Goal: Book appointment/travel/reservation

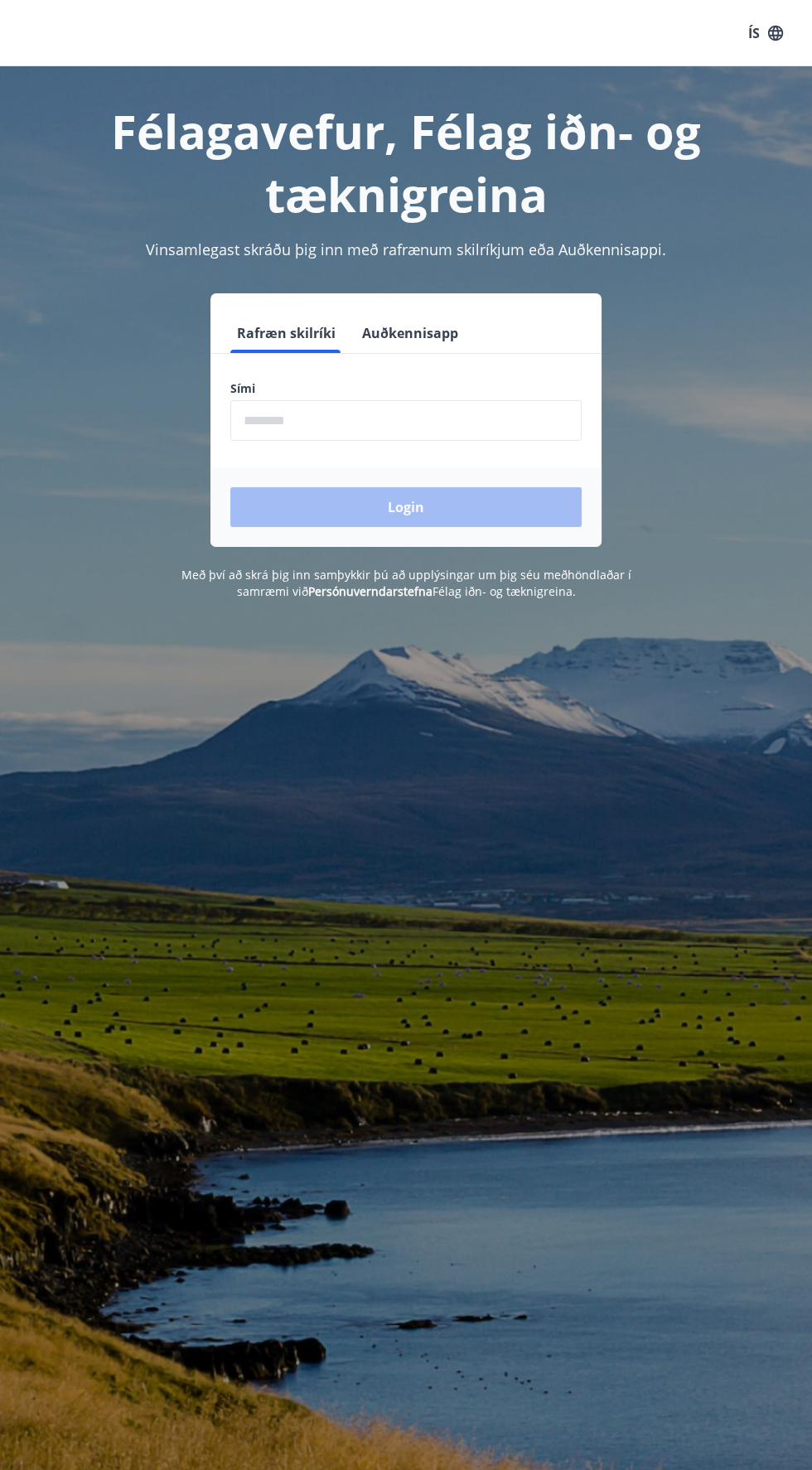
click at [401, 416] on input "phone" at bounding box center [405, 420] width 351 height 40
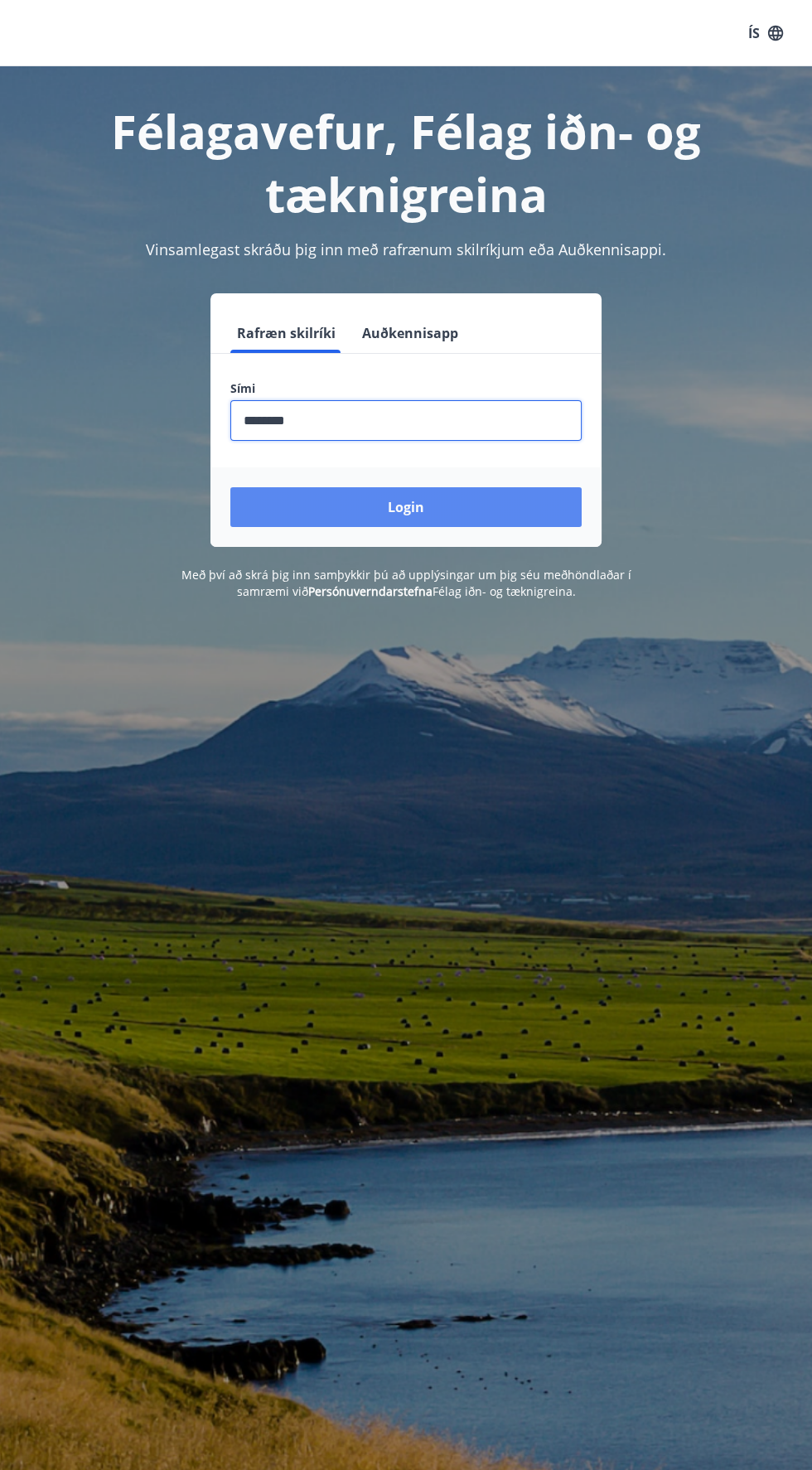
type input "********"
click at [492, 504] on button "Login" at bounding box center [405, 507] width 351 height 40
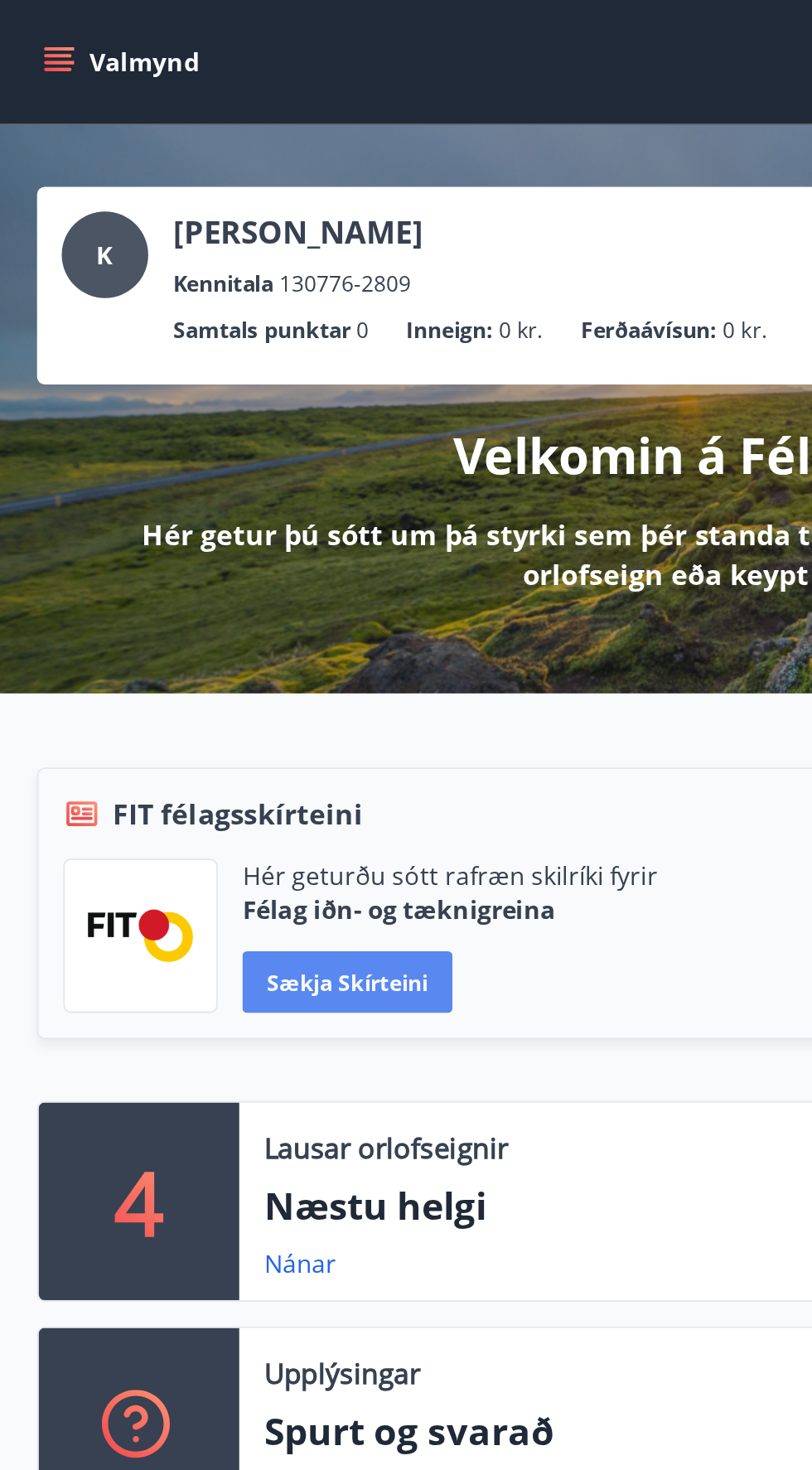
click at [214, 518] on button "Sækja skírteini" at bounding box center [186, 527] width 112 height 33
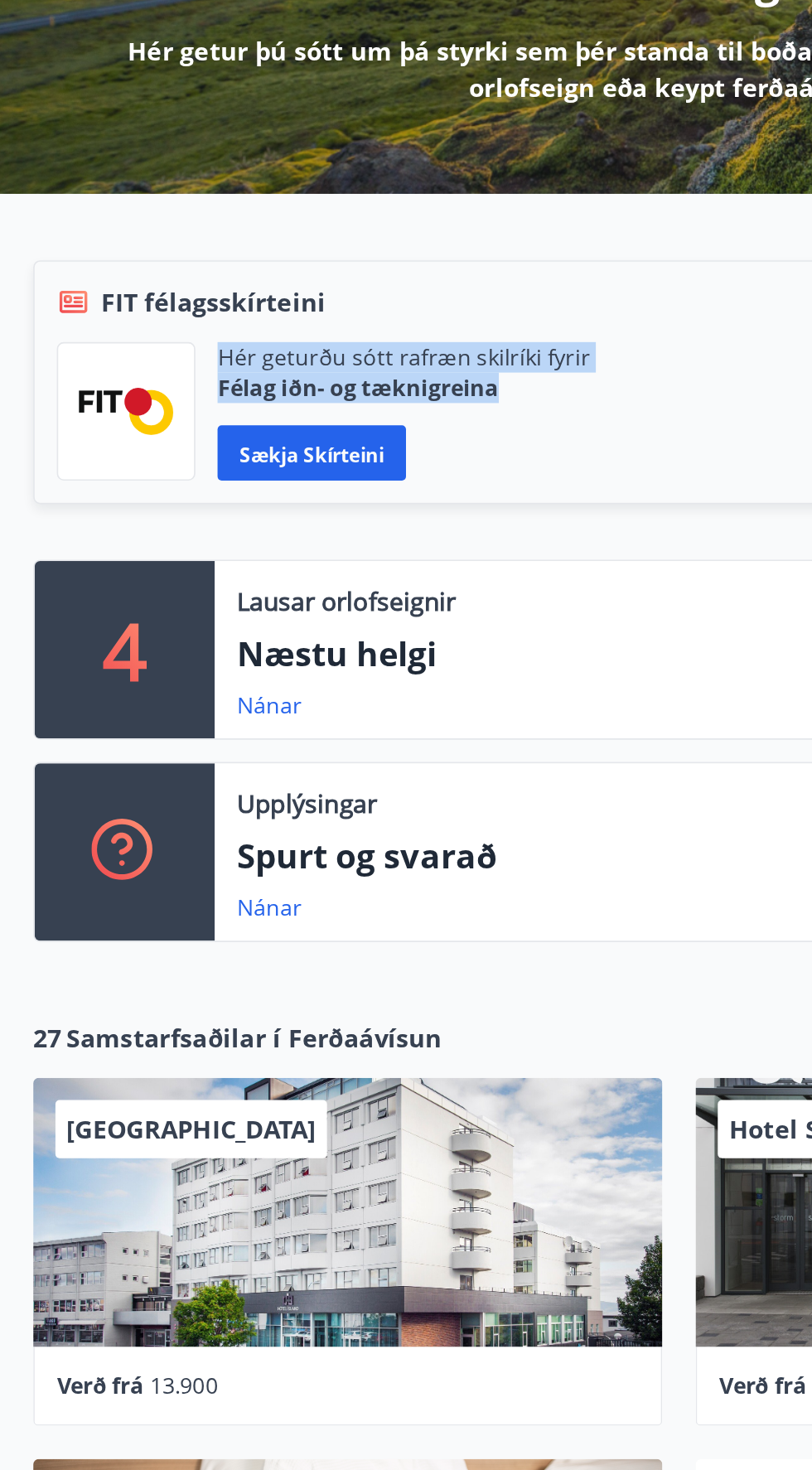
copy div "Hér geturðu sótt rafræn skilríki fyrir Félag iðn- og tæknigreina"
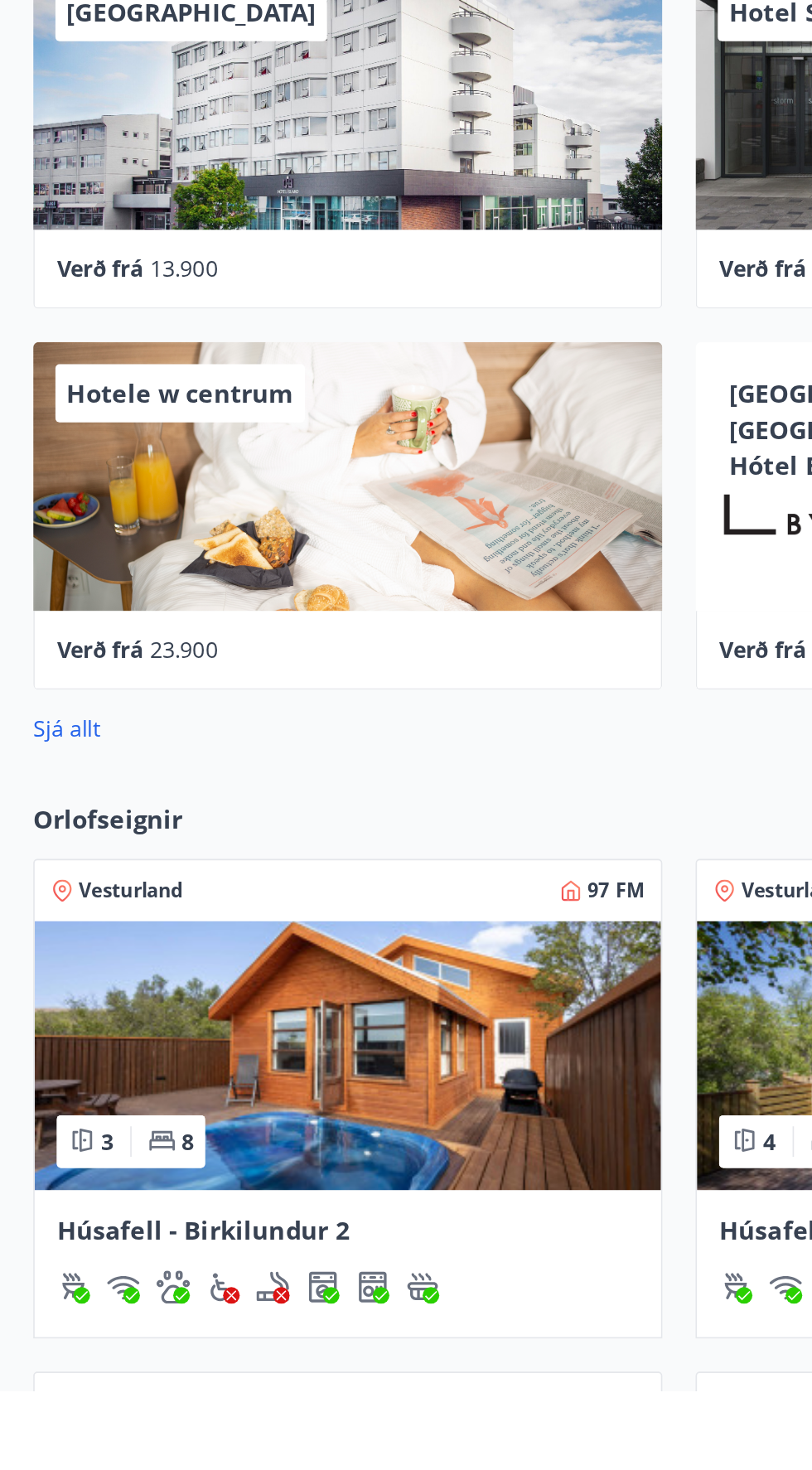
scroll to position [290, 0]
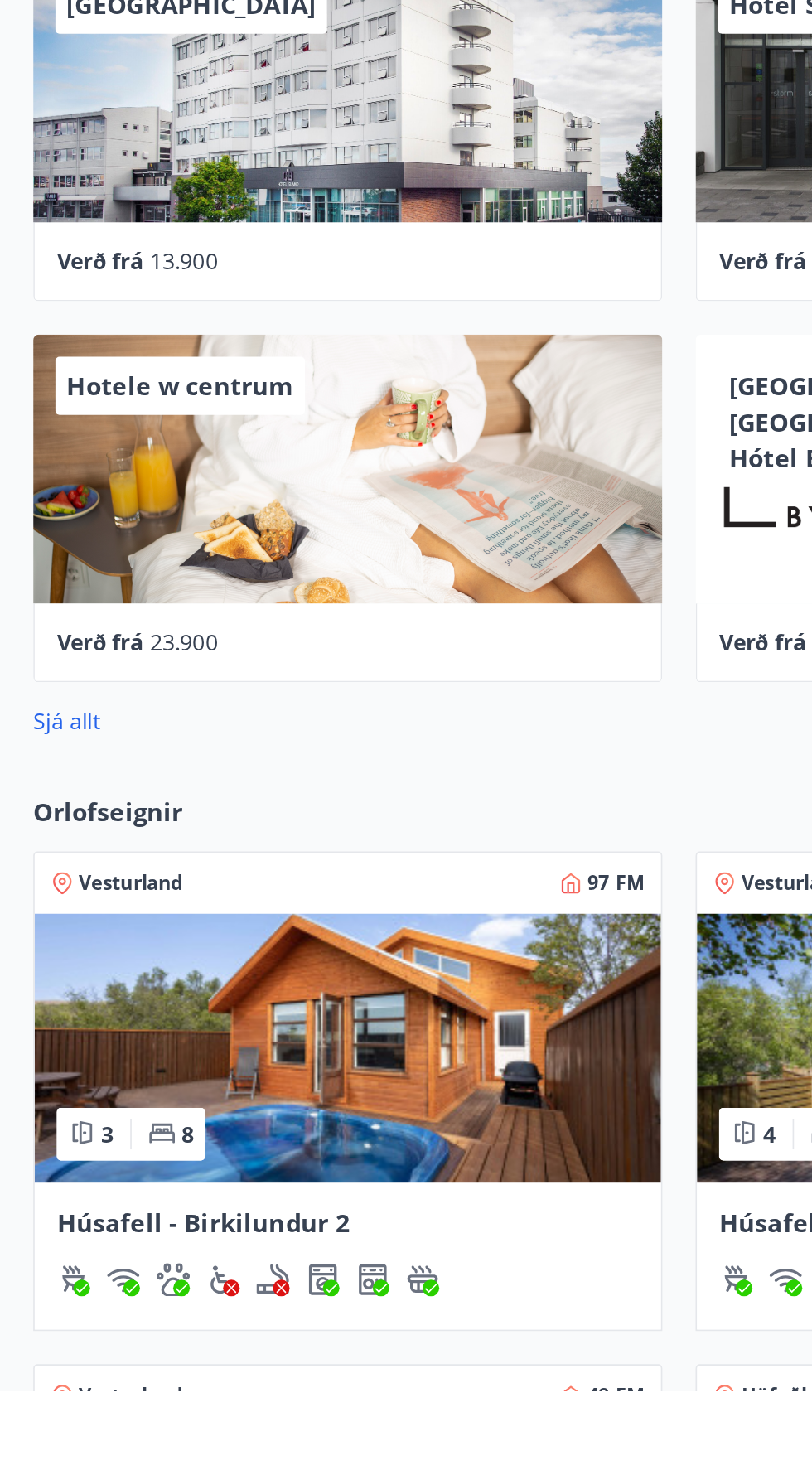
click at [253, 1271] on img at bounding box center [207, 1265] width 375 height 161
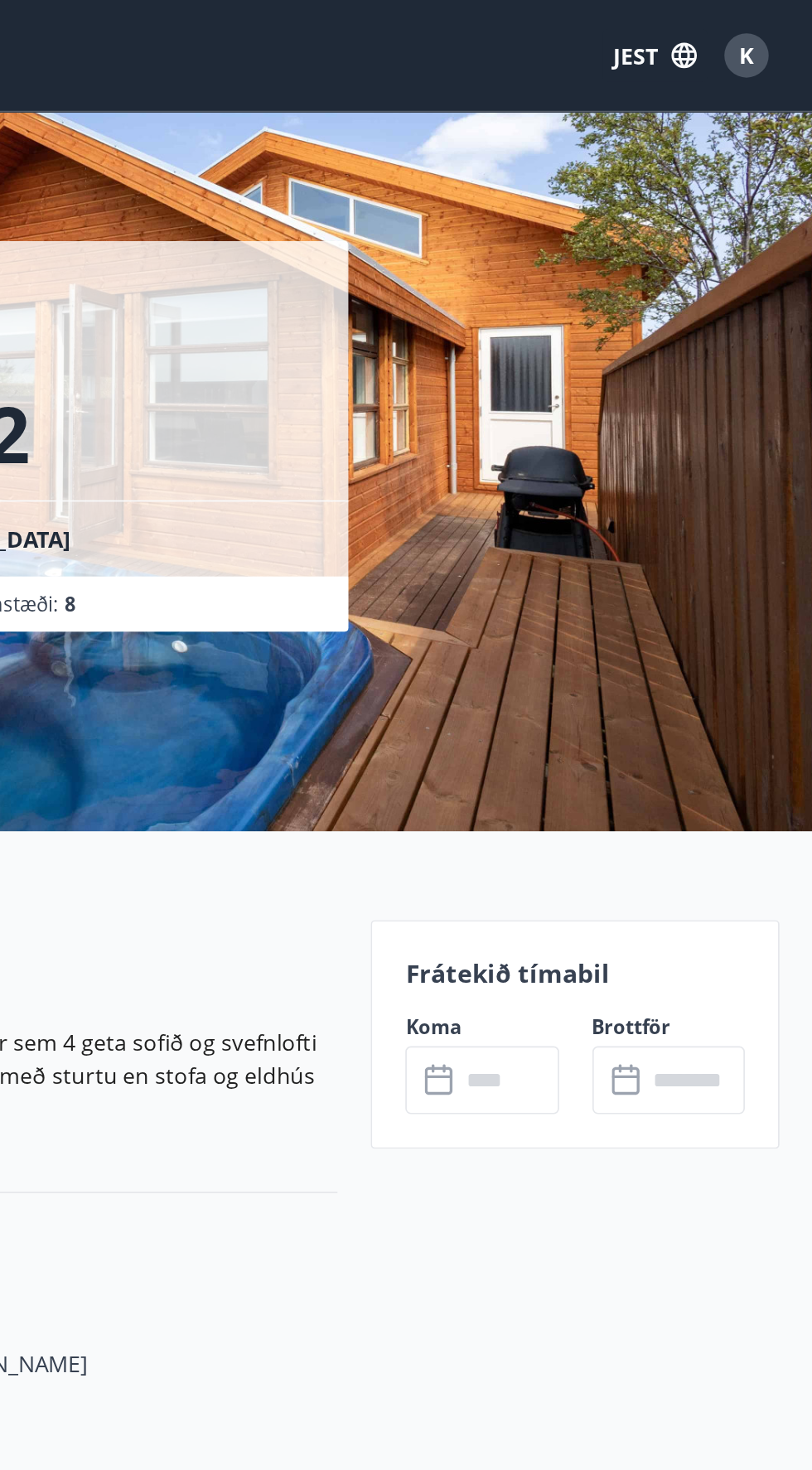
click at [600, 641] on input "text" at bounding box center [630, 645] width 59 height 40
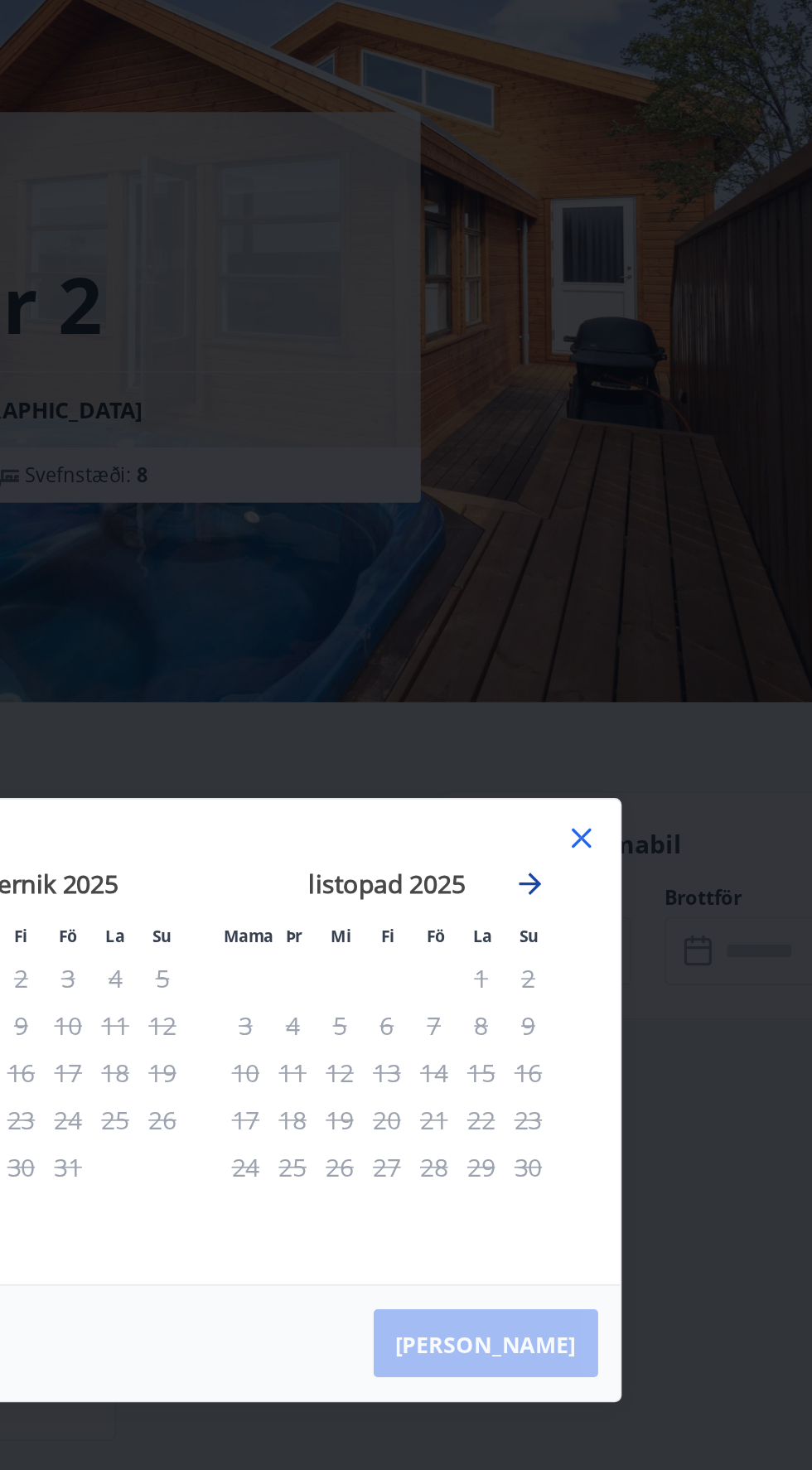
click at [605, 615] on icon "Przejdź dalej, aby przejść do następnego miesiąca." at bounding box center [600, 606] width 20 height 20
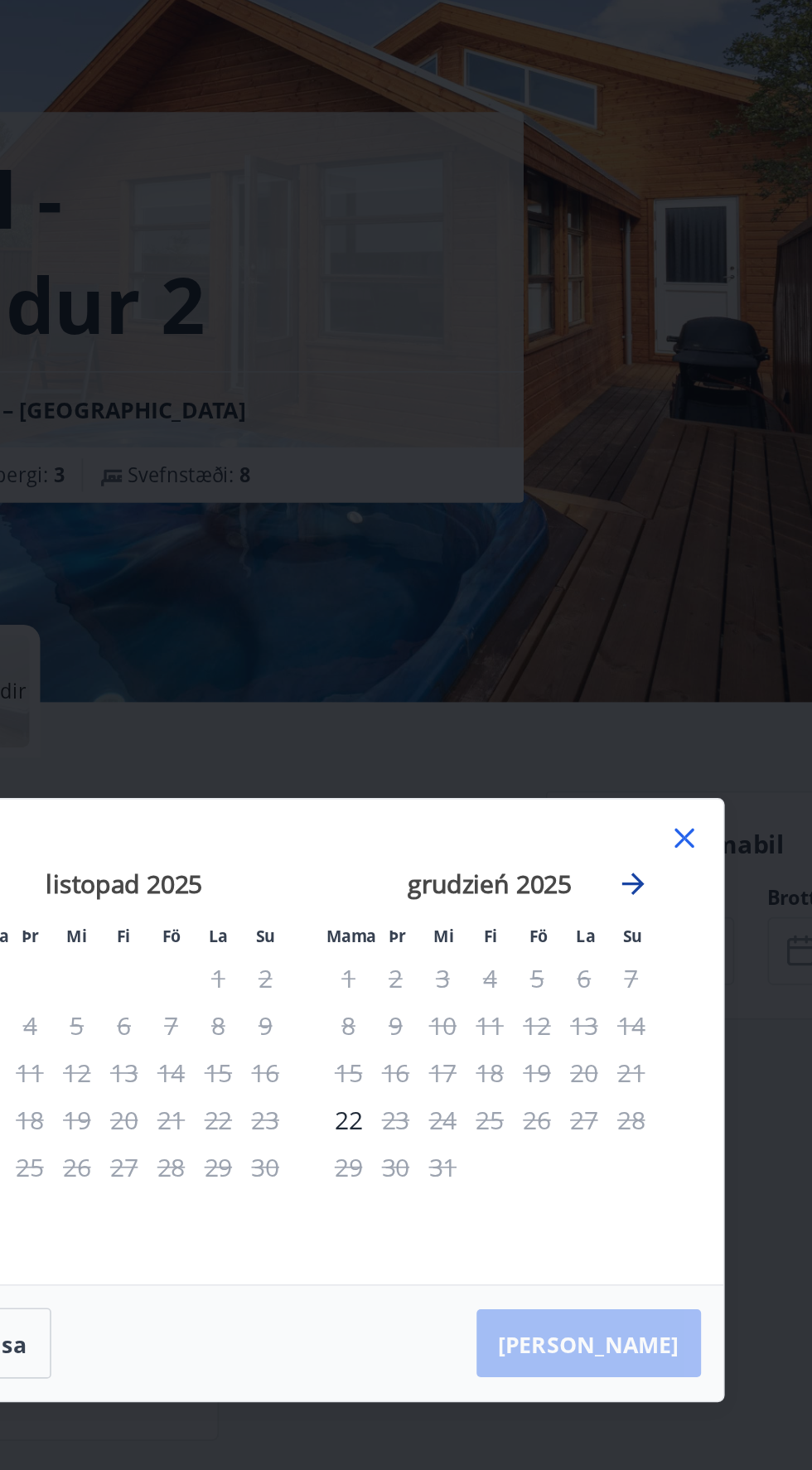
click at [605, 615] on icon "Przejdź dalej, aby przejść do następnego miesiąca." at bounding box center [600, 606] width 20 height 20
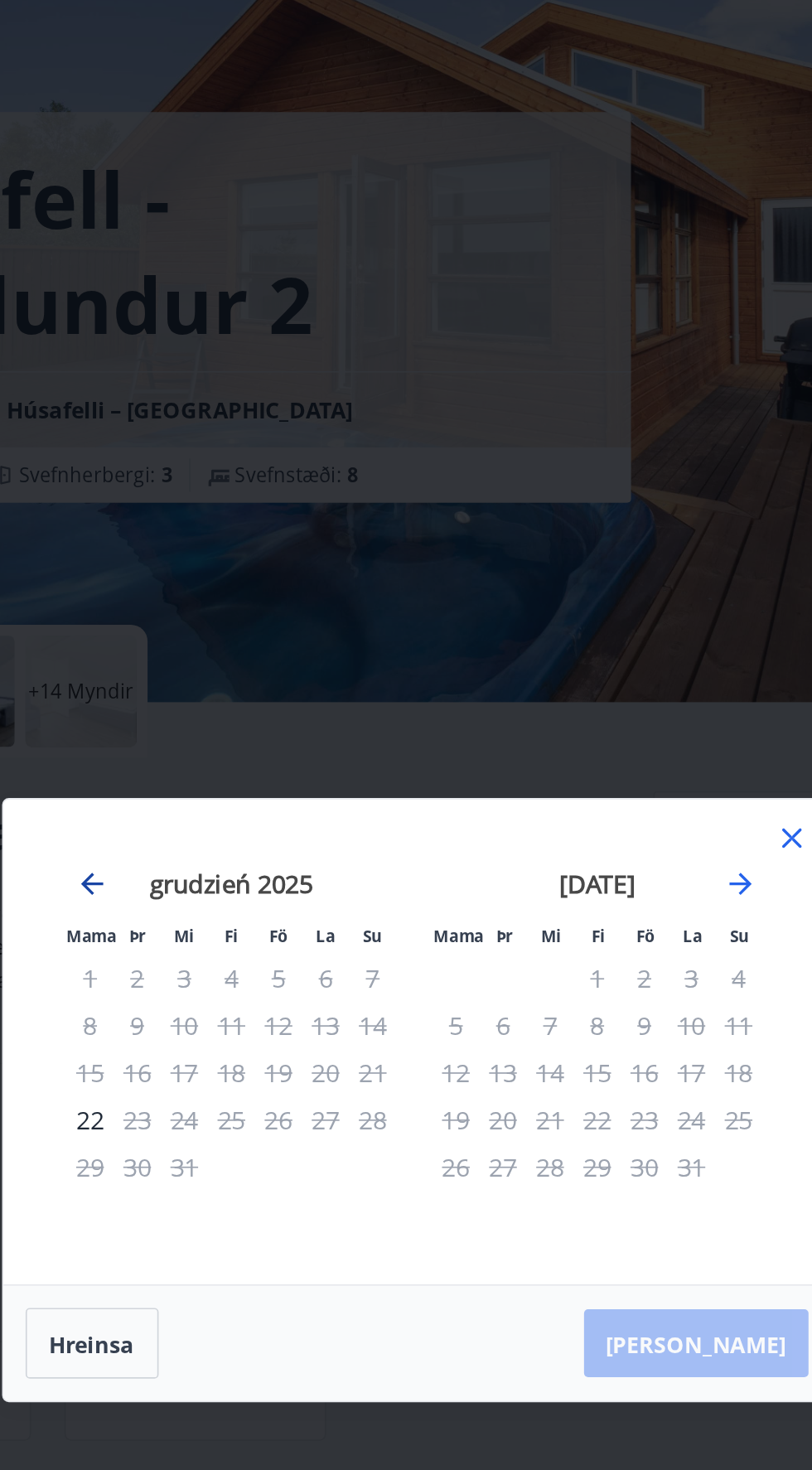
click at [217, 615] on icon "Przejdź wstecz, aby przejść do poprzedniego miesiąca." at bounding box center [212, 606] width 20 height 20
click at [207, 615] on icon "Przejdź wstecz, aby przejść do poprzedniego miesiąca." at bounding box center [212, 606] width 20 height 20
click at [215, 615] on icon "Przejdź wstecz, aby przejść do poprzedniego miesiąca." at bounding box center [212, 606] width 20 height 20
click at [608, 615] on icon "Przejdź dalej, aby przejść do następnego miesiąca." at bounding box center [600, 606] width 20 height 20
click at [210, 615] on icon "Przejdź wstecz, aby przejść do poprzedniego miesiąca." at bounding box center [212, 606] width 20 height 20
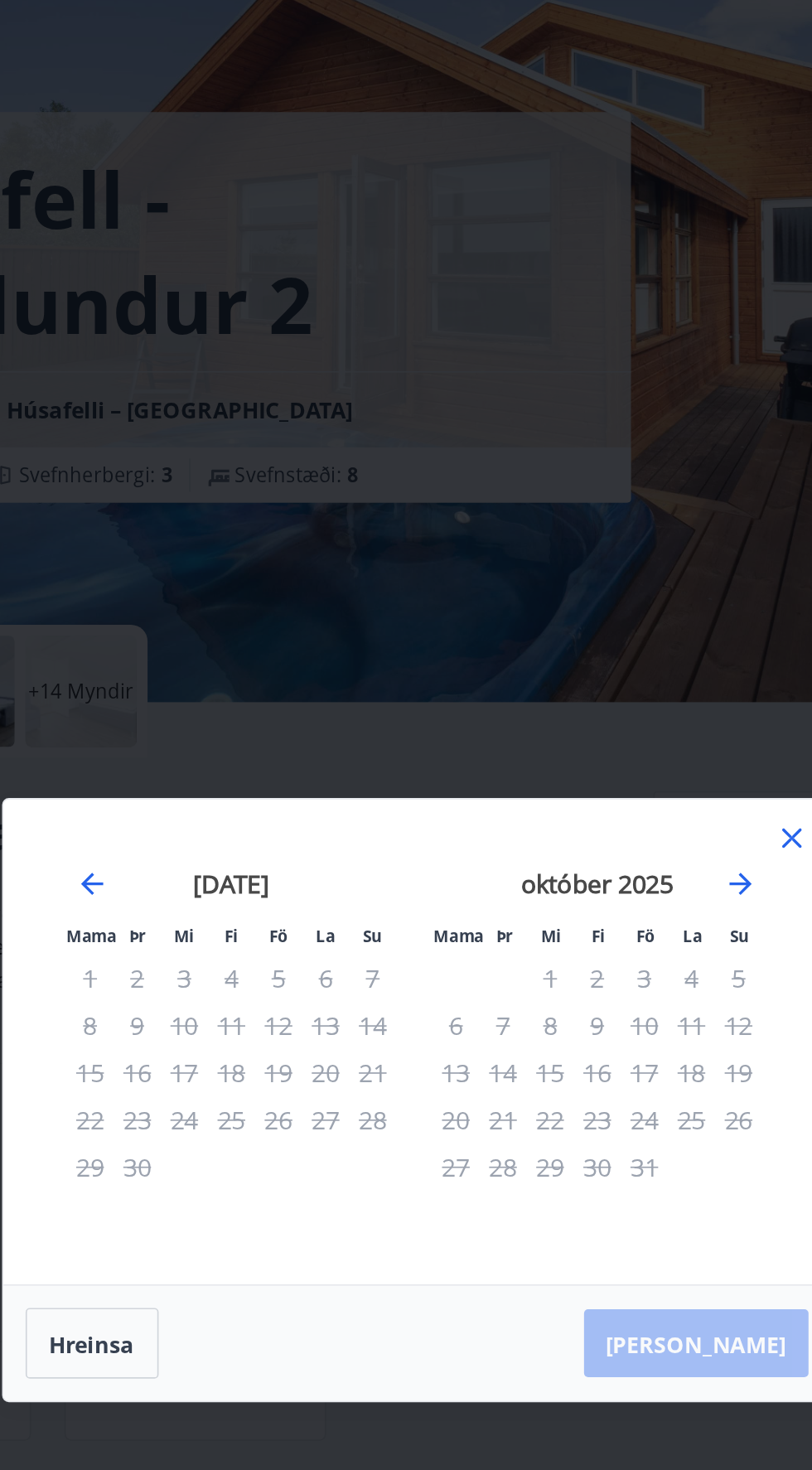
click at [630, 580] on icon at bounding box center [630, 578] width 3 height 3
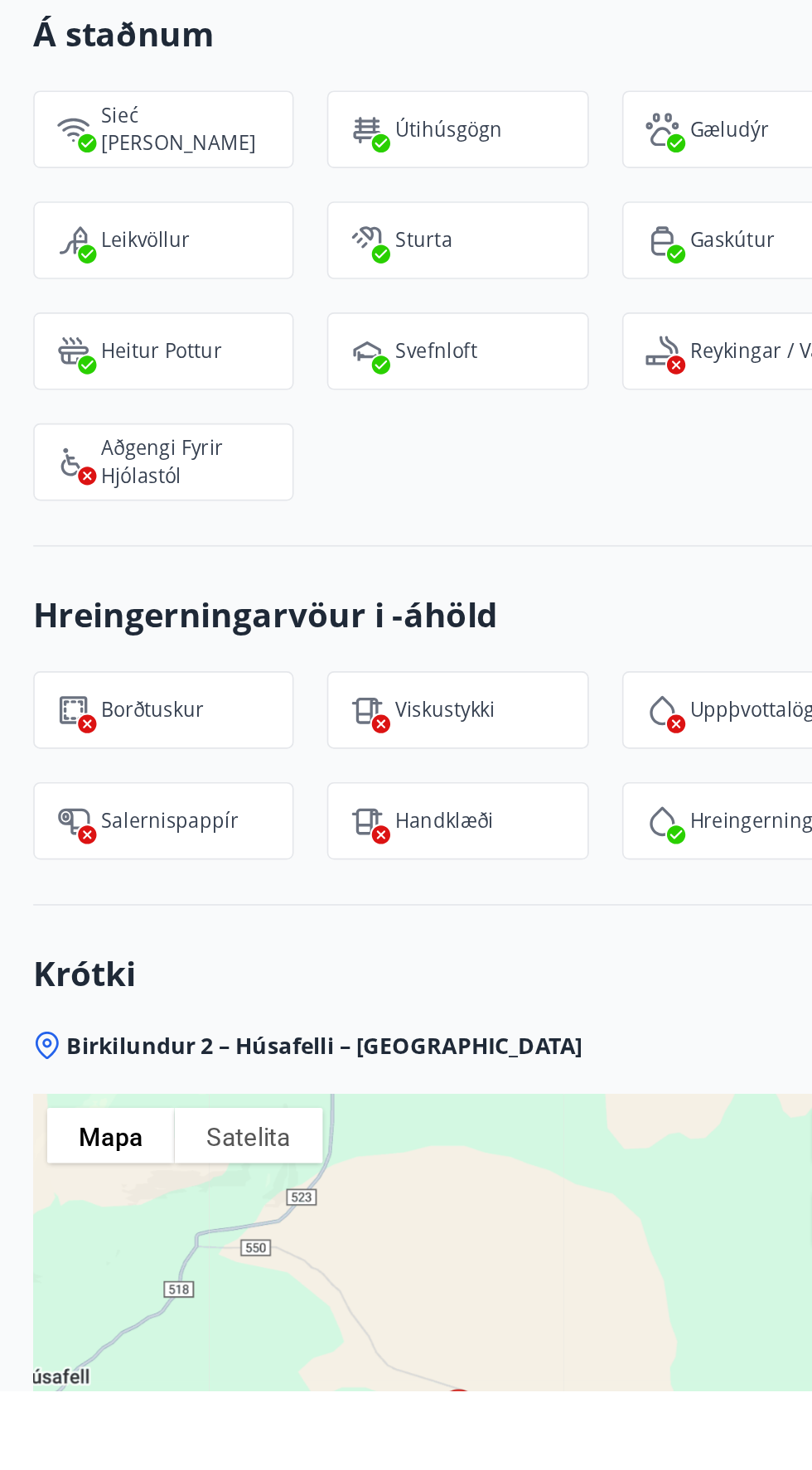
scroll to position [1391, 0]
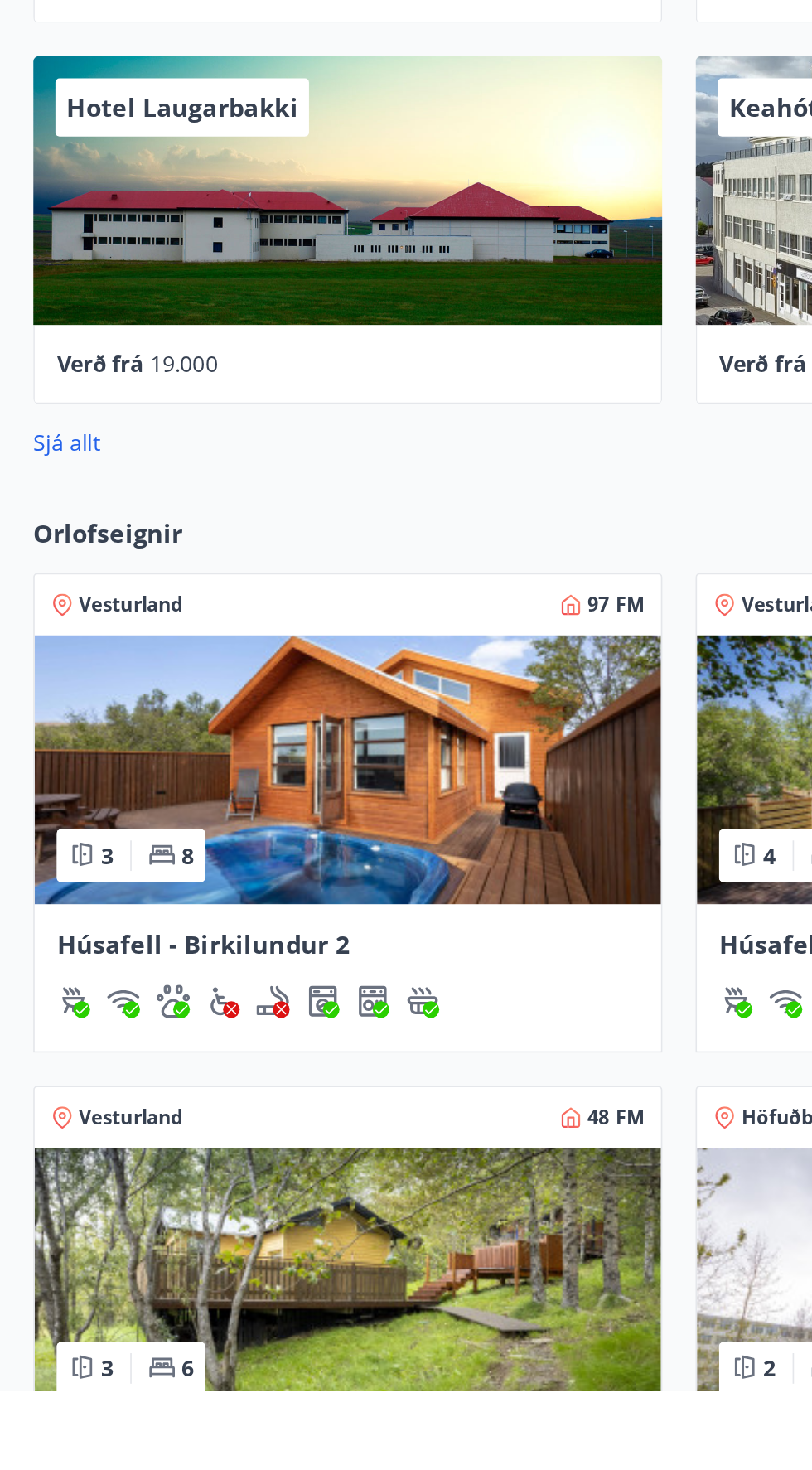
scroll to position [458, 0]
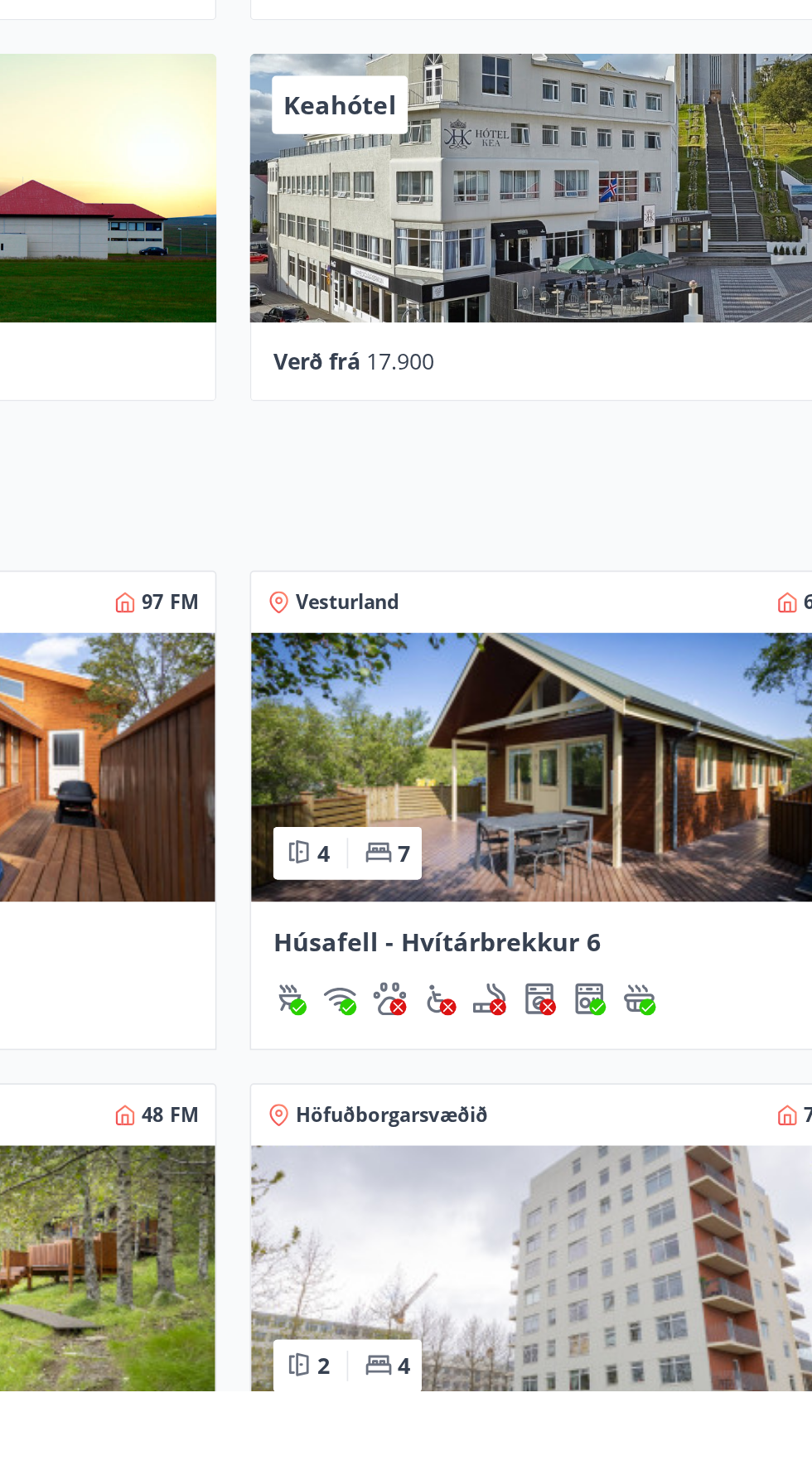
click at [651, 1133] on img at bounding box center [604, 1097] width 375 height 161
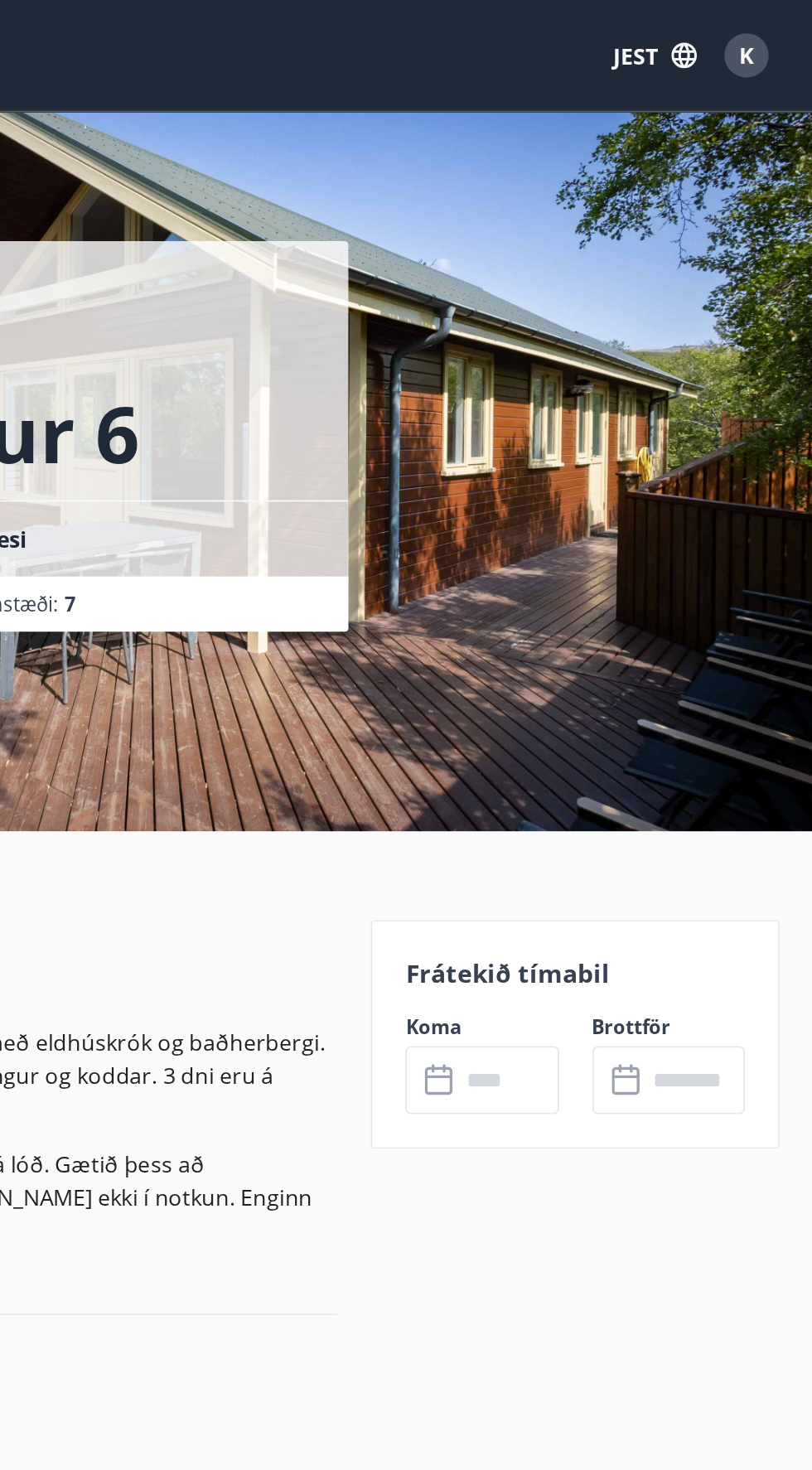
click at [602, 646] on input "text" at bounding box center [630, 645] width 59 height 40
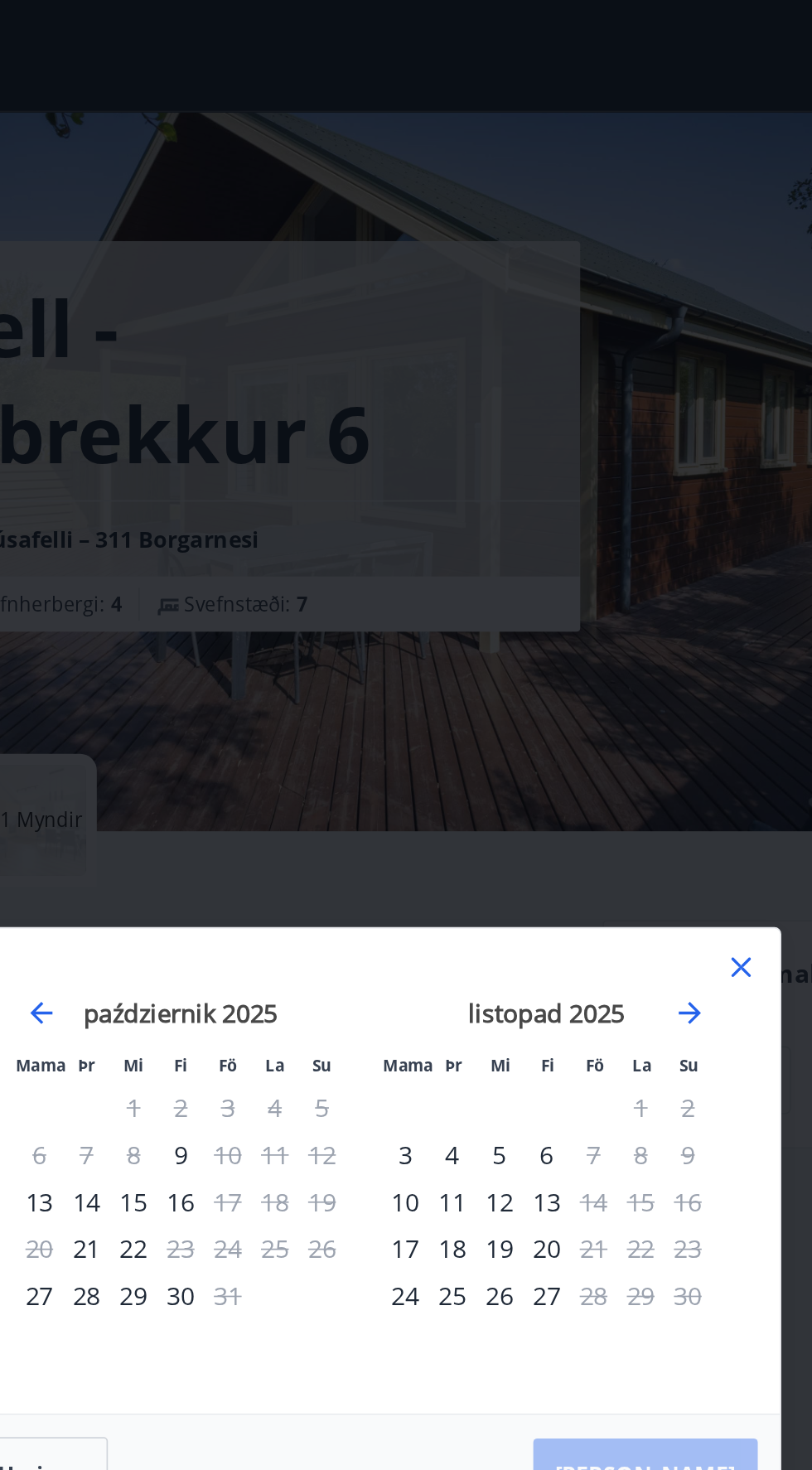
click at [426, 687] on font "3" at bounding box center [429, 690] width 8 height 20
click at [457, 690] on font "4" at bounding box center [457, 690] width 8 height 20
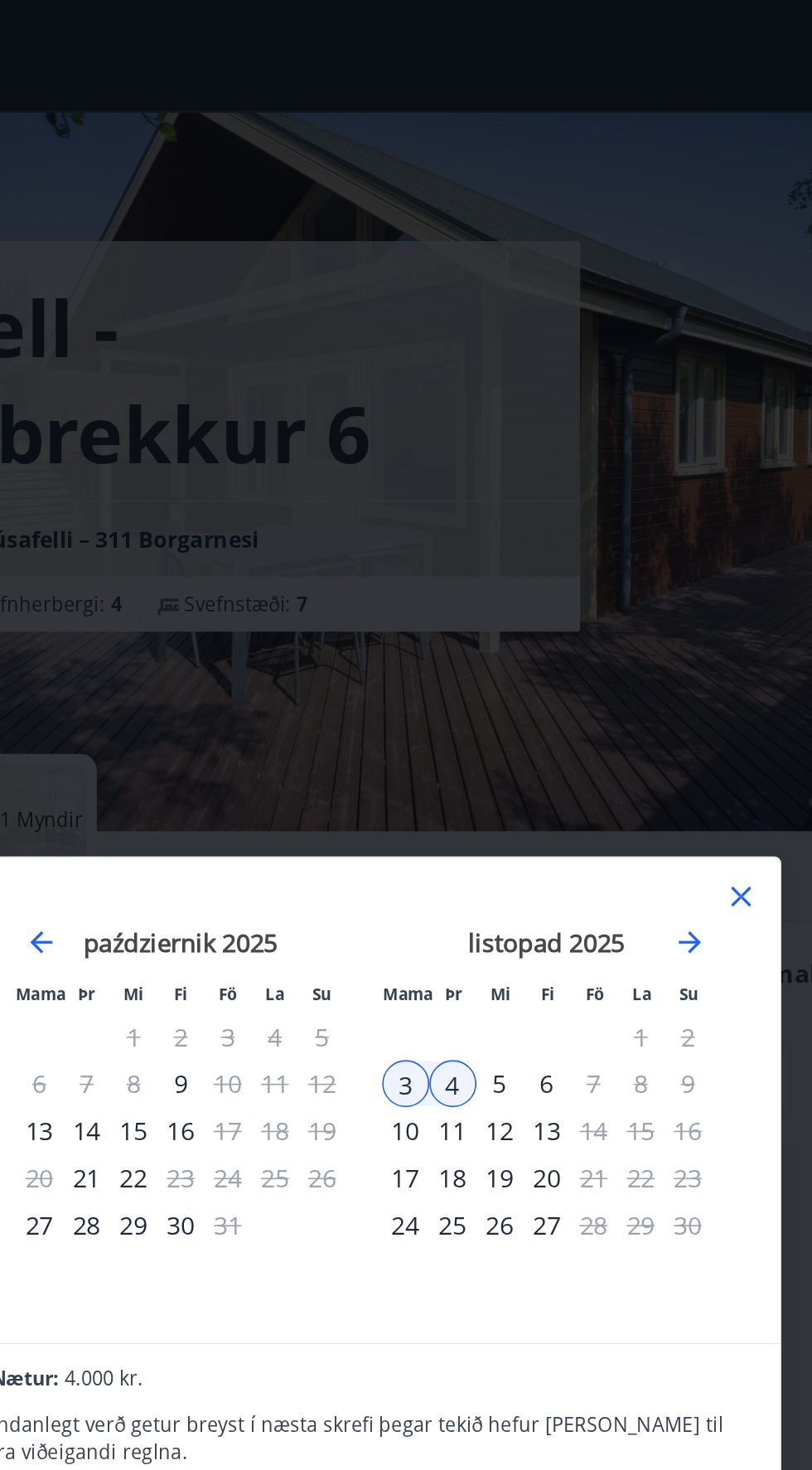
click at [488, 650] on font "5" at bounding box center [486, 648] width 8 height 20
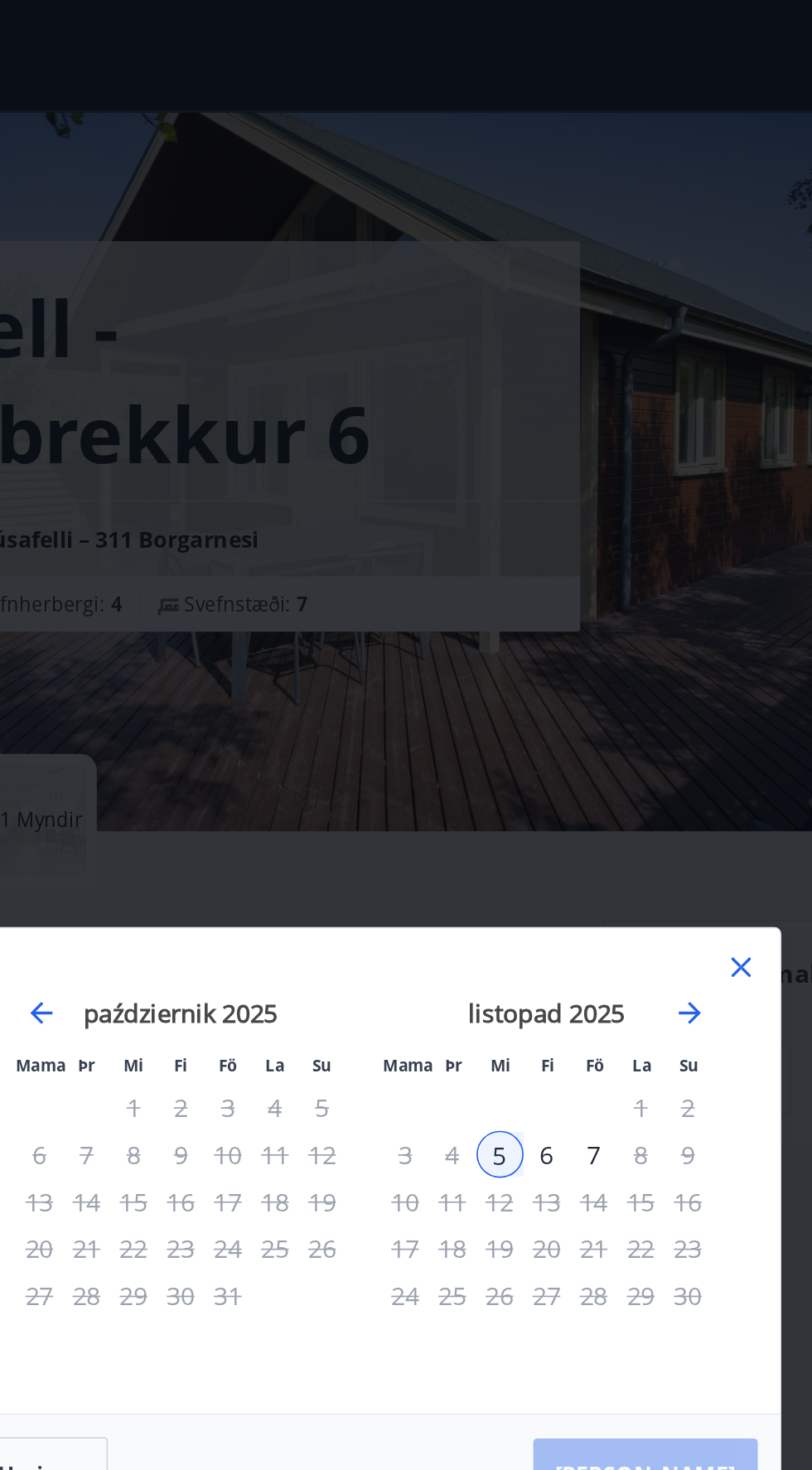
click at [417, 682] on div "3" at bounding box center [429, 690] width 28 height 28
click at [429, 687] on div "3" at bounding box center [429, 690] width 28 height 28
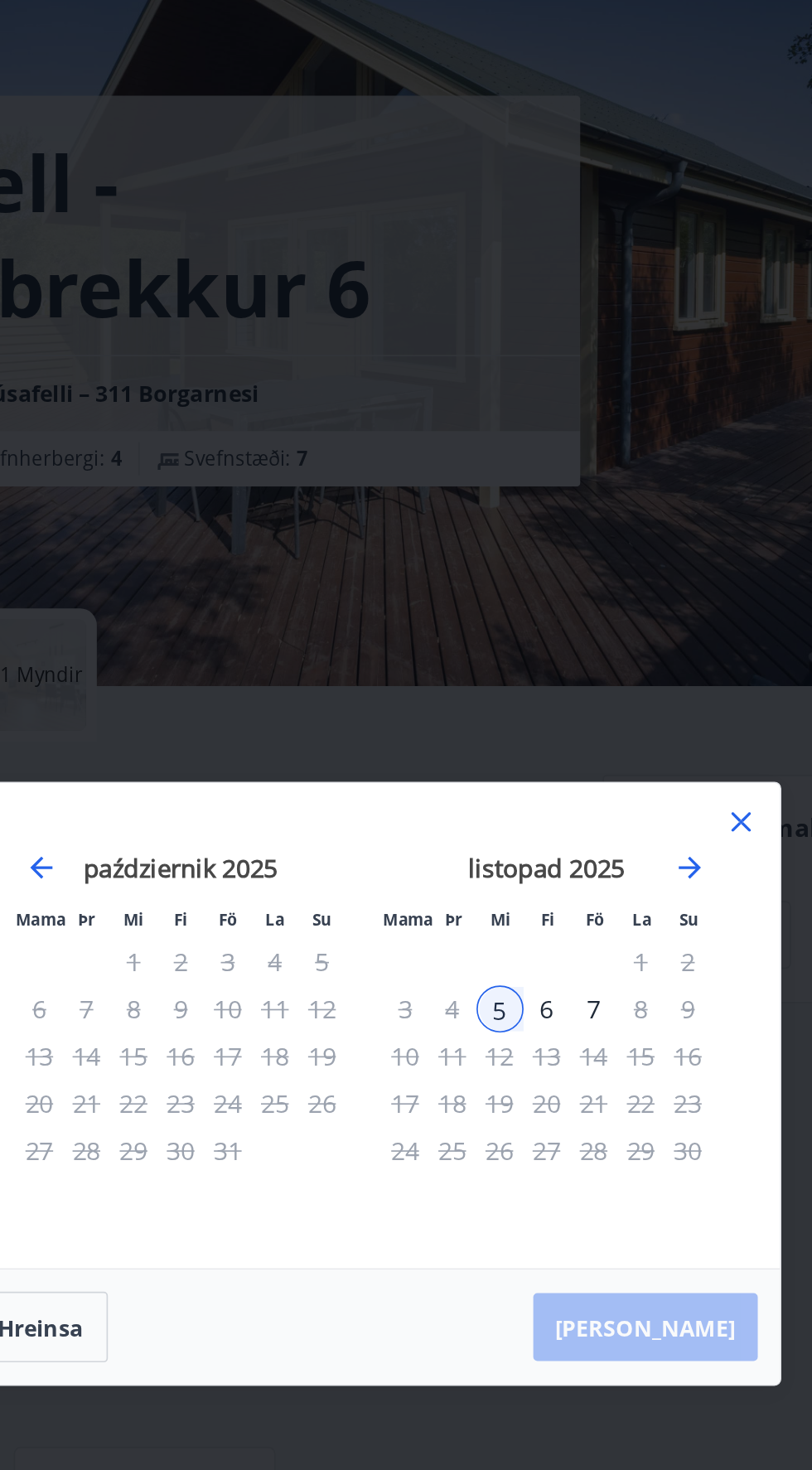
click at [613, 916] on div "[PERSON_NAME]" at bounding box center [406, 881] width 495 height 69
click at [544, 700] on font "7" at bounding box center [542, 690] width 8 height 20
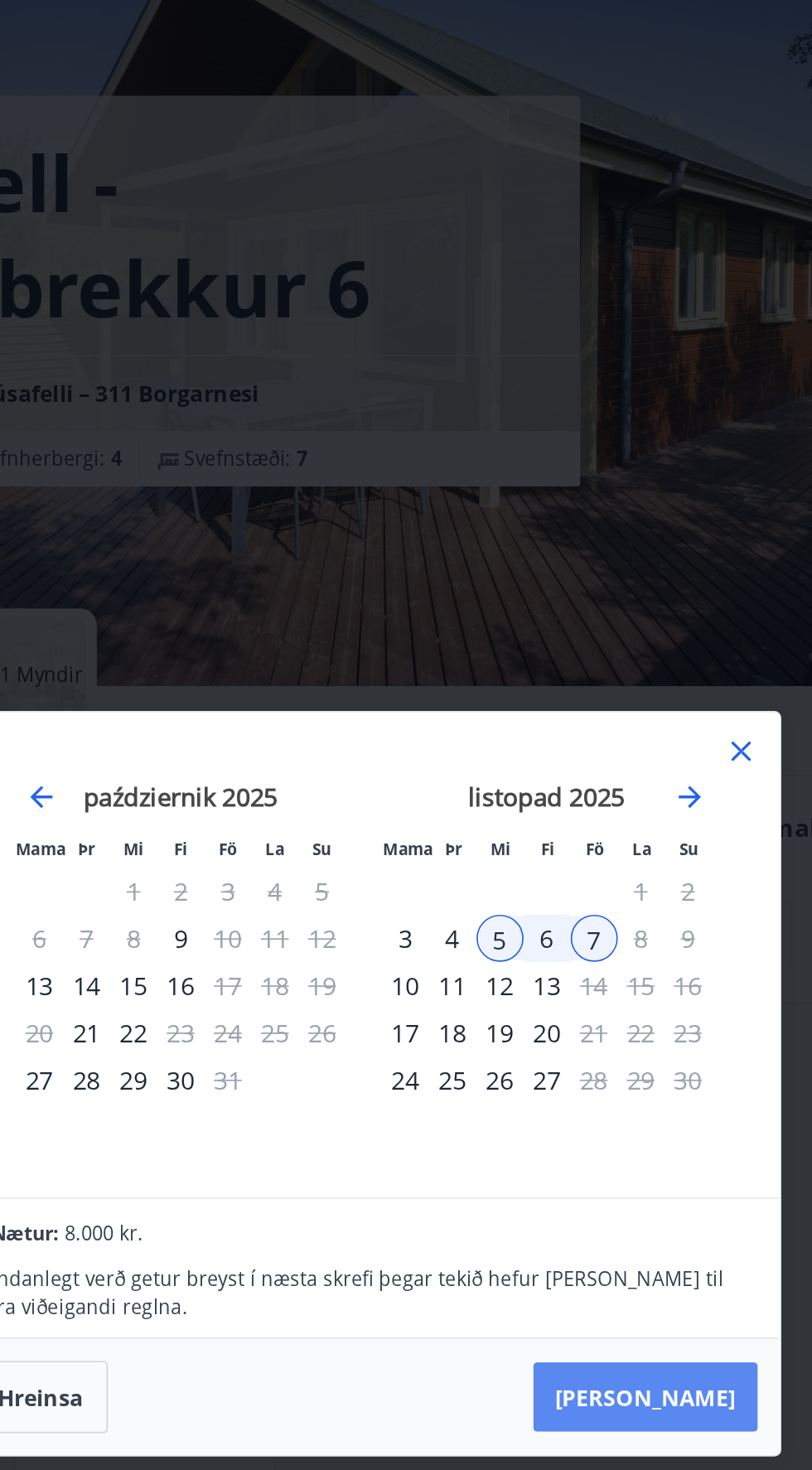
click at [616, 933] on font "[PERSON_NAME]" at bounding box center [573, 923] width 108 height 18
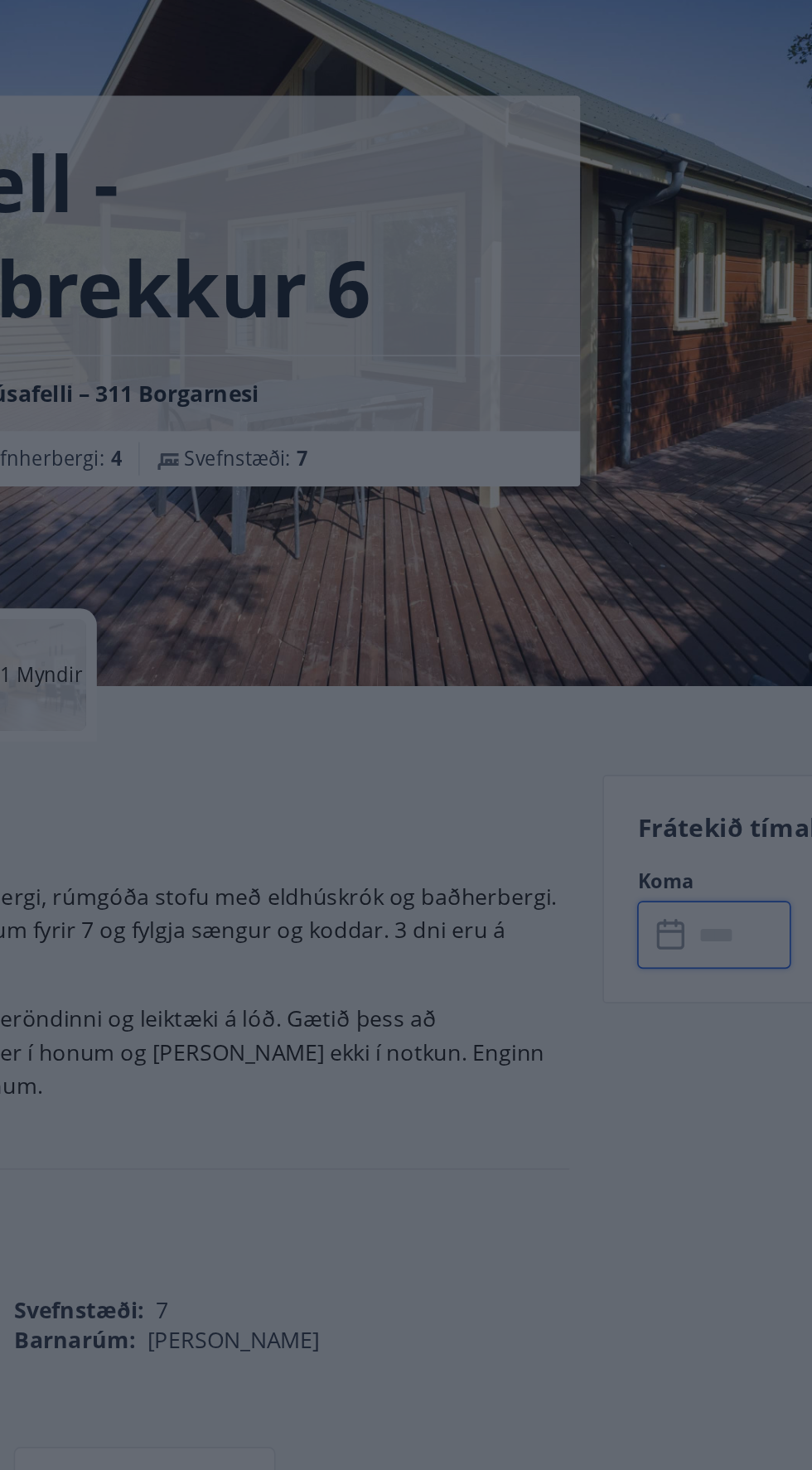
type input "******"
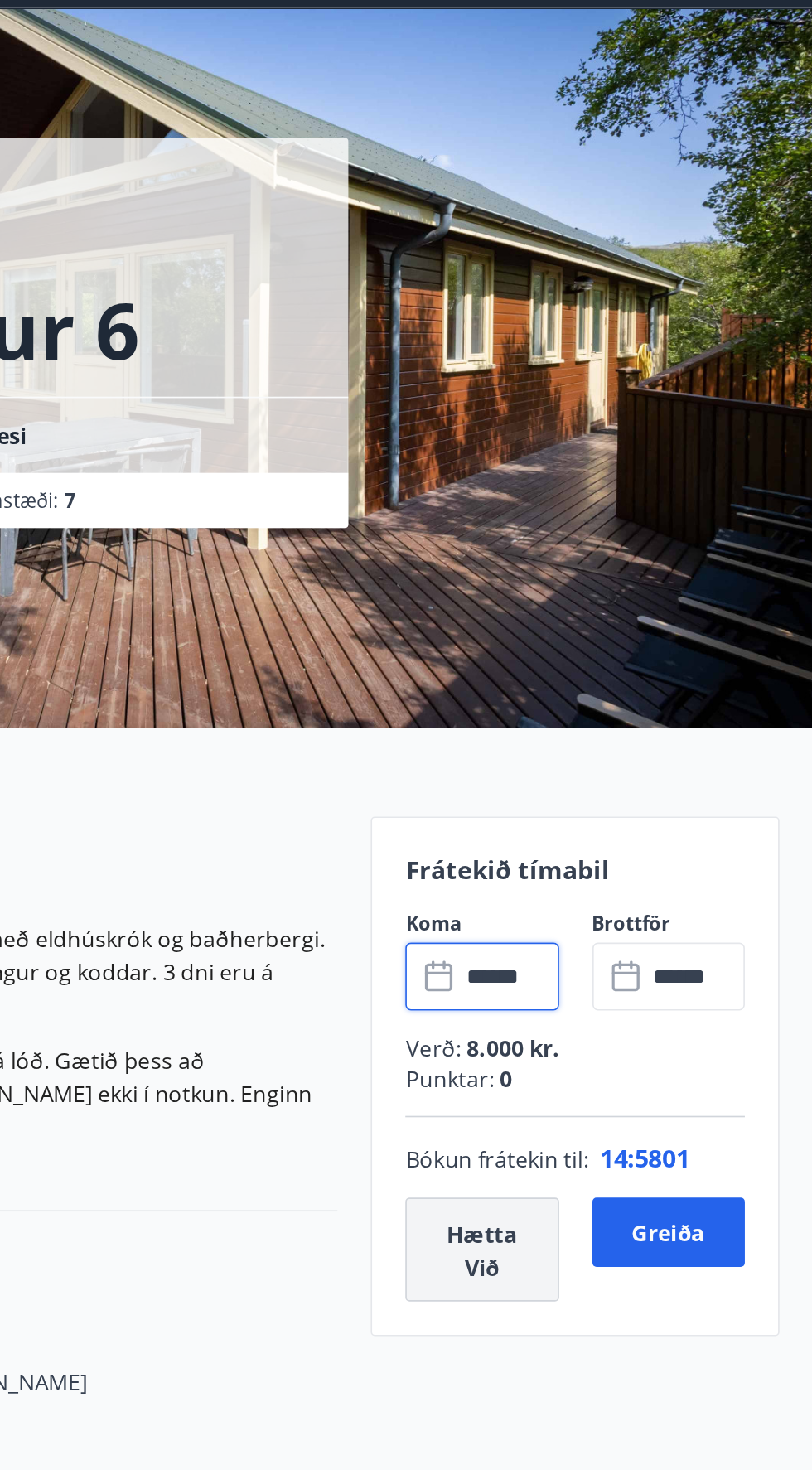
click at [629, 827] on font "Hætta við" at bounding box center [613, 809] width 63 height 39
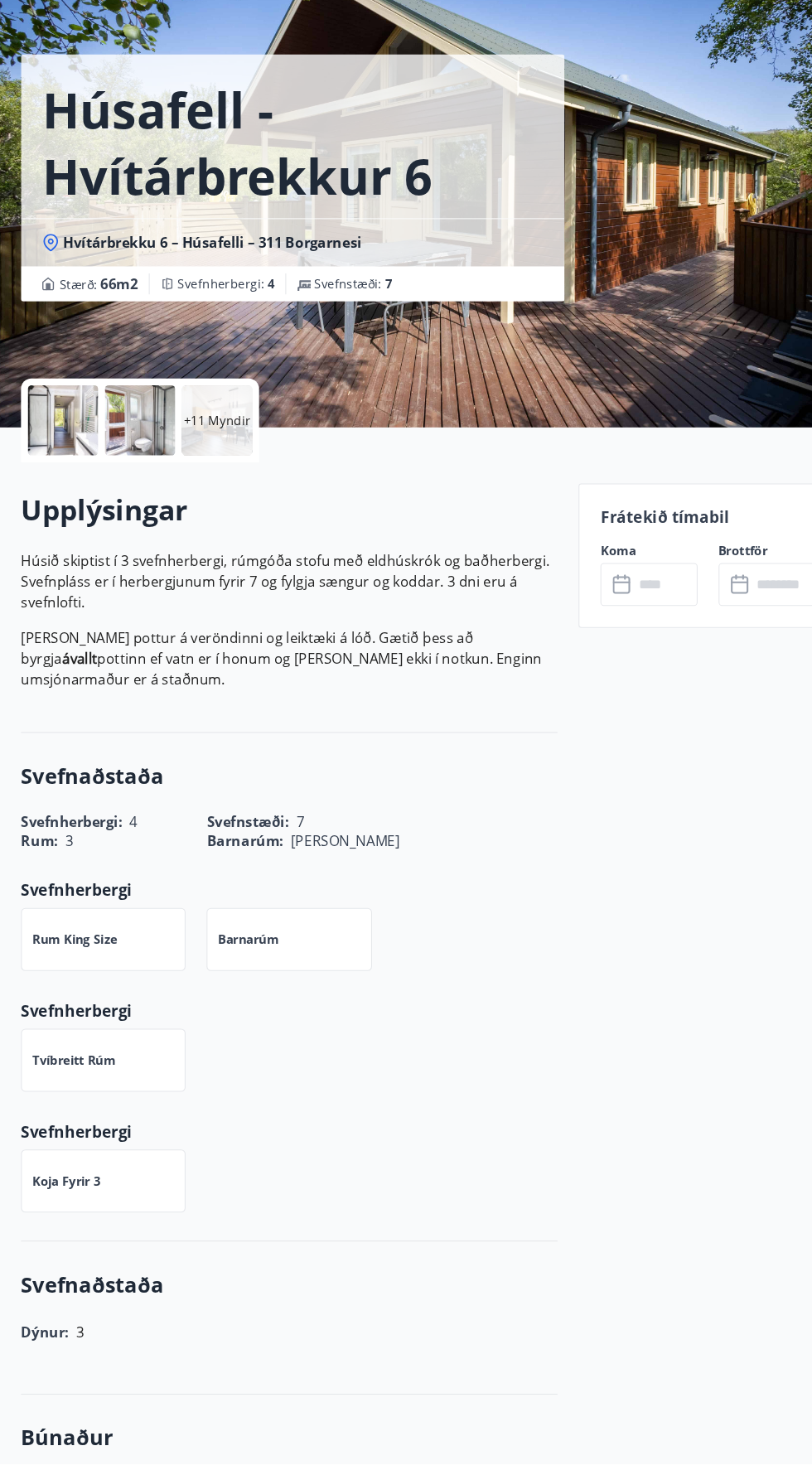
scroll to position [9, 0]
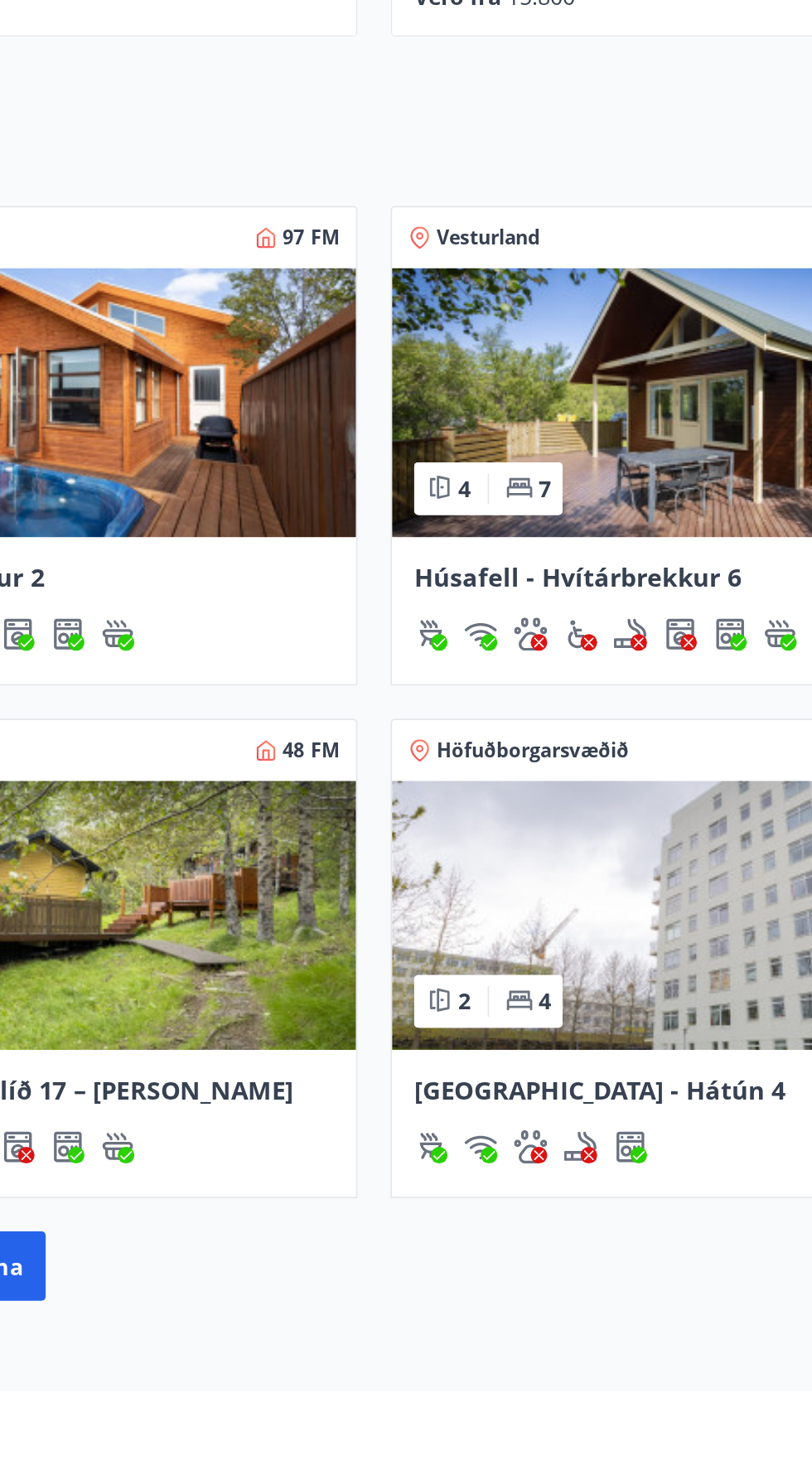
scroll to position [677, 0]
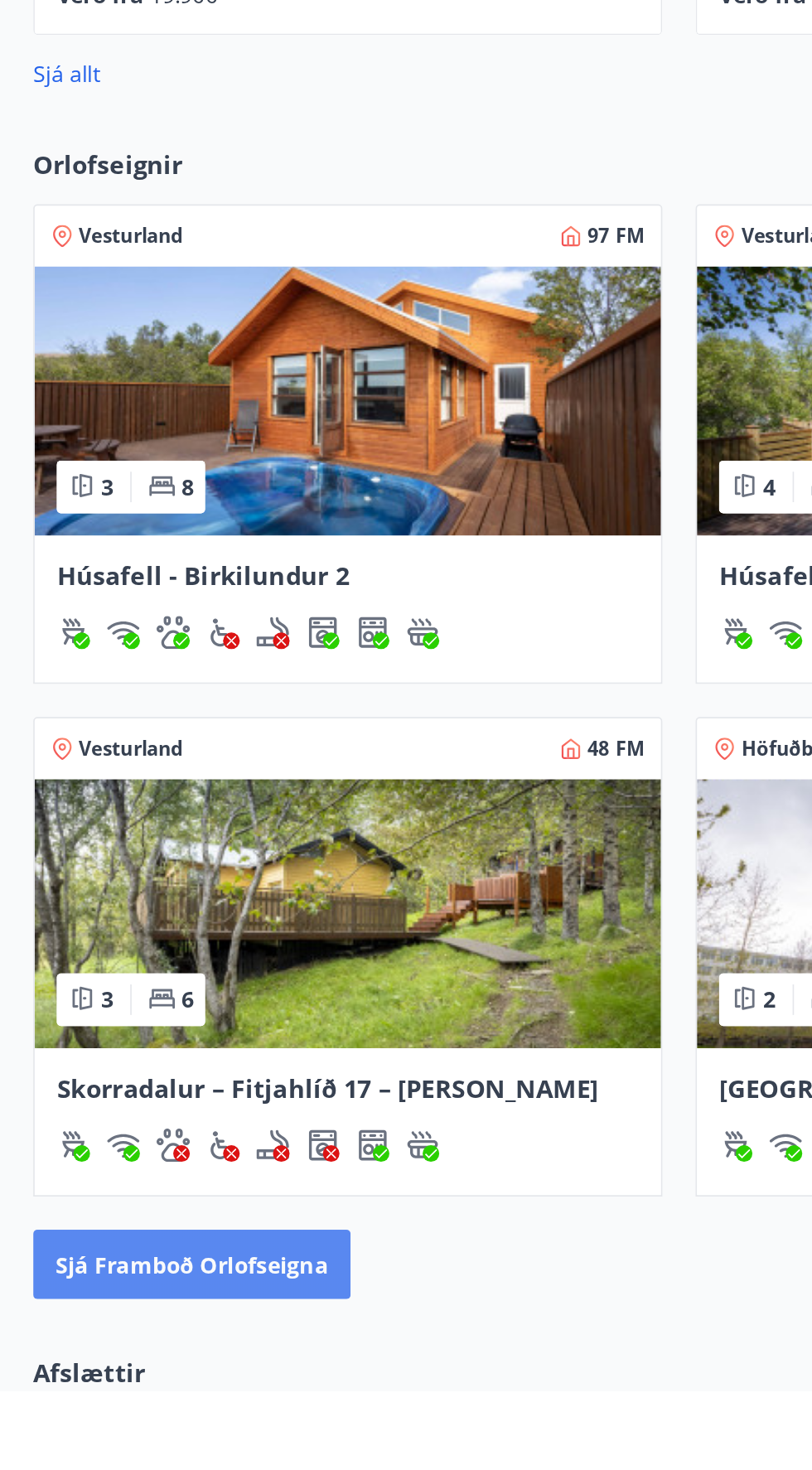
click at [149, 1390] on font "Sjá framboð orlofseigna" at bounding box center [115, 1395] width 163 height 18
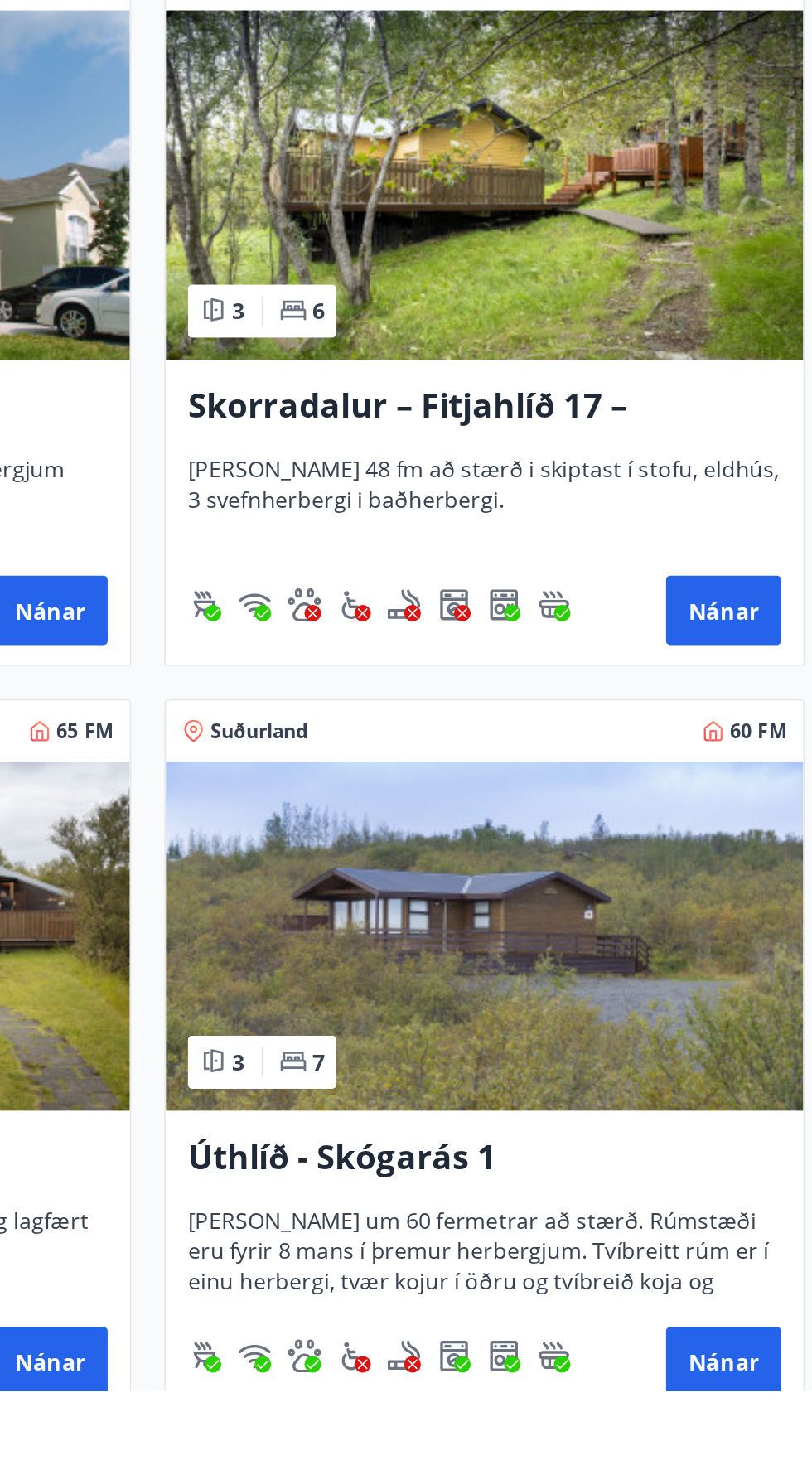
scroll to position [2458, 0]
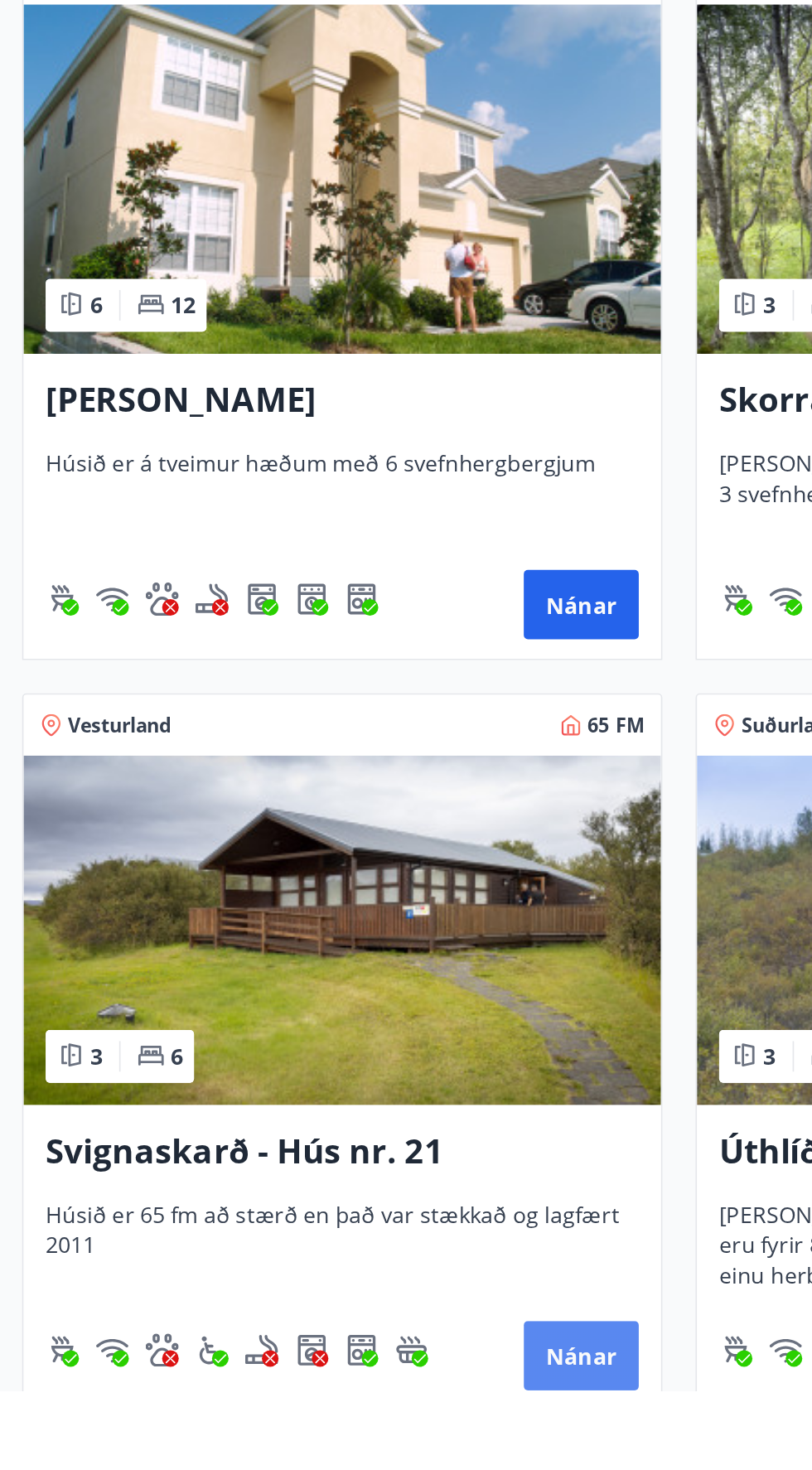
click at [367, 1464] on button "Nánar" at bounding box center [348, 1449] width 69 height 41
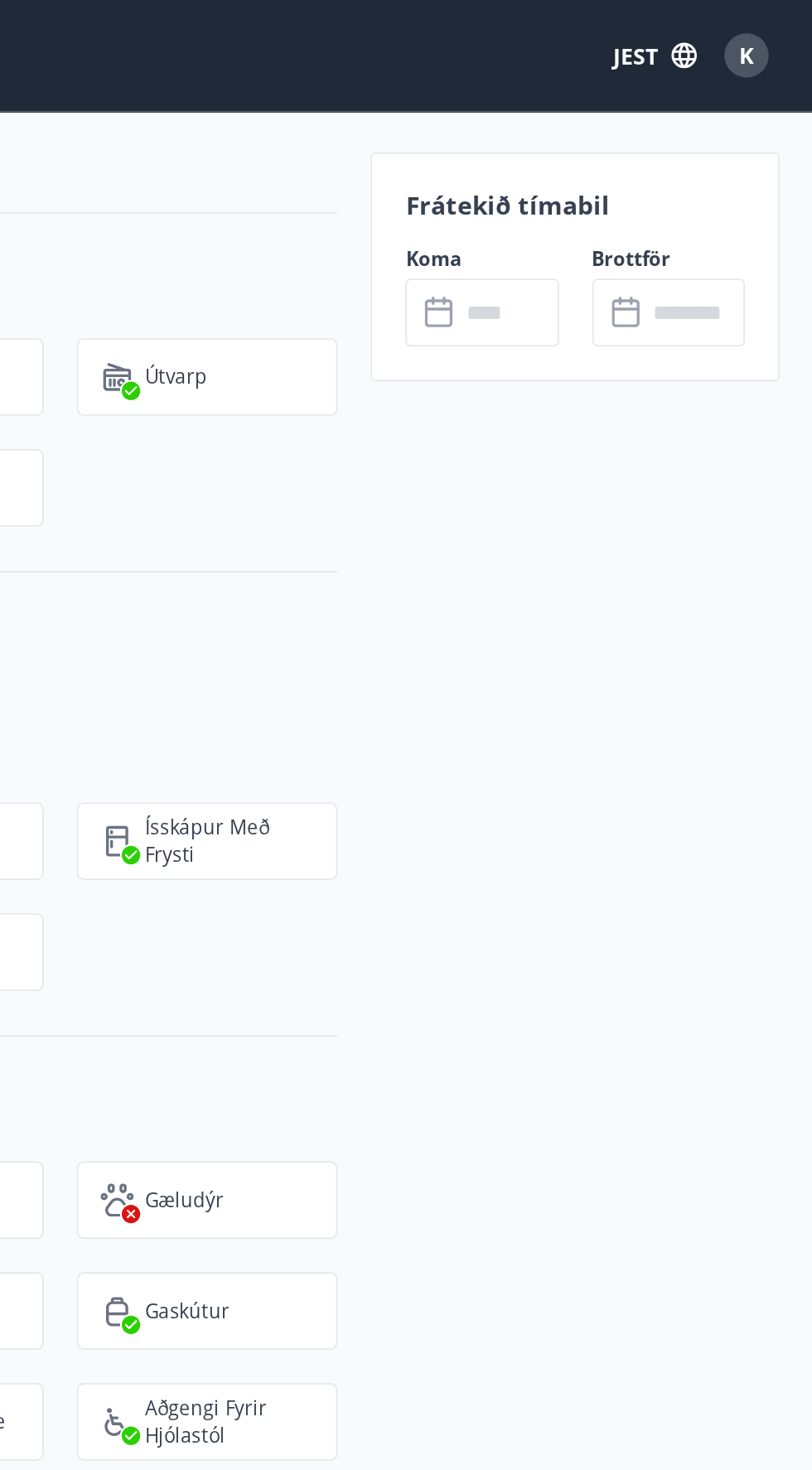
scroll to position [1085, 0]
click at [600, 189] on input "text" at bounding box center [630, 186] width 59 height 40
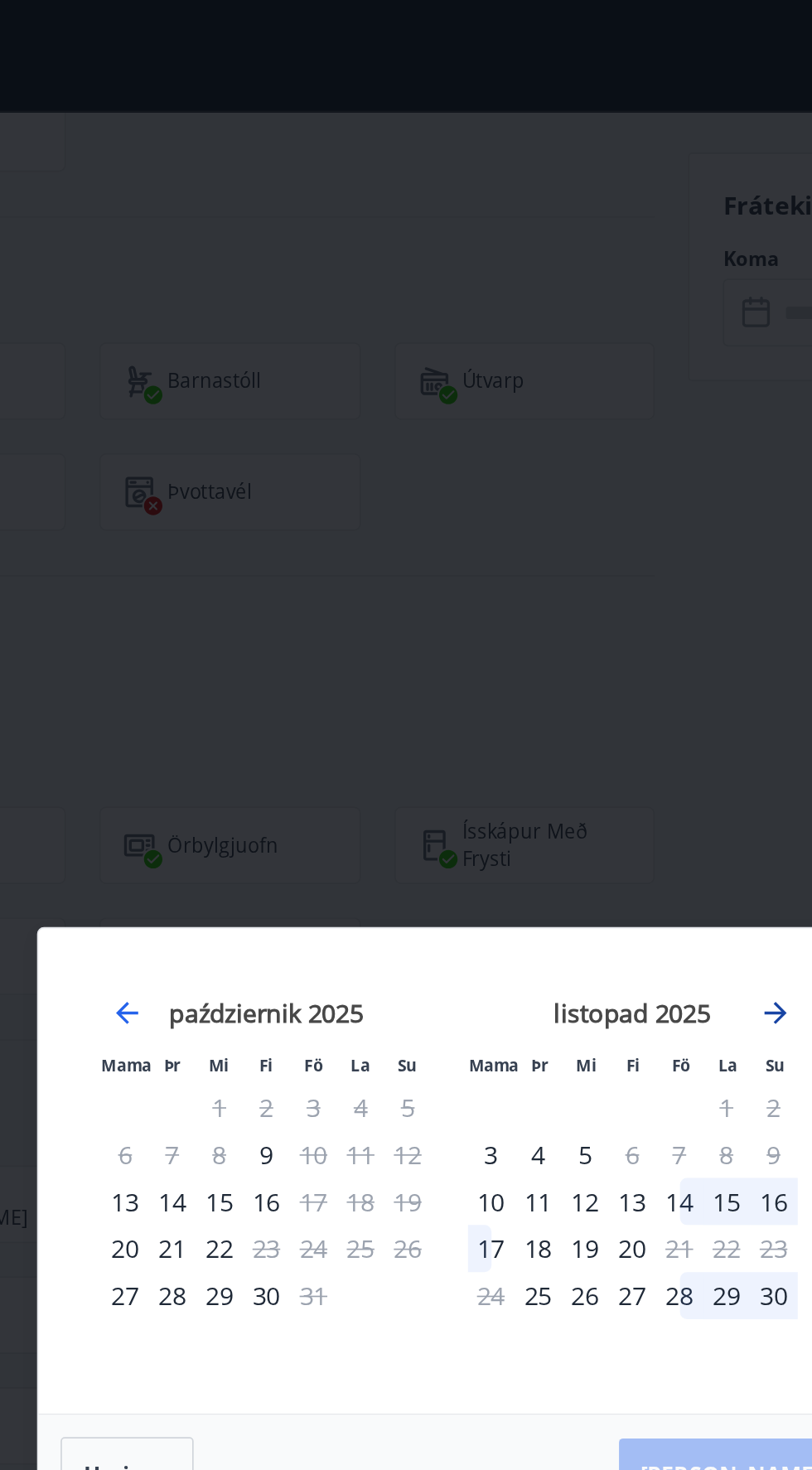
click at [603, 607] on icon "Przejdź dalej, aby przejść do następnego miesiąca." at bounding box center [600, 606] width 20 height 20
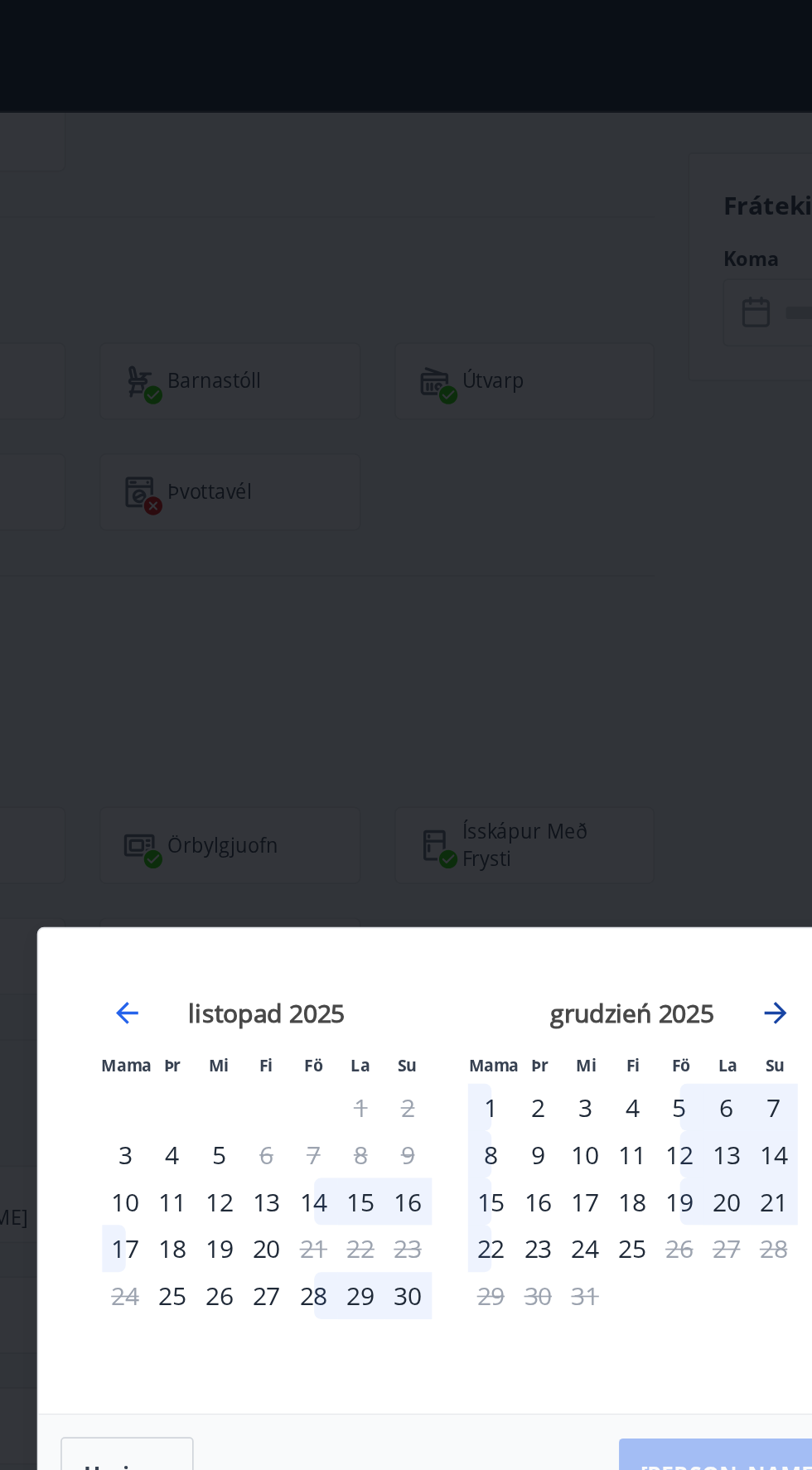
click at [602, 606] on icon "Przejdź dalej, aby przejść do następnego miesiąca." at bounding box center [599, 606] width 13 height 13
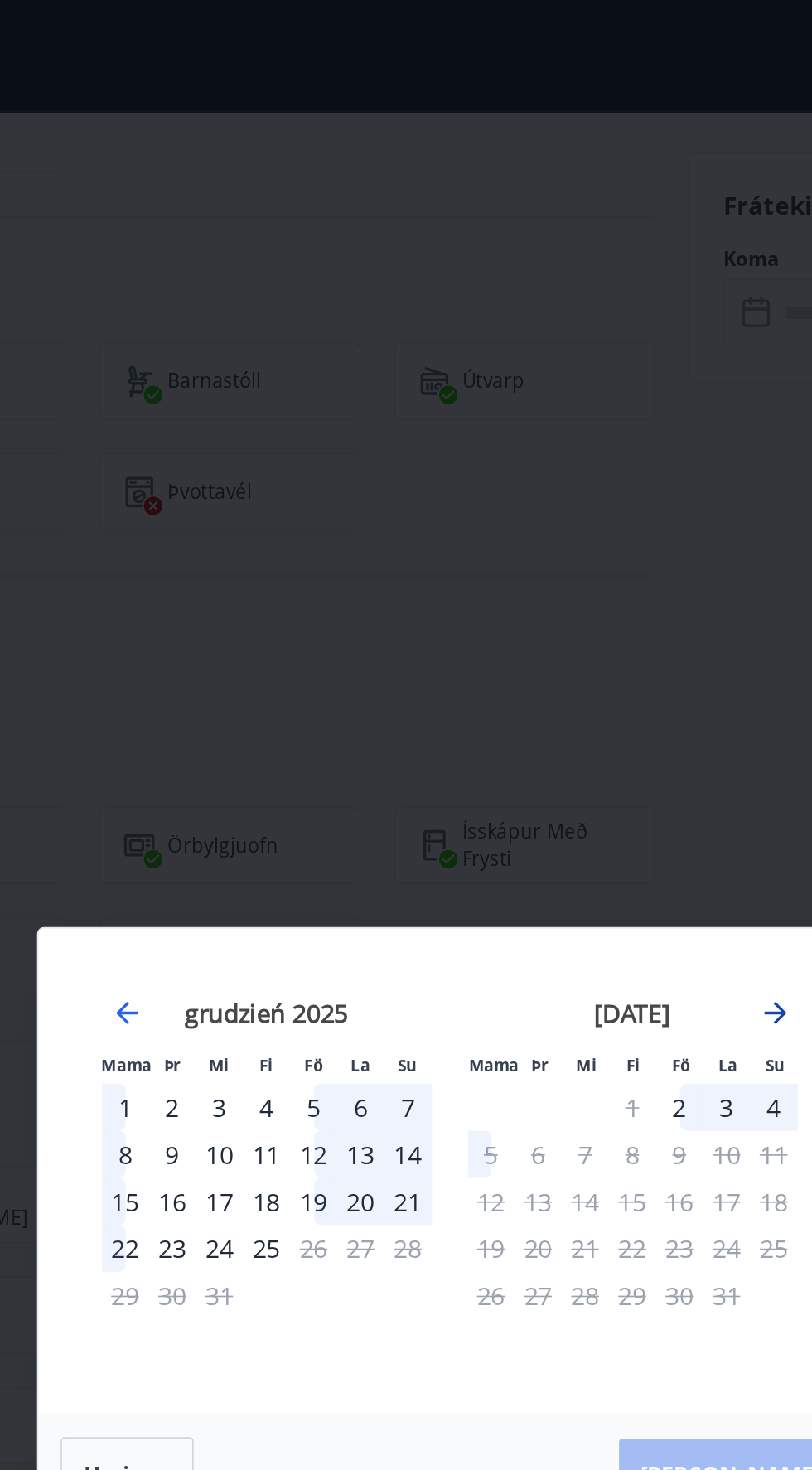
click at [594, 607] on icon "Przejdź dalej, aby przejść do następnego miesiąca." at bounding box center [600, 606] width 20 height 20
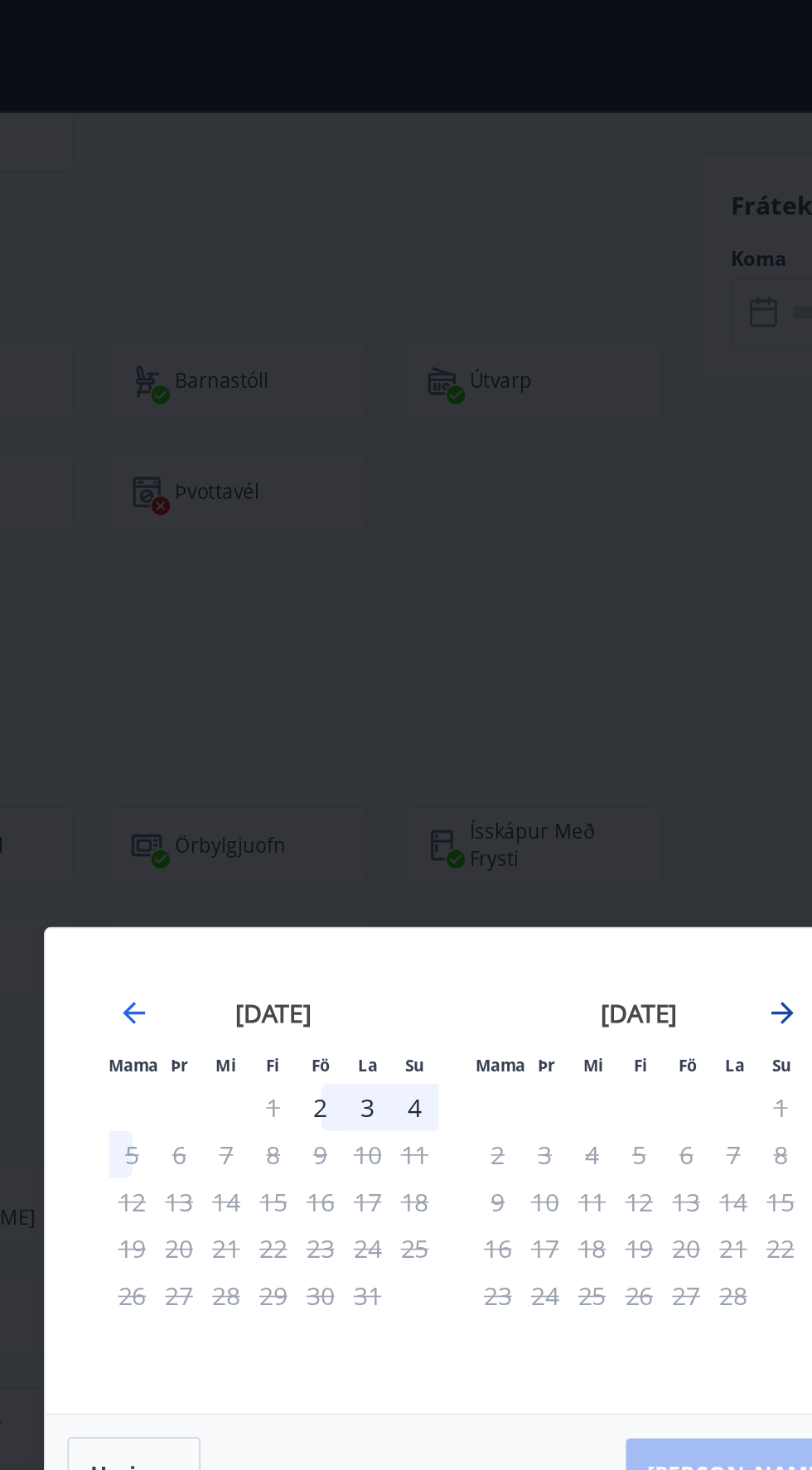
click at [597, 610] on icon "Przejdź dalej, aby przejść do następnego miesiąca." at bounding box center [600, 606] width 20 height 20
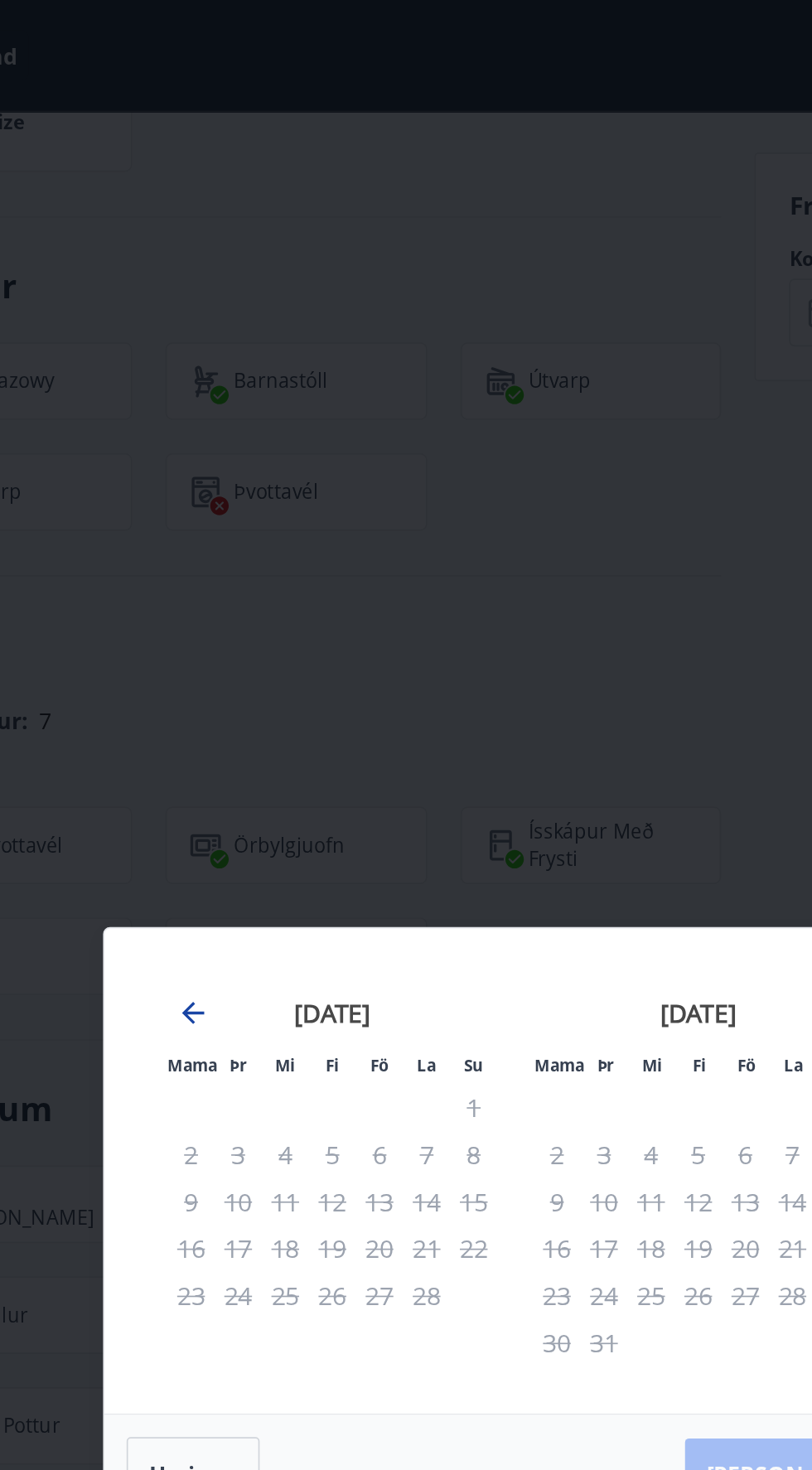
click at [216, 605] on icon "Przejdź wstecz, aby przejść do poprzedniego miesiąca." at bounding box center [212, 606] width 13 height 13
click at [211, 607] on icon "Przejdź wstecz, aby przejść do poprzedniego miesiąca." at bounding box center [212, 606] width 20 height 20
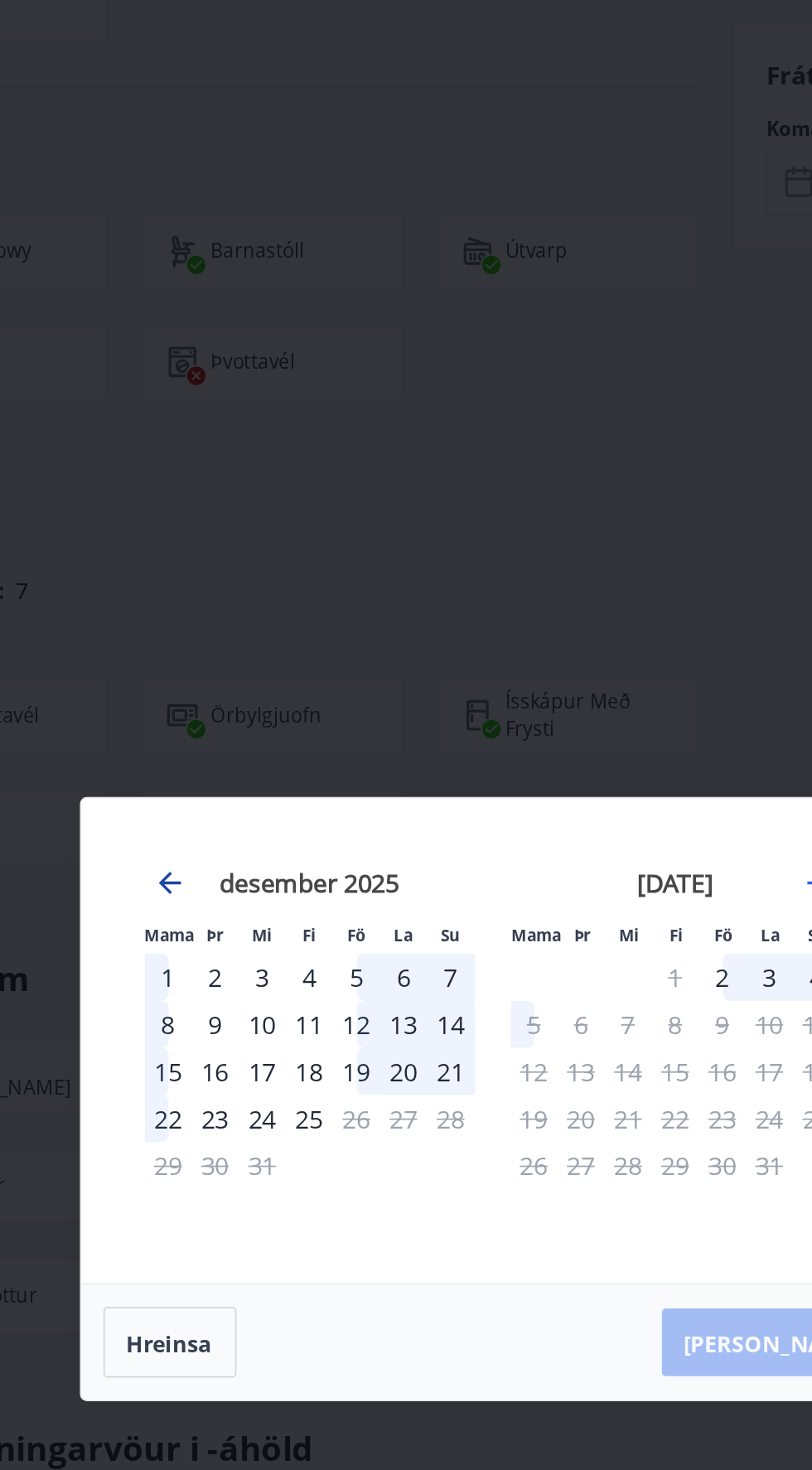
click at [212, 615] on icon "Przejdź wstecz, aby przejść do poprzedniego miesiąca." at bounding box center [212, 606] width 20 height 20
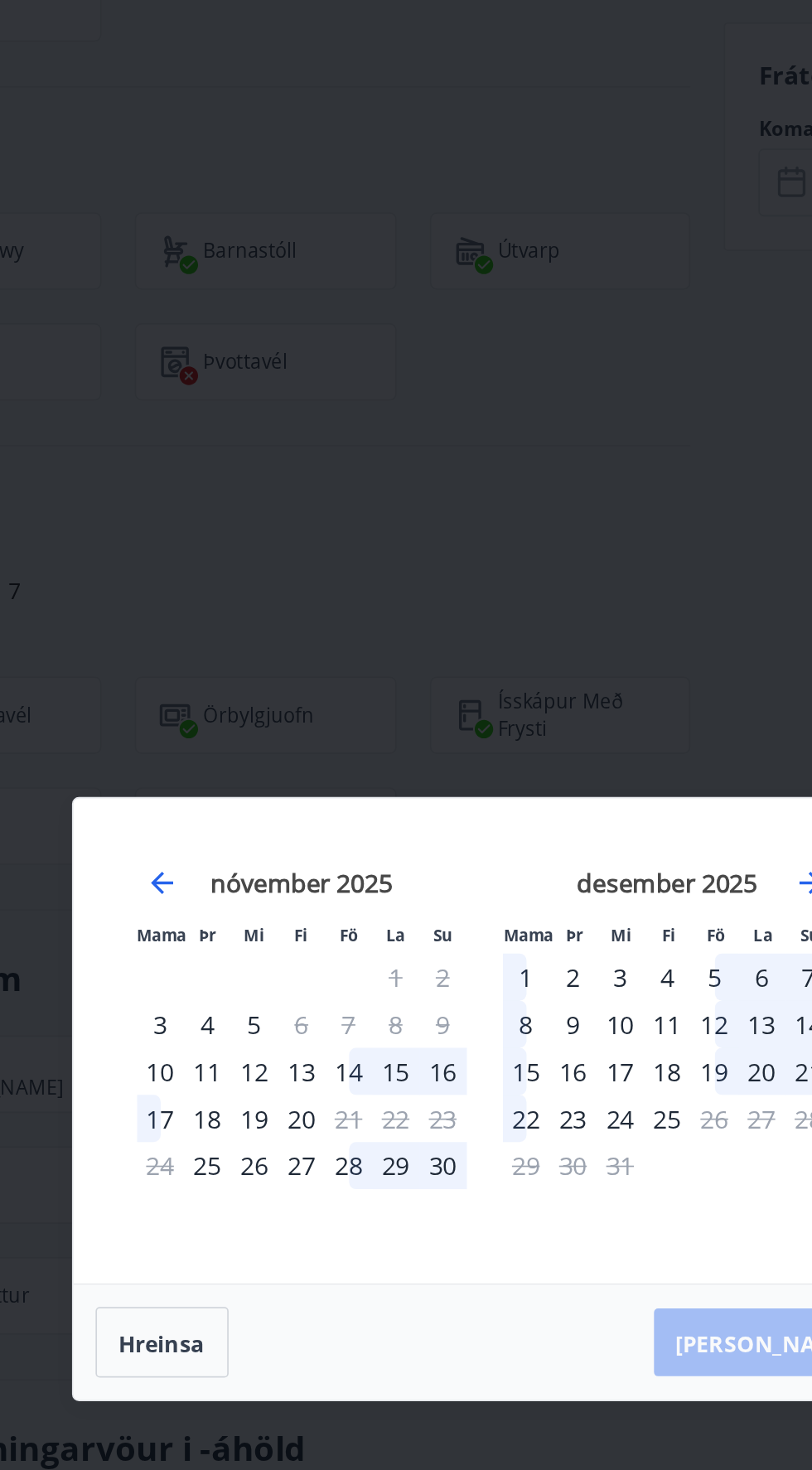
click at [336, 732] on div "14" at bounding box center [323, 718] width 28 height 28
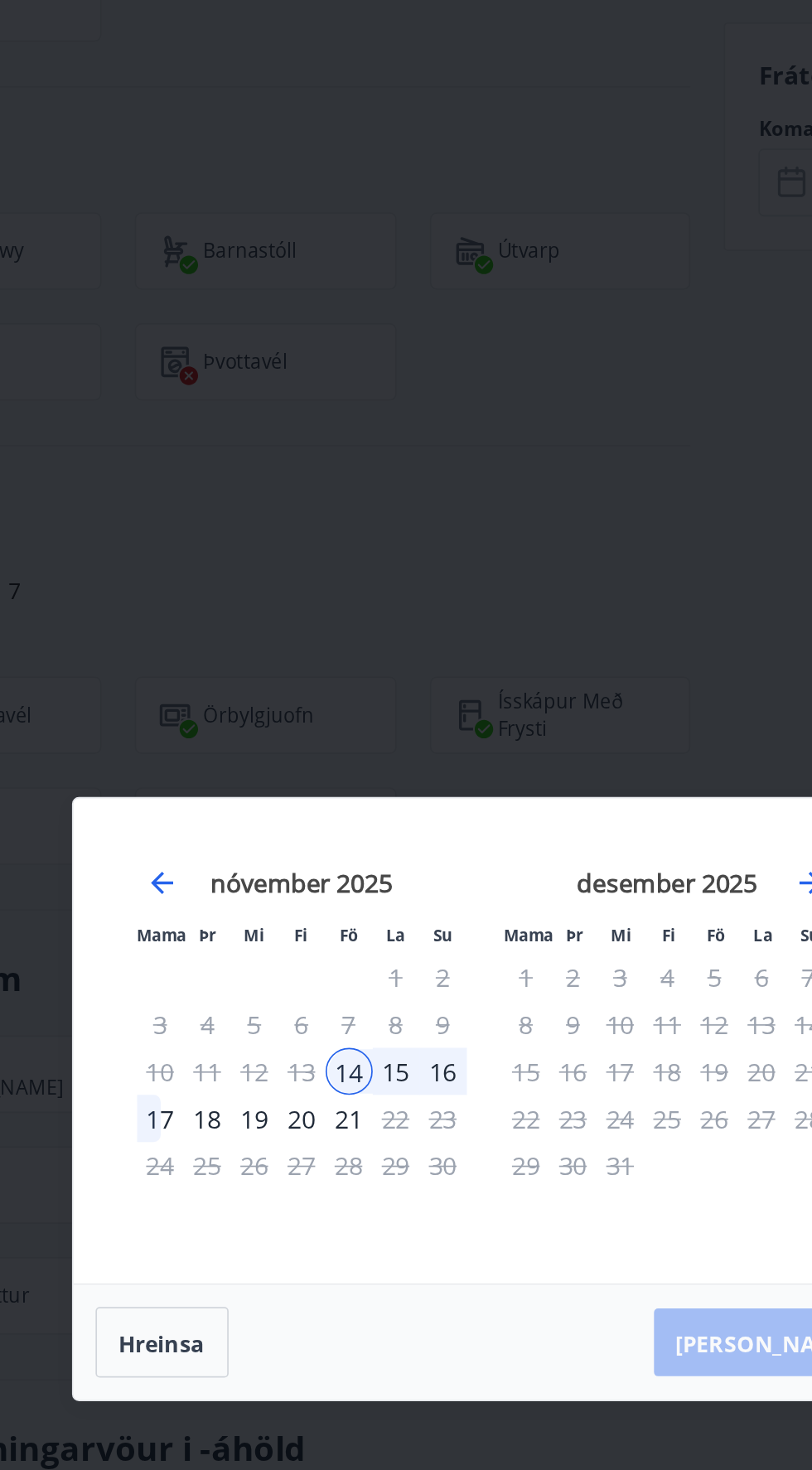
click at [389, 732] on div "16" at bounding box center [380, 718] width 28 height 28
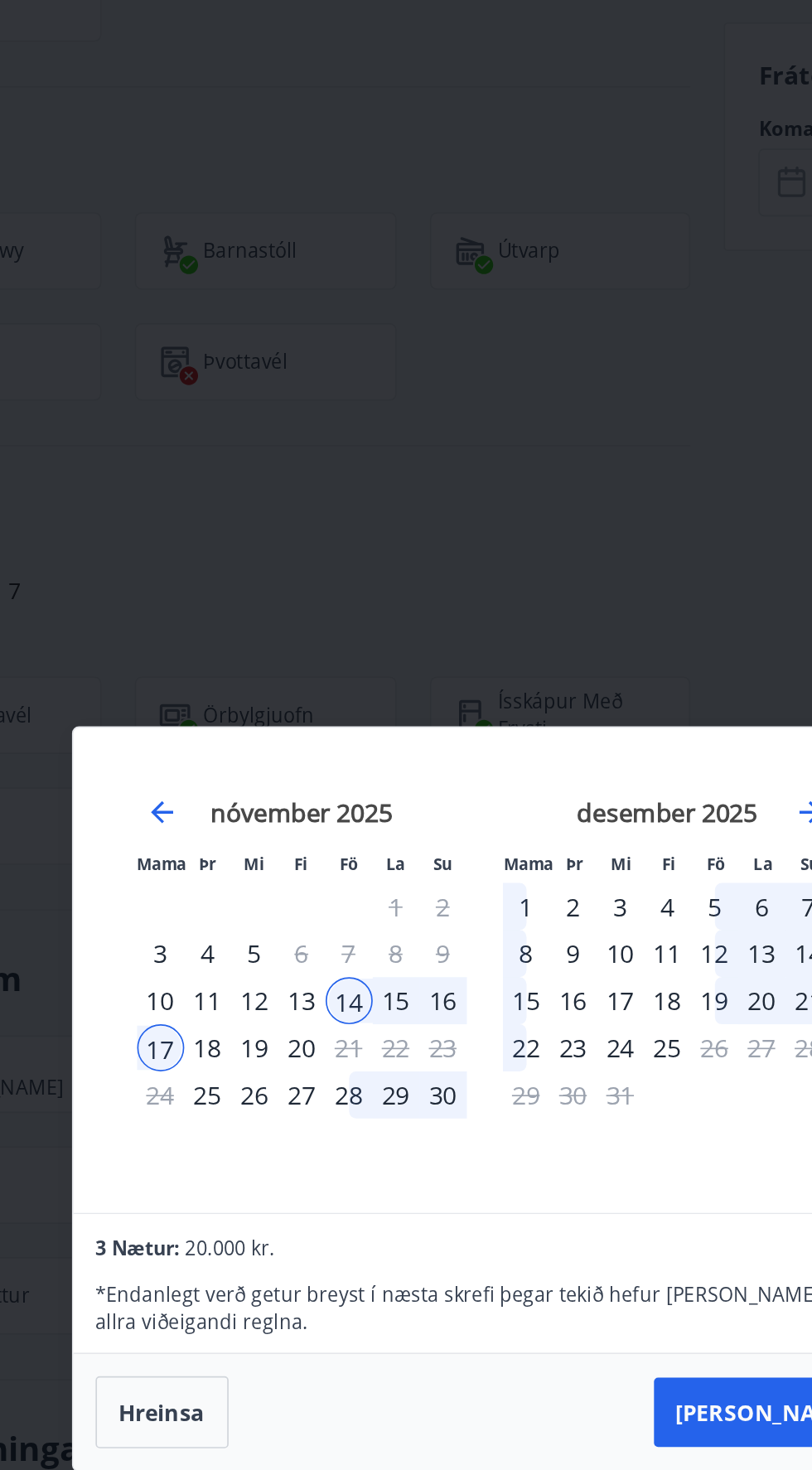
click at [388, 690] on div "16" at bounding box center [380, 676] width 28 height 28
click at [378, 690] on div "16" at bounding box center [380, 676] width 28 height 28
click at [357, 690] on div "15" at bounding box center [351, 676] width 28 height 28
click at [391, 690] on div "16" at bounding box center [380, 676] width 28 height 28
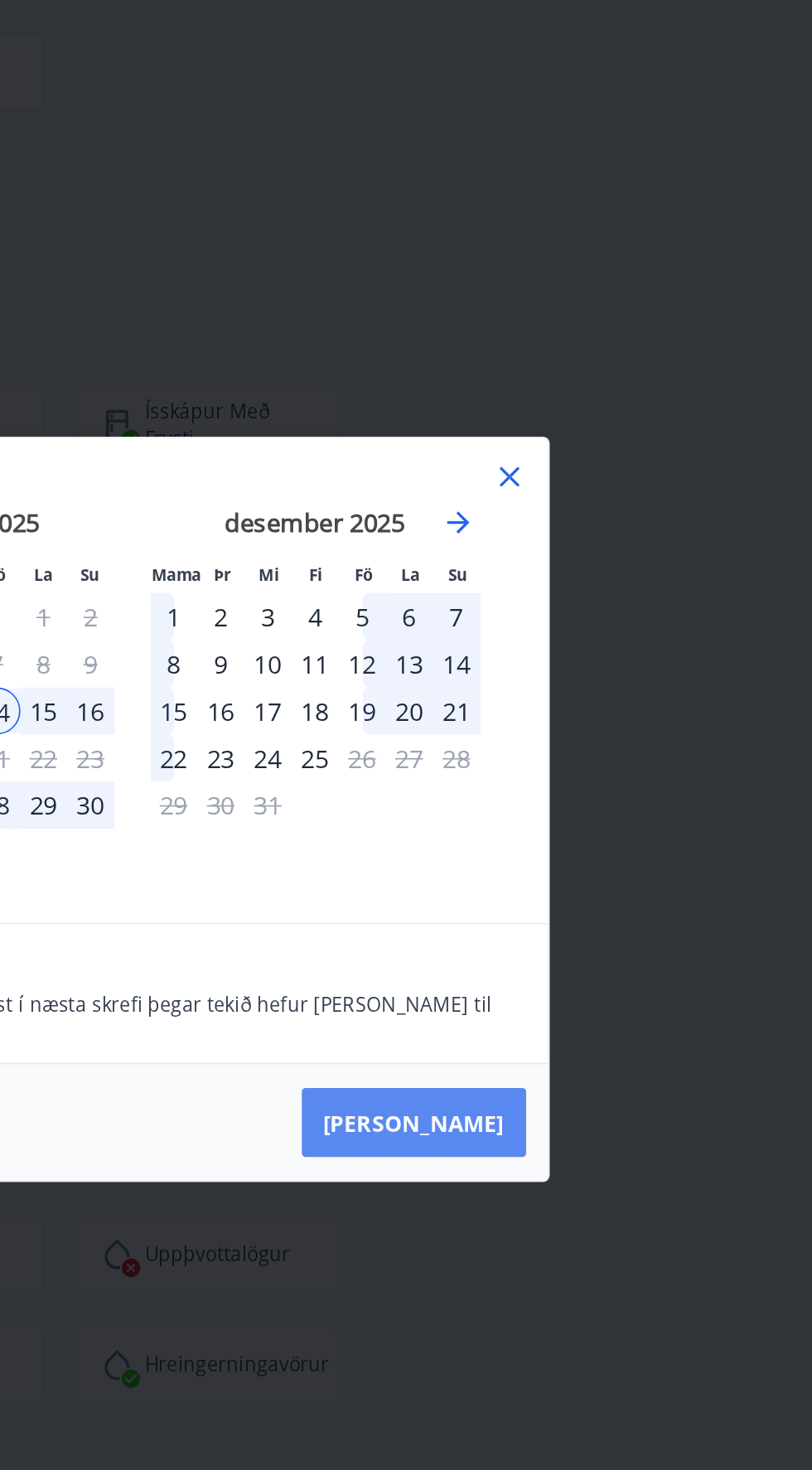
click at [625, 933] on font "[PERSON_NAME]" at bounding box center [573, 923] width 108 height 18
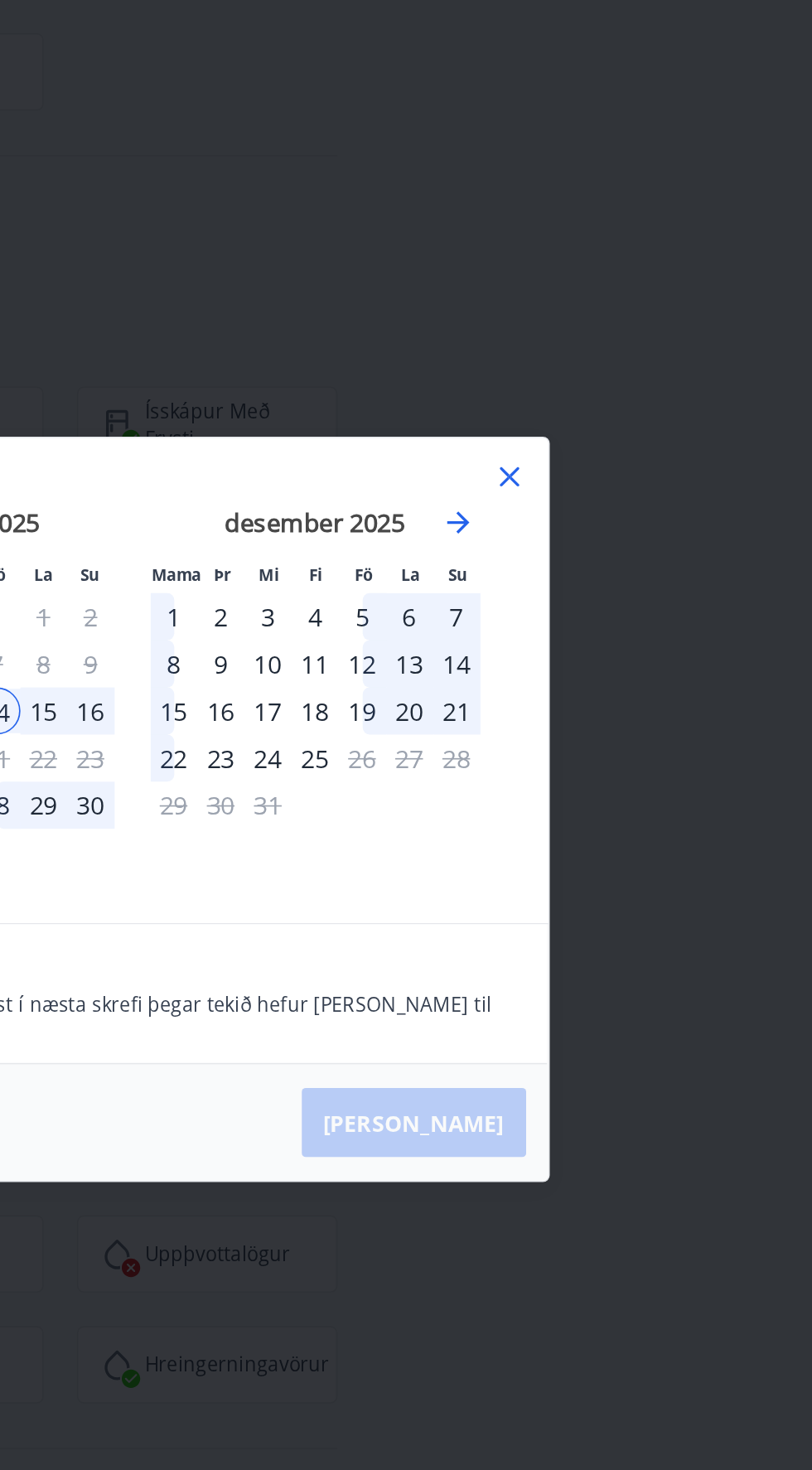
scroll to position [796, 0]
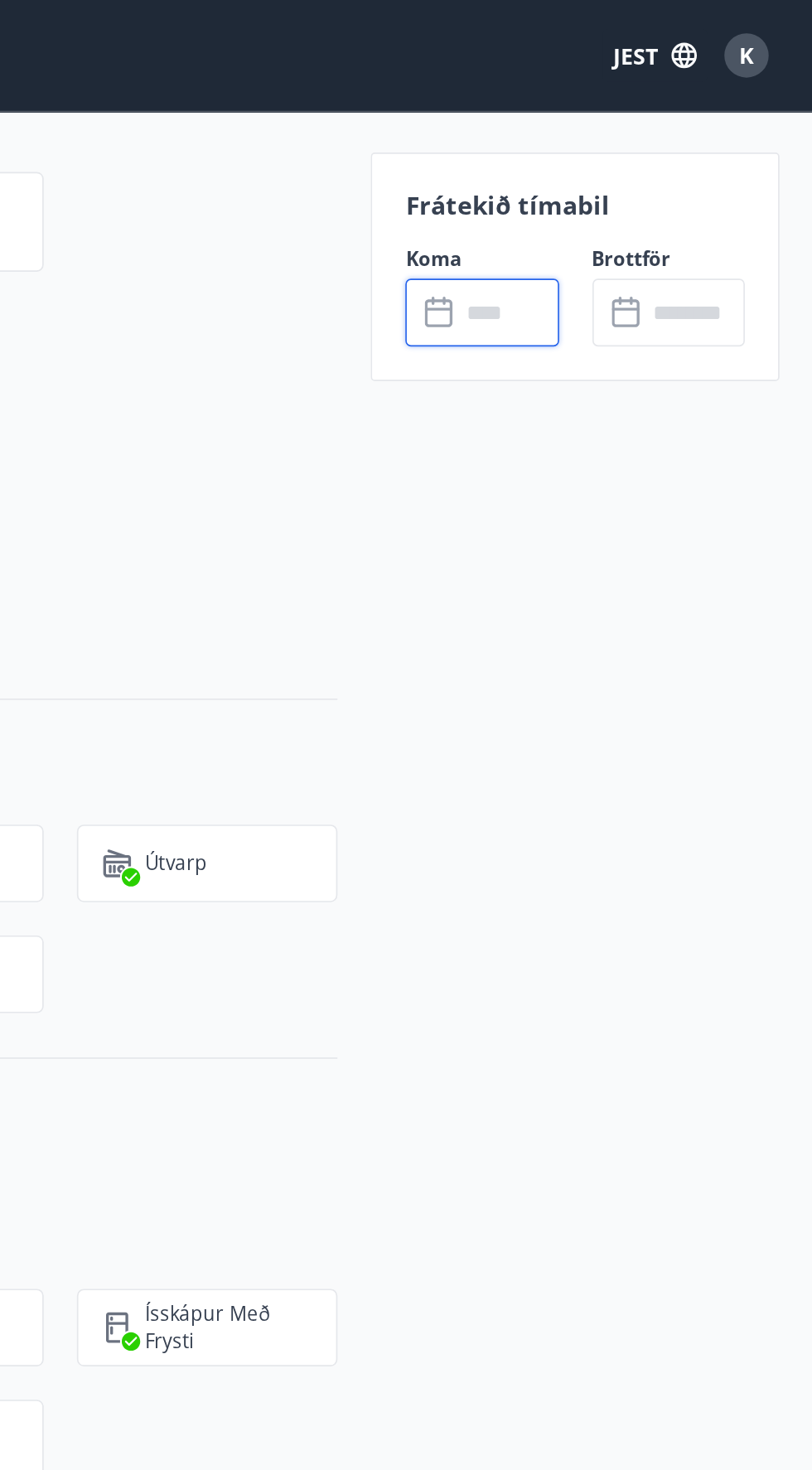
type input "******"
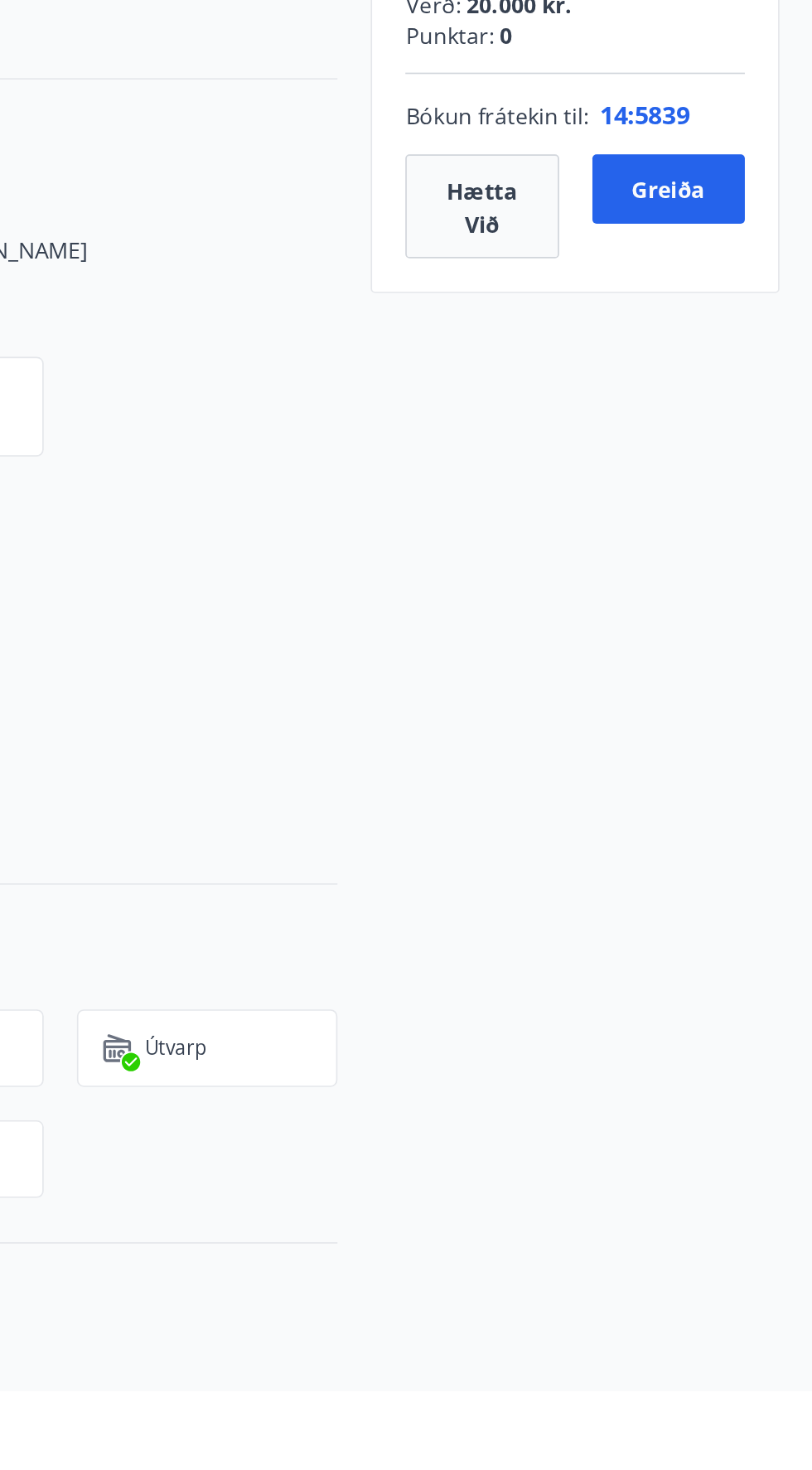
scroll to position [53, 0]
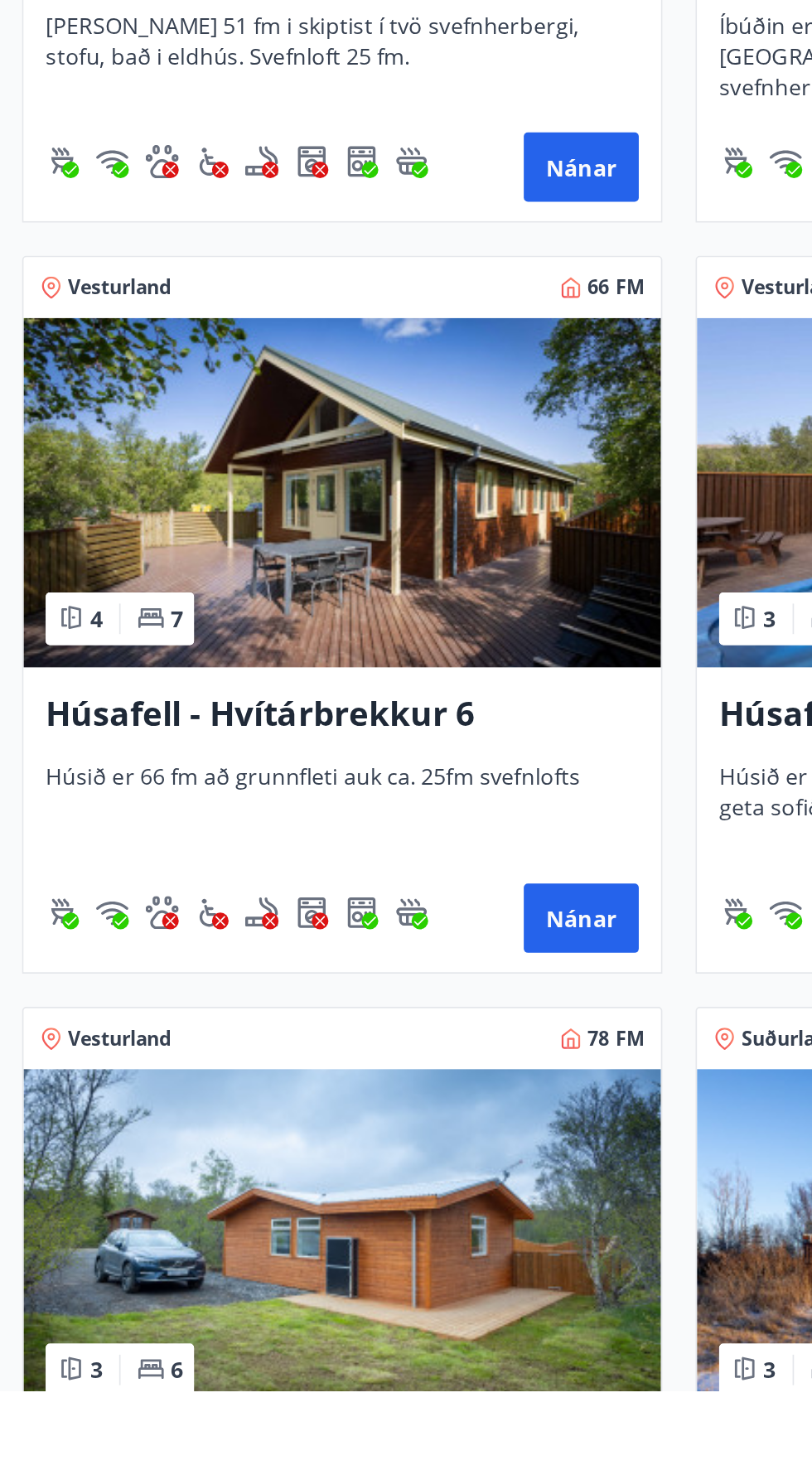
scroll to position [478, 0]
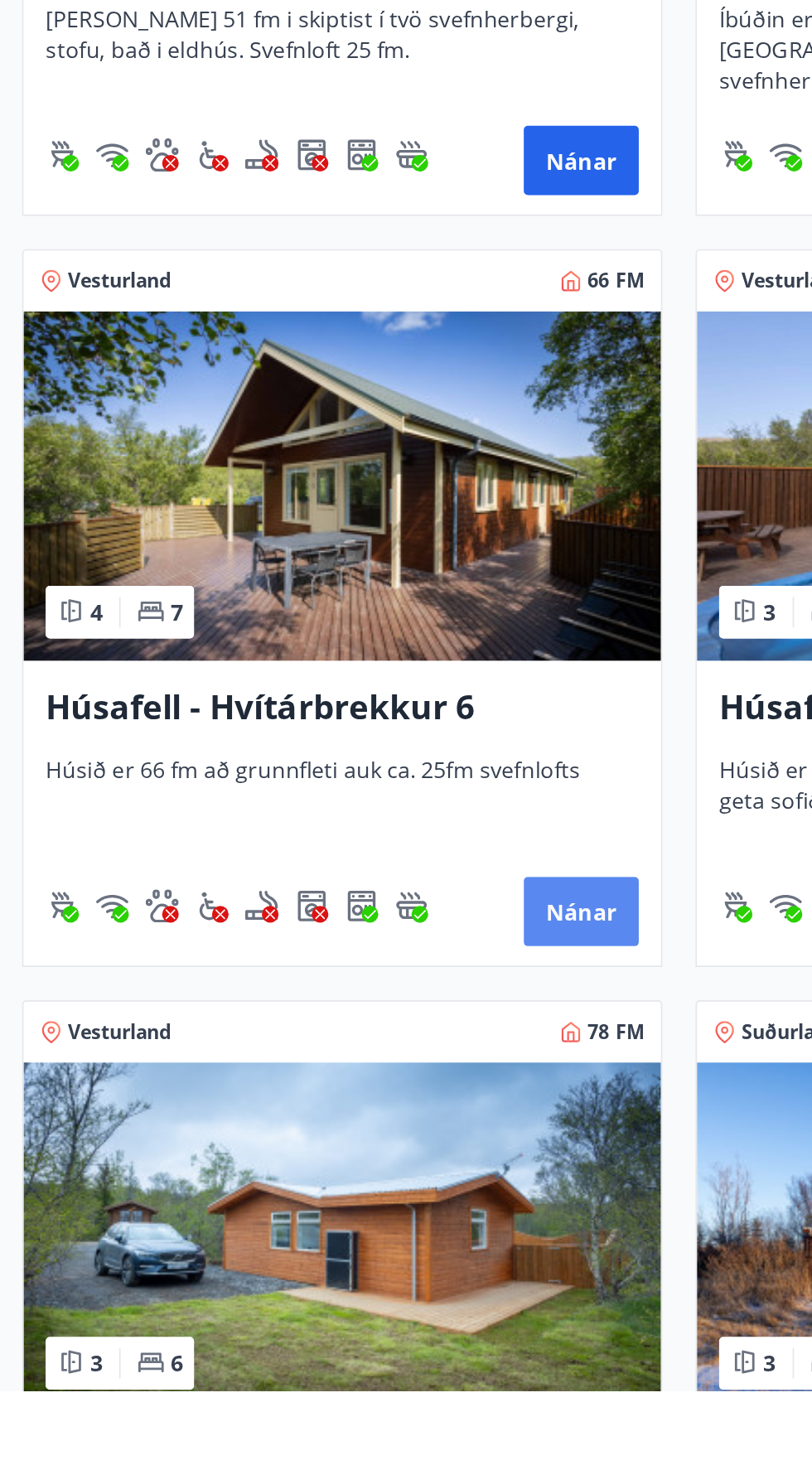
click at [347, 1194] on button "Nánar" at bounding box center [348, 1183] width 69 height 41
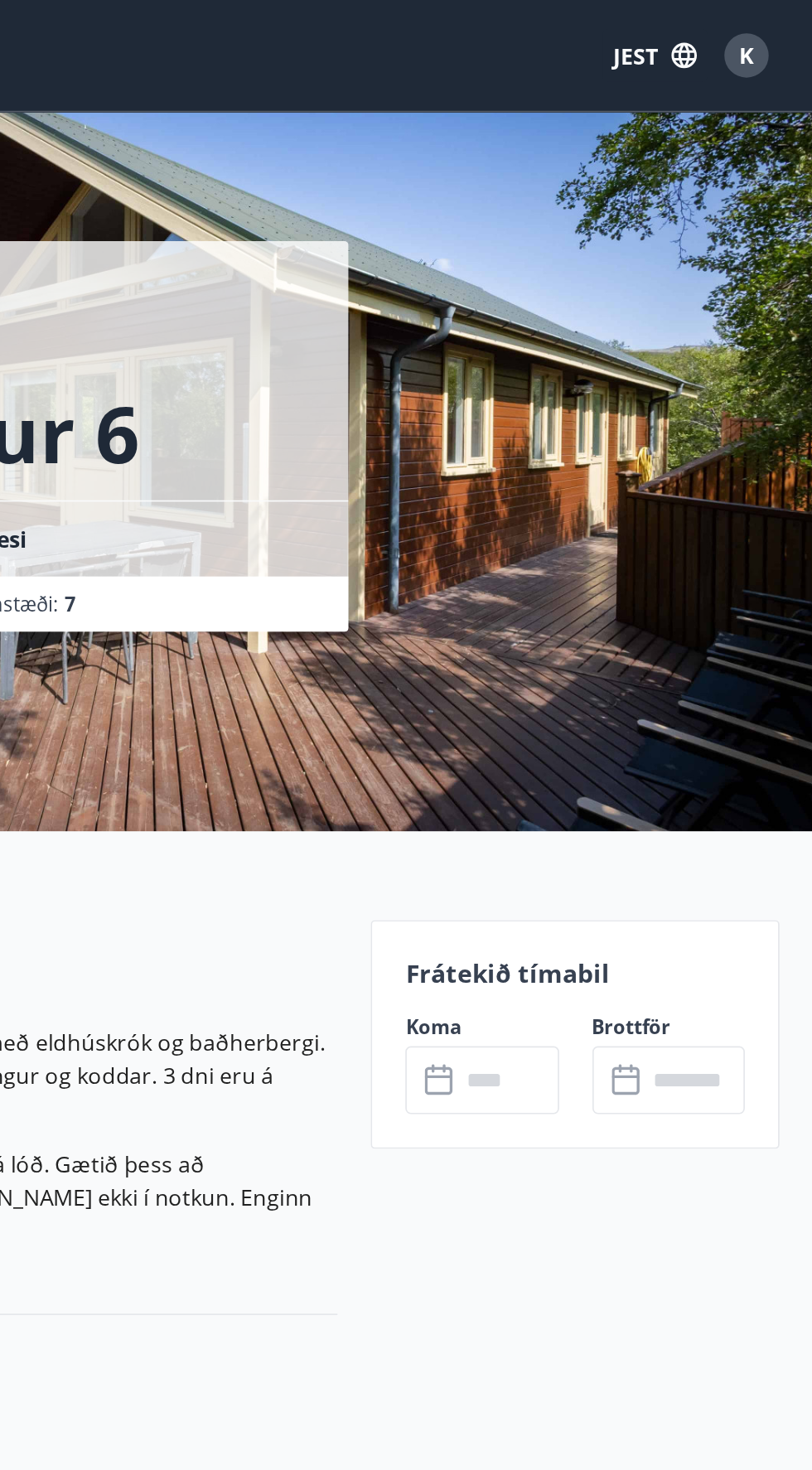
click at [603, 638] on input "text" at bounding box center [630, 645] width 59 height 40
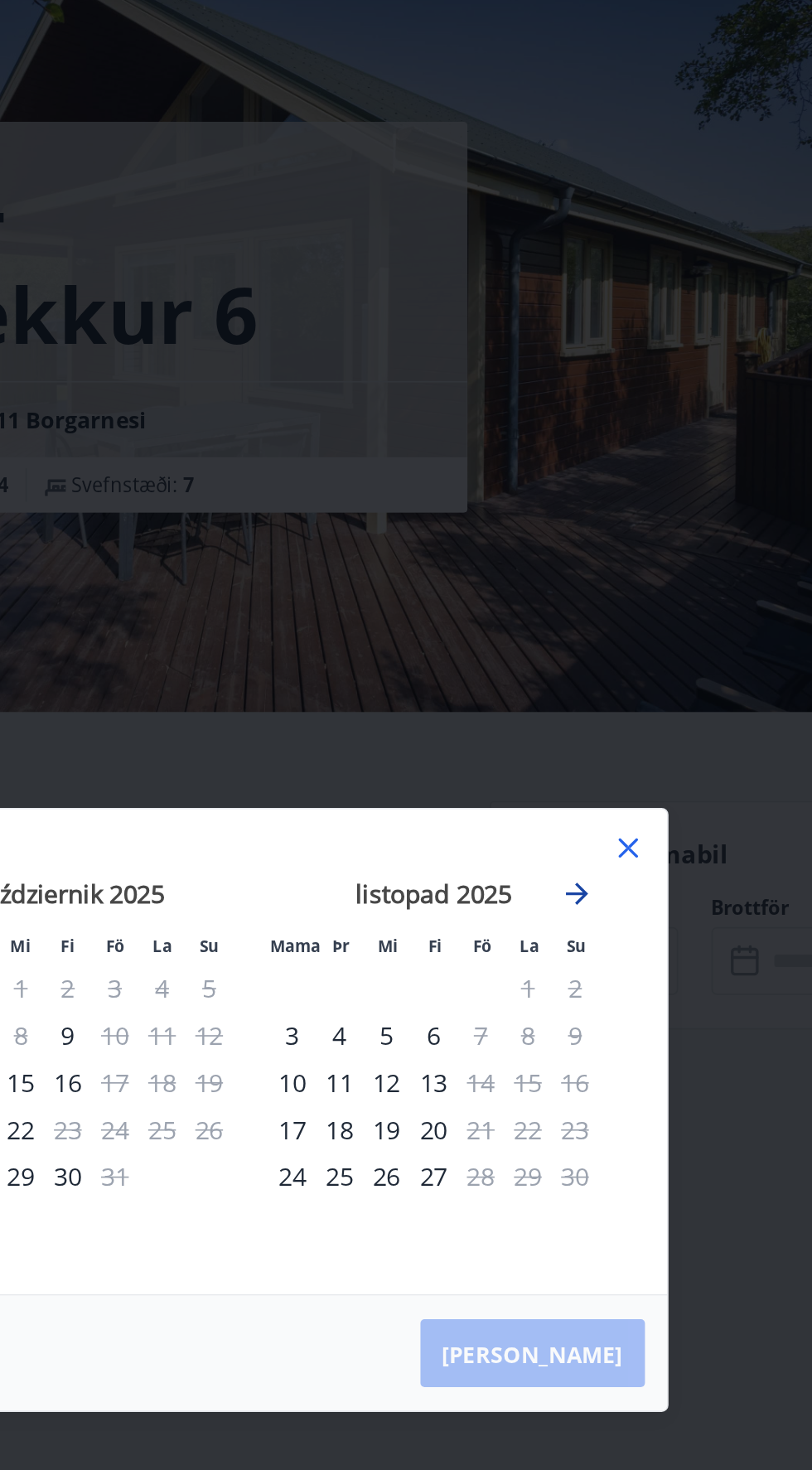
click at [604, 613] on icon "Przejdź dalej, aby przejść do następnego miesiąca." at bounding box center [599, 606] width 13 height 13
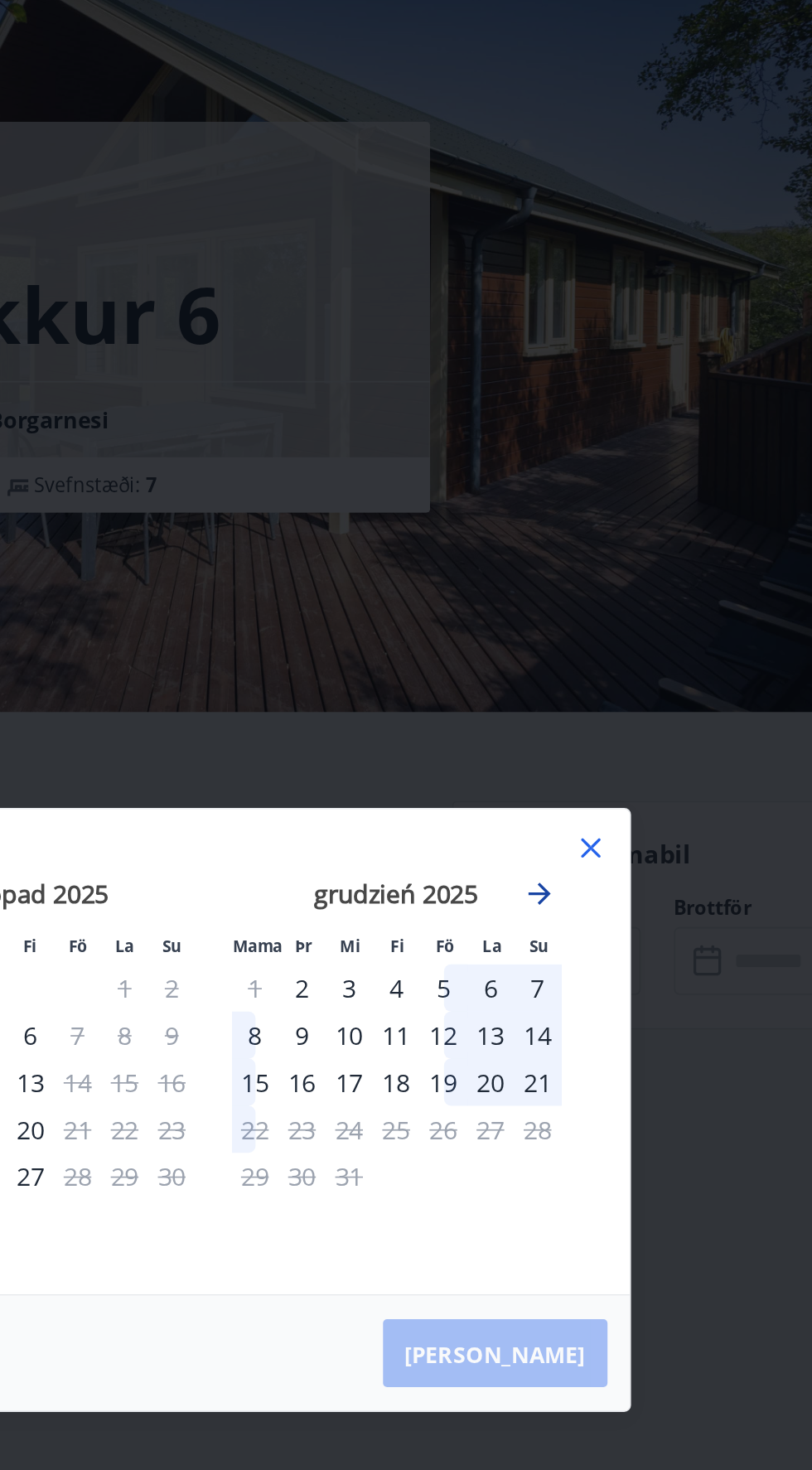
click at [604, 613] on icon "Przejdź dalej, aby przejść do następnego miesiąca." at bounding box center [599, 606] width 13 height 13
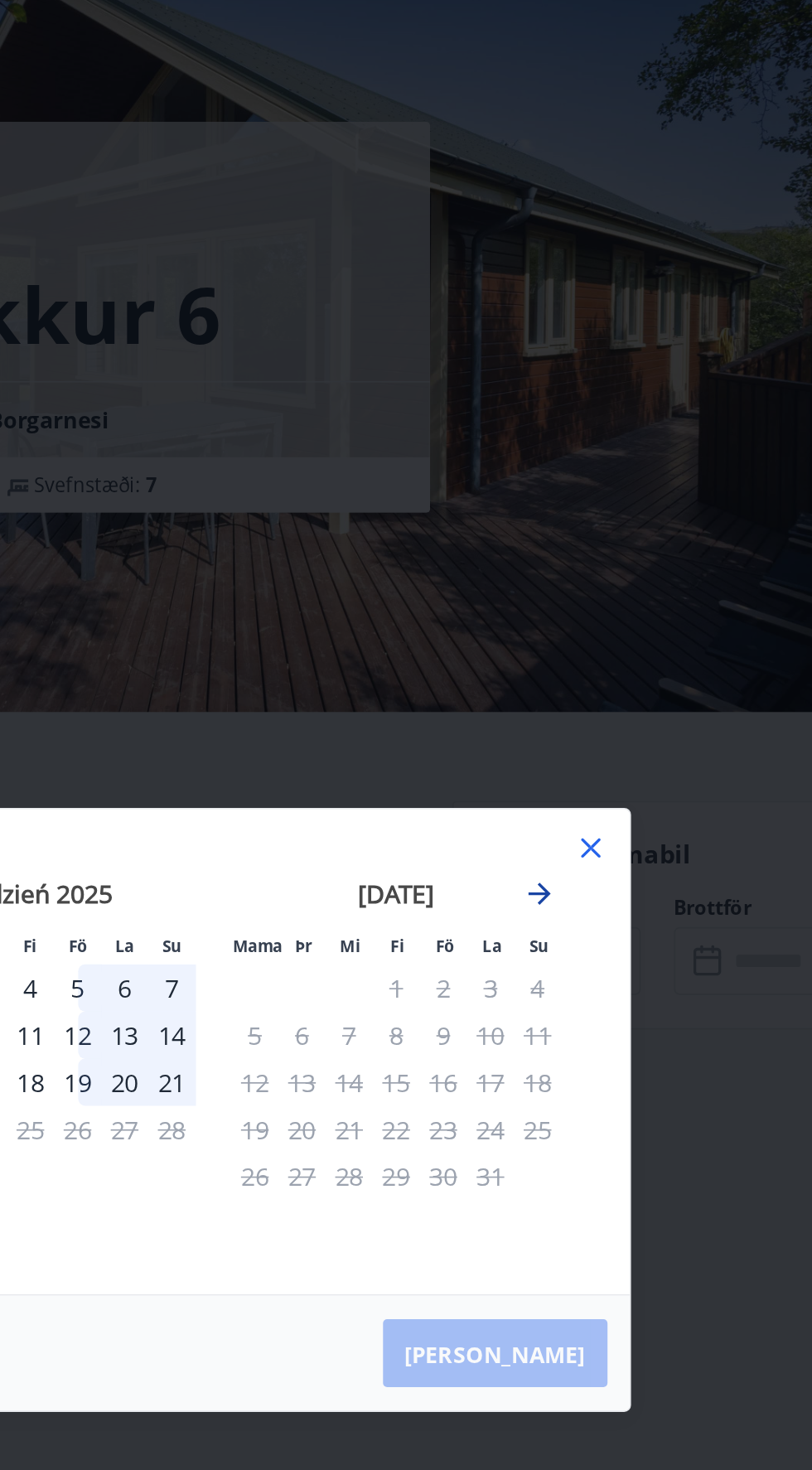
click at [602, 613] on icon "Przejdź dalej, aby przejść do następnego miesiąca." at bounding box center [599, 606] width 13 height 13
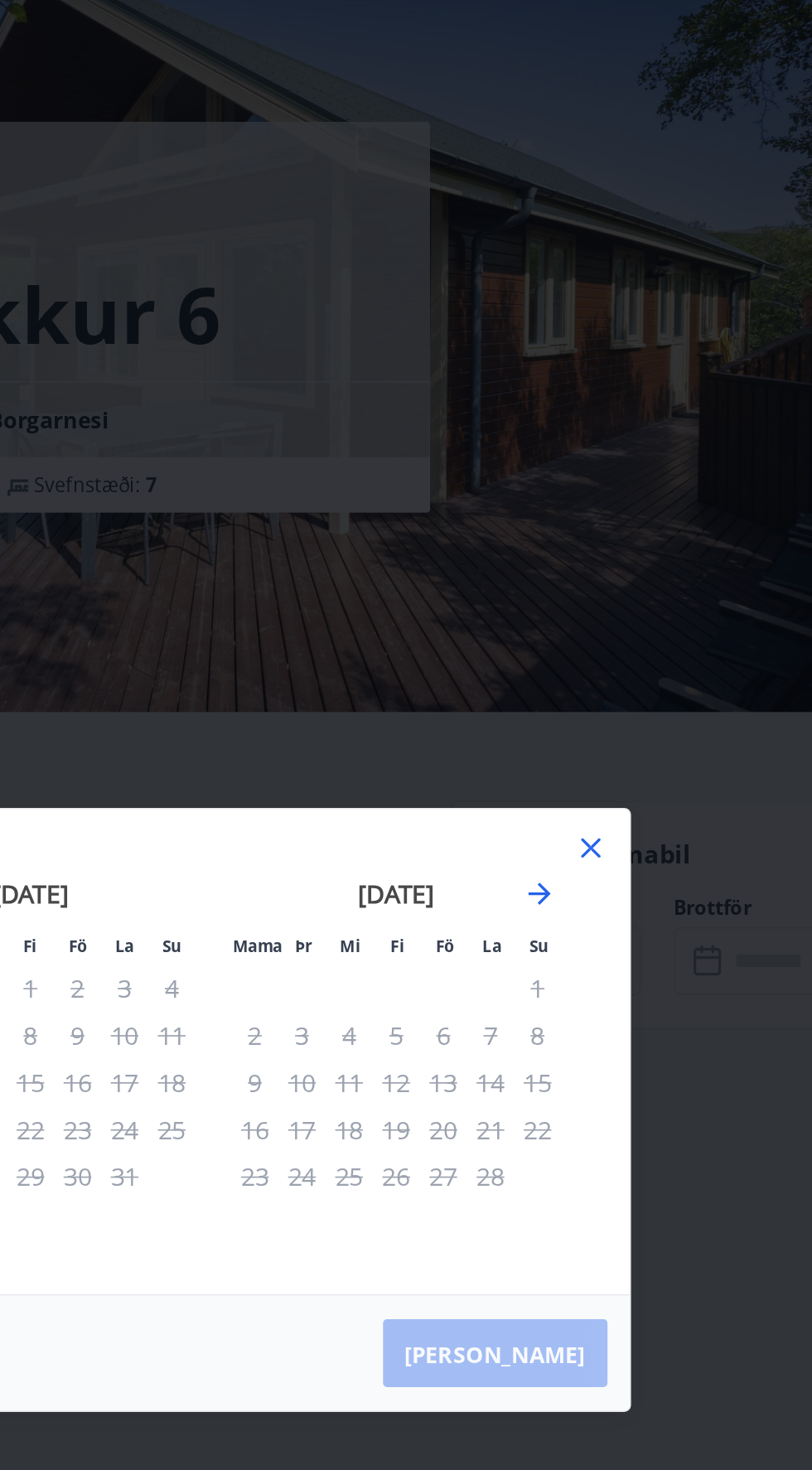
click at [630, 580] on icon at bounding box center [630, 578] width 3 height 3
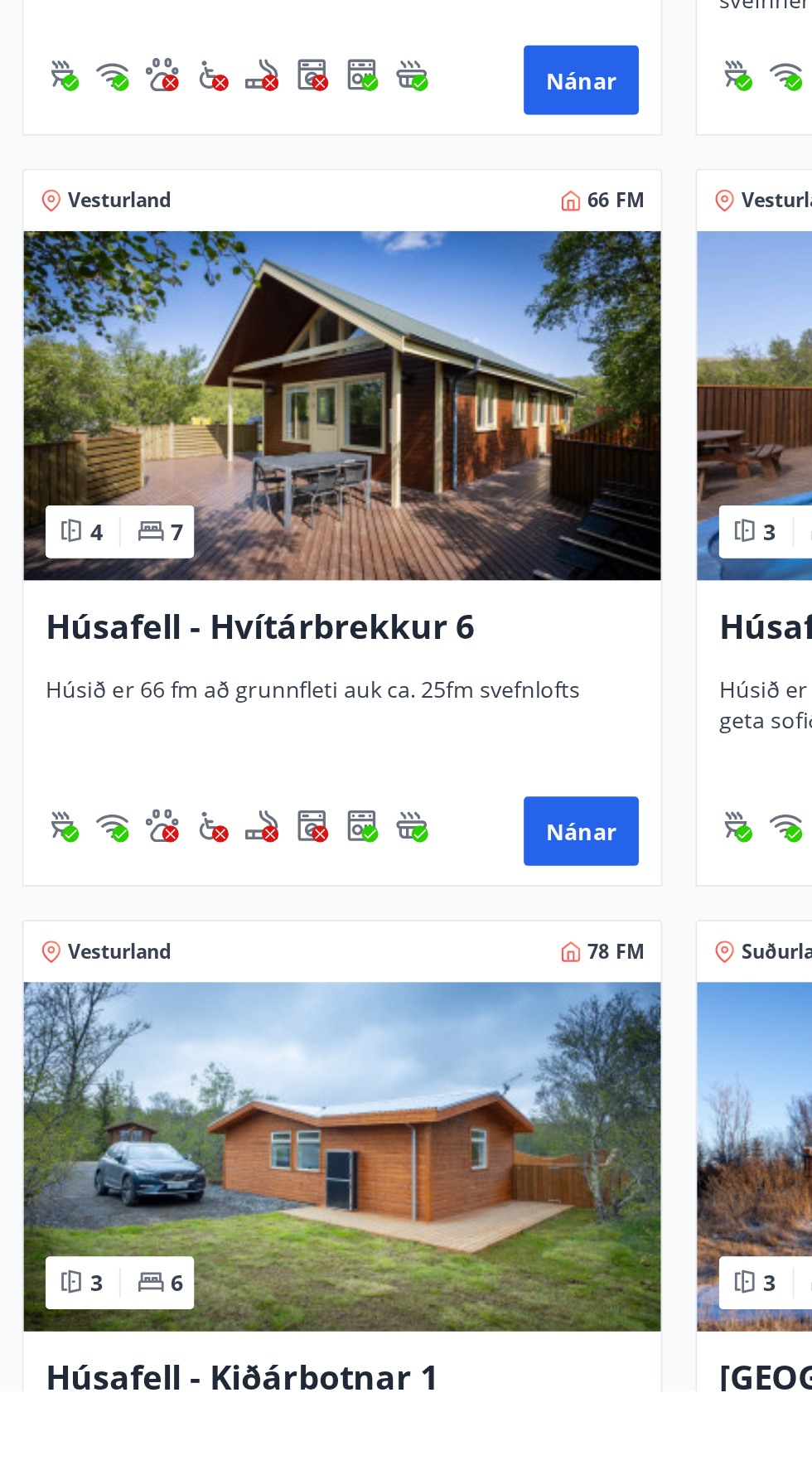
scroll to position [527, 0]
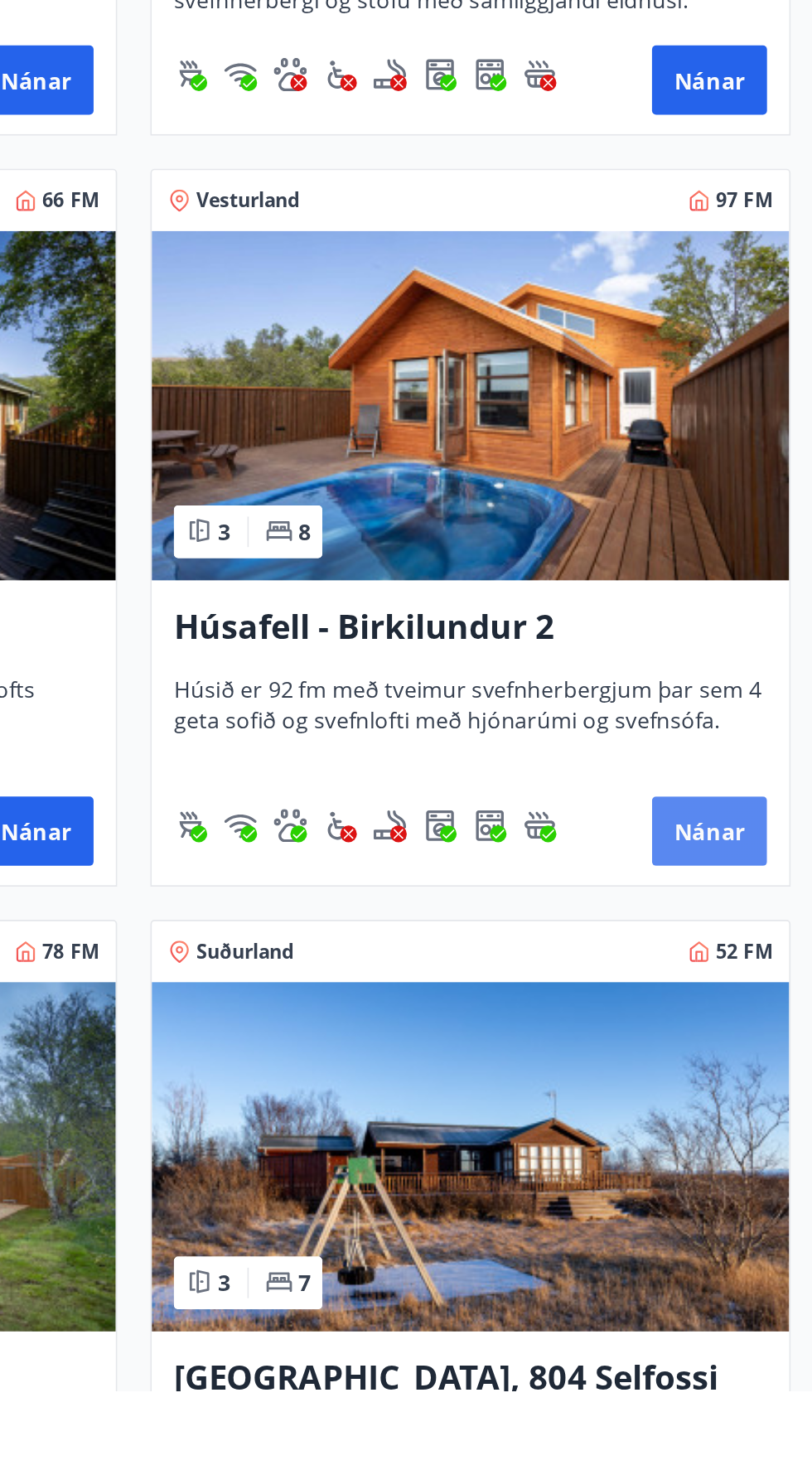
click at [771, 1127] on font "Nánar" at bounding box center [750, 1136] width 42 height 18
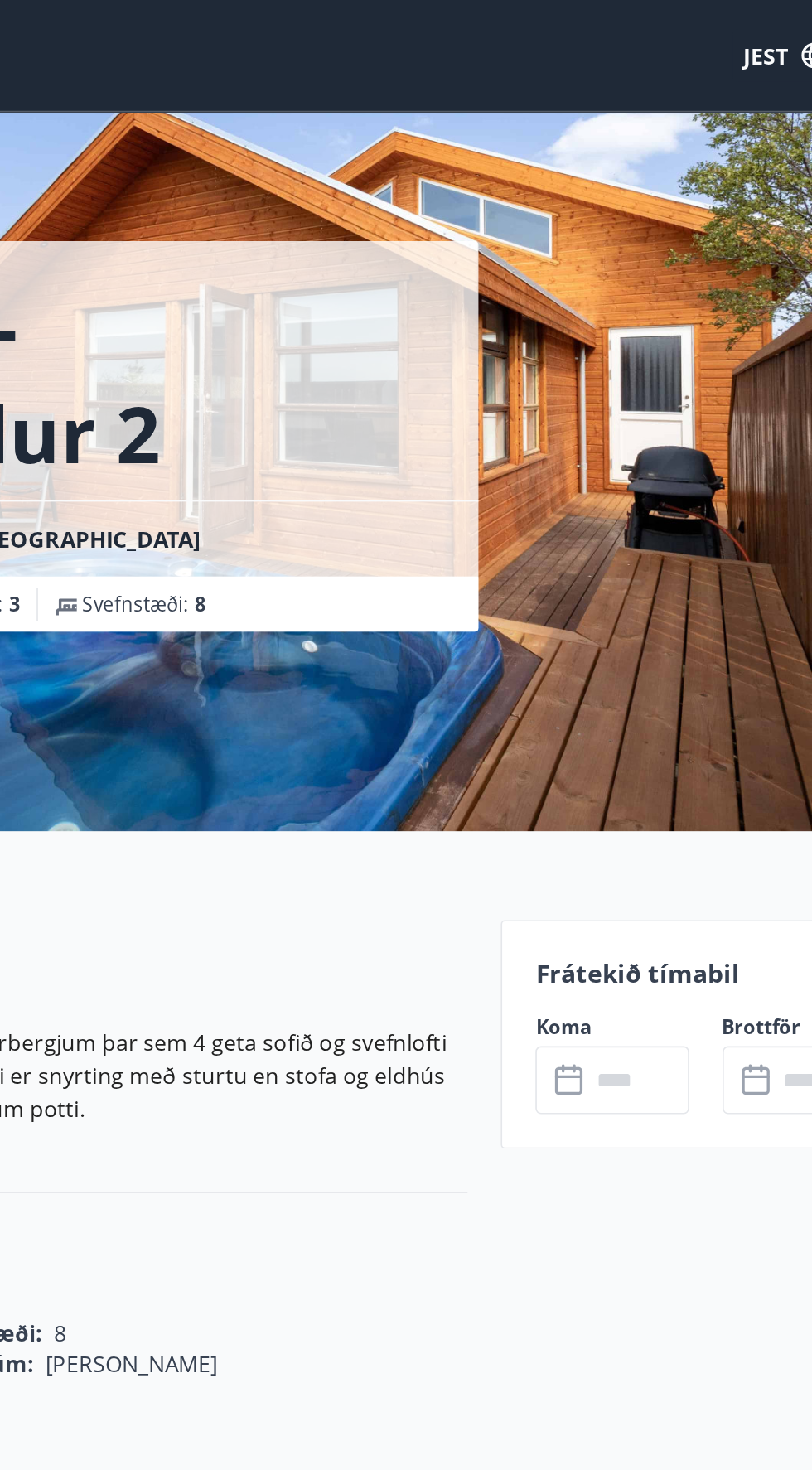
click at [603, 643] on input "text" at bounding box center [630, 645] width 59 height 40
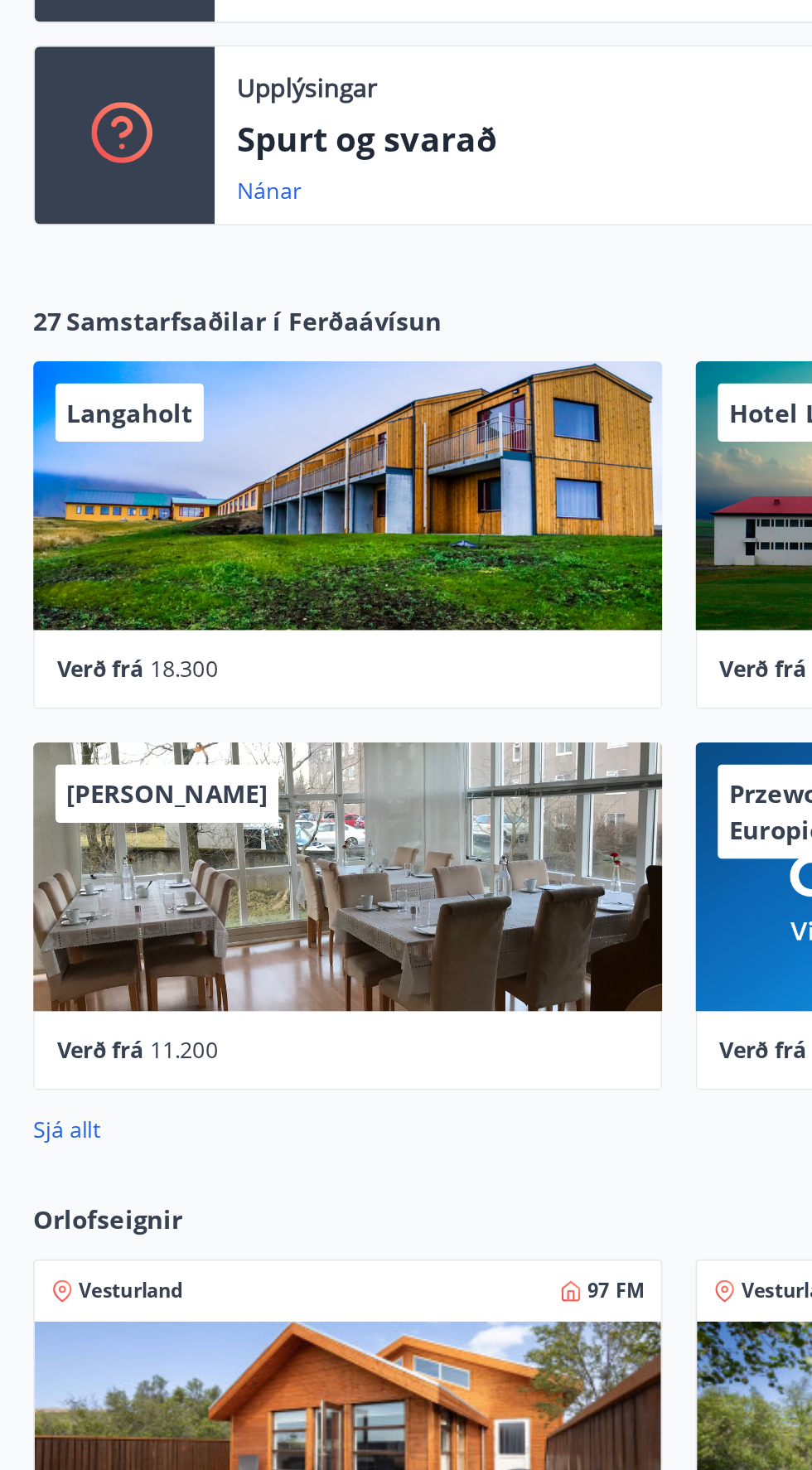
scroll to position [805, 0]
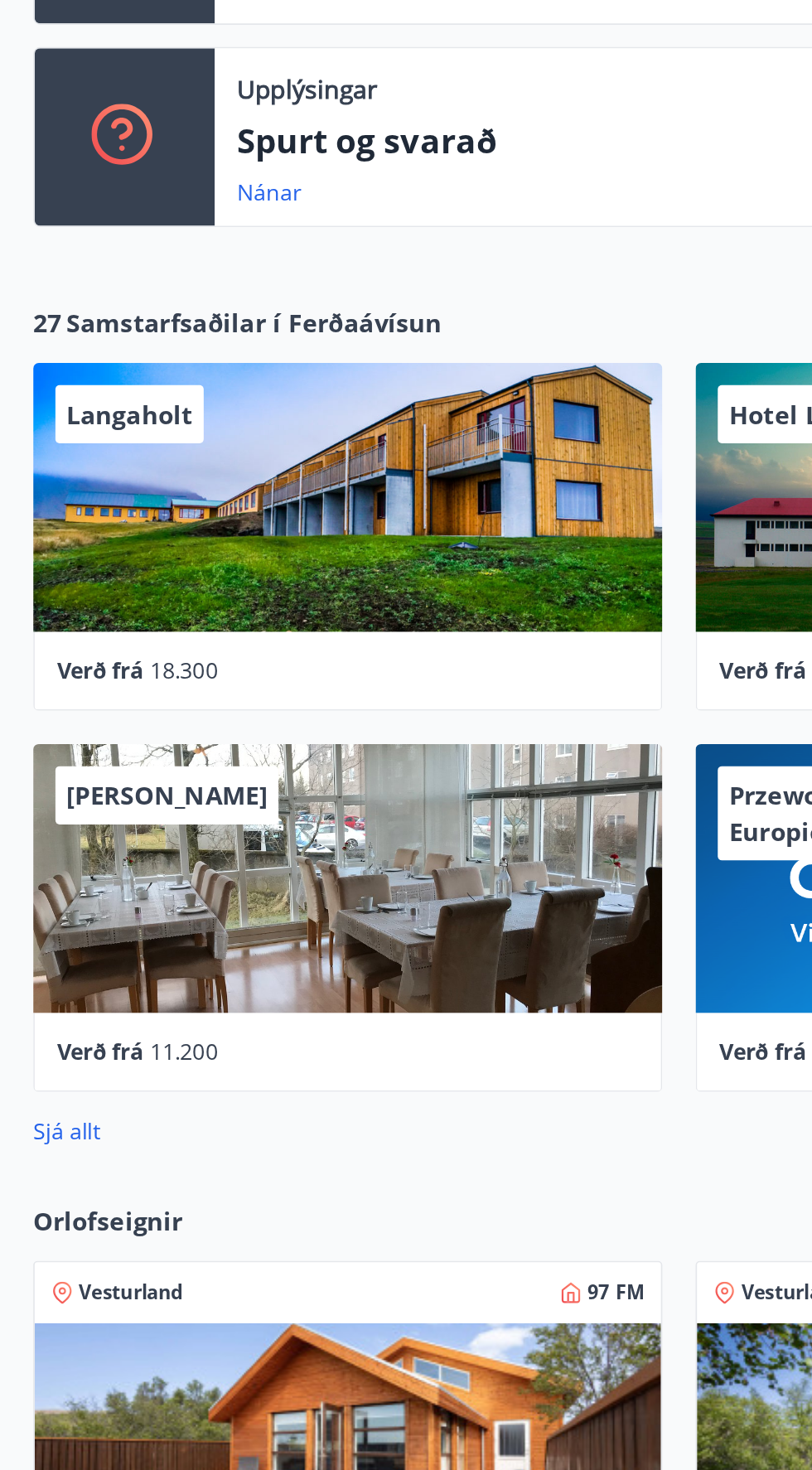
click at [218, 536] on div "[PERSON_NAME]" at bounding box center [207, 525] width 376 height 161
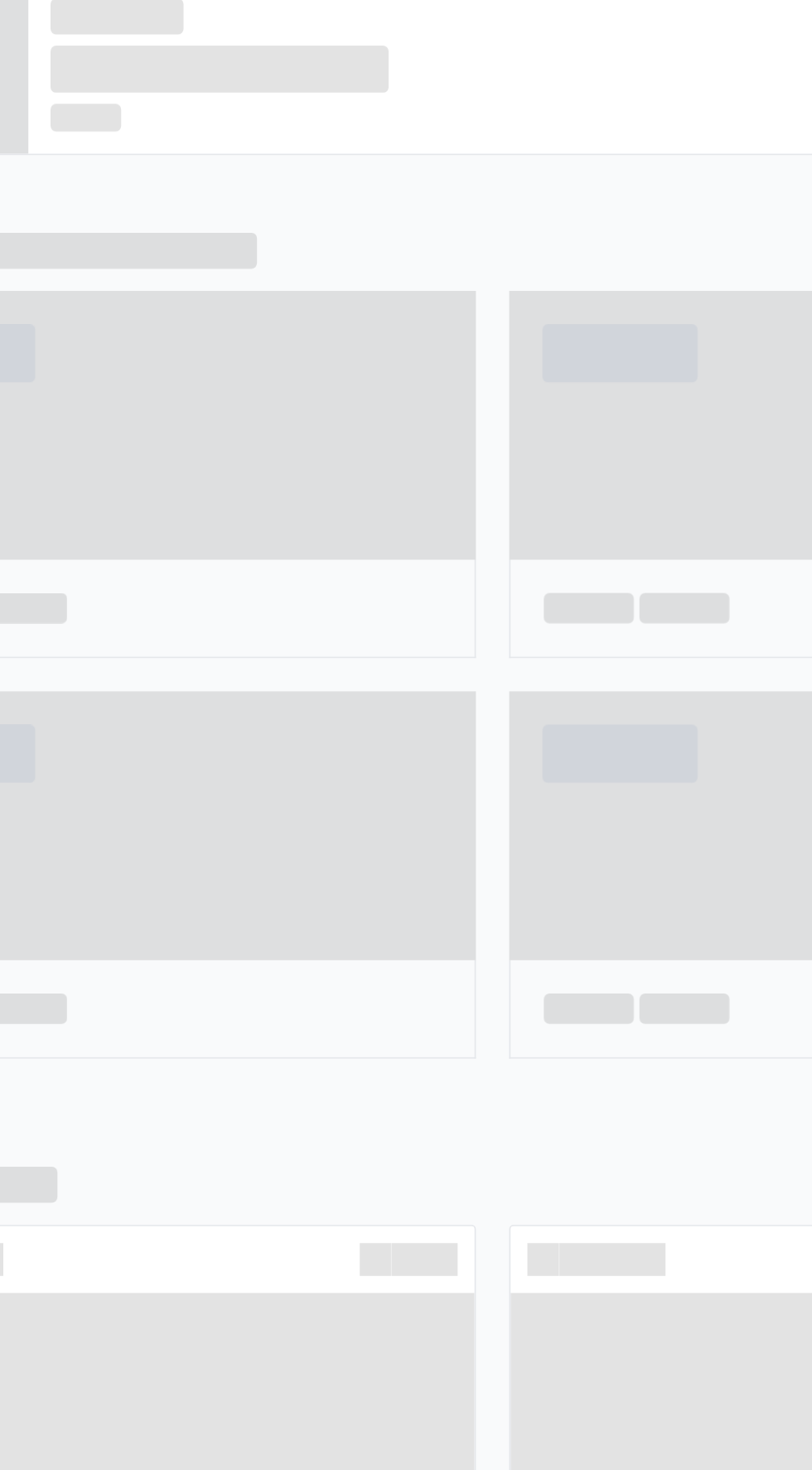
scroll to position [0, 0]
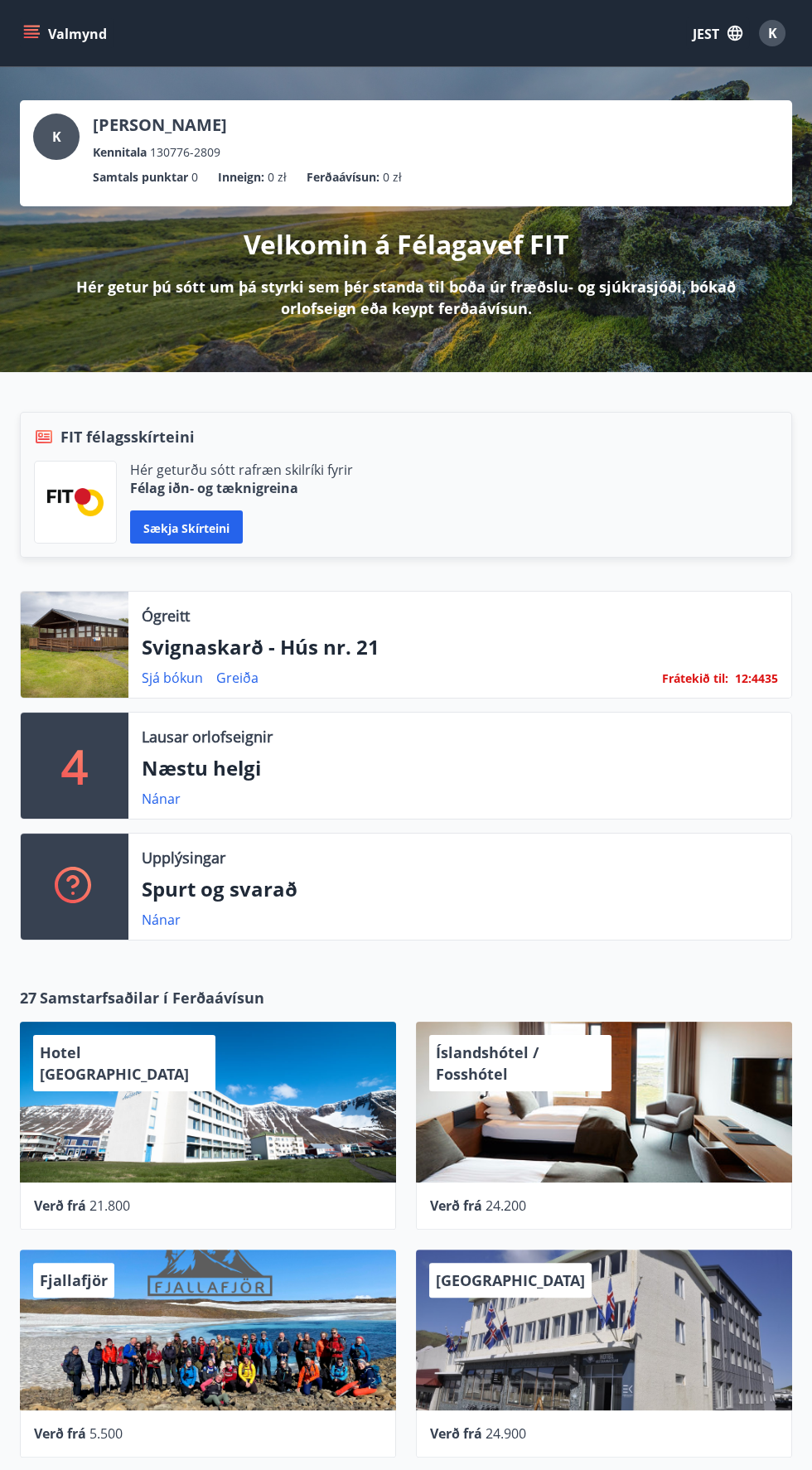
click at [585, 656] on p "Svignaskarð - Hús nr. 21" at bounding box center [460, 647] width 636 height 28
click at [748, 686] on p "Frátekið til : 12:44 ​ 34" at bounding box center [719, 677] width 116 height 19
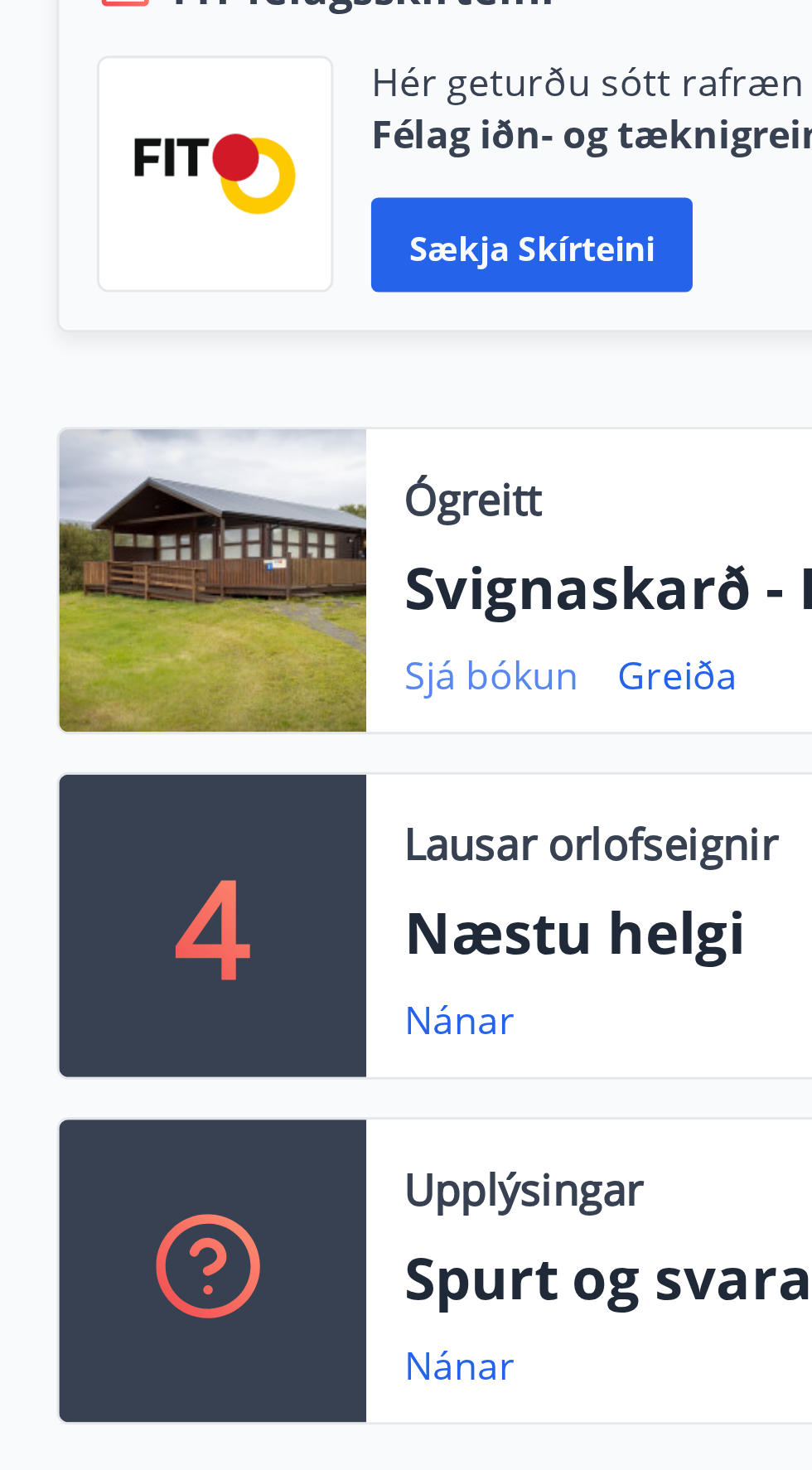
click at [178, 677] on font "Sjá bókun" at bounding box center [172, 677] width 61 height 18
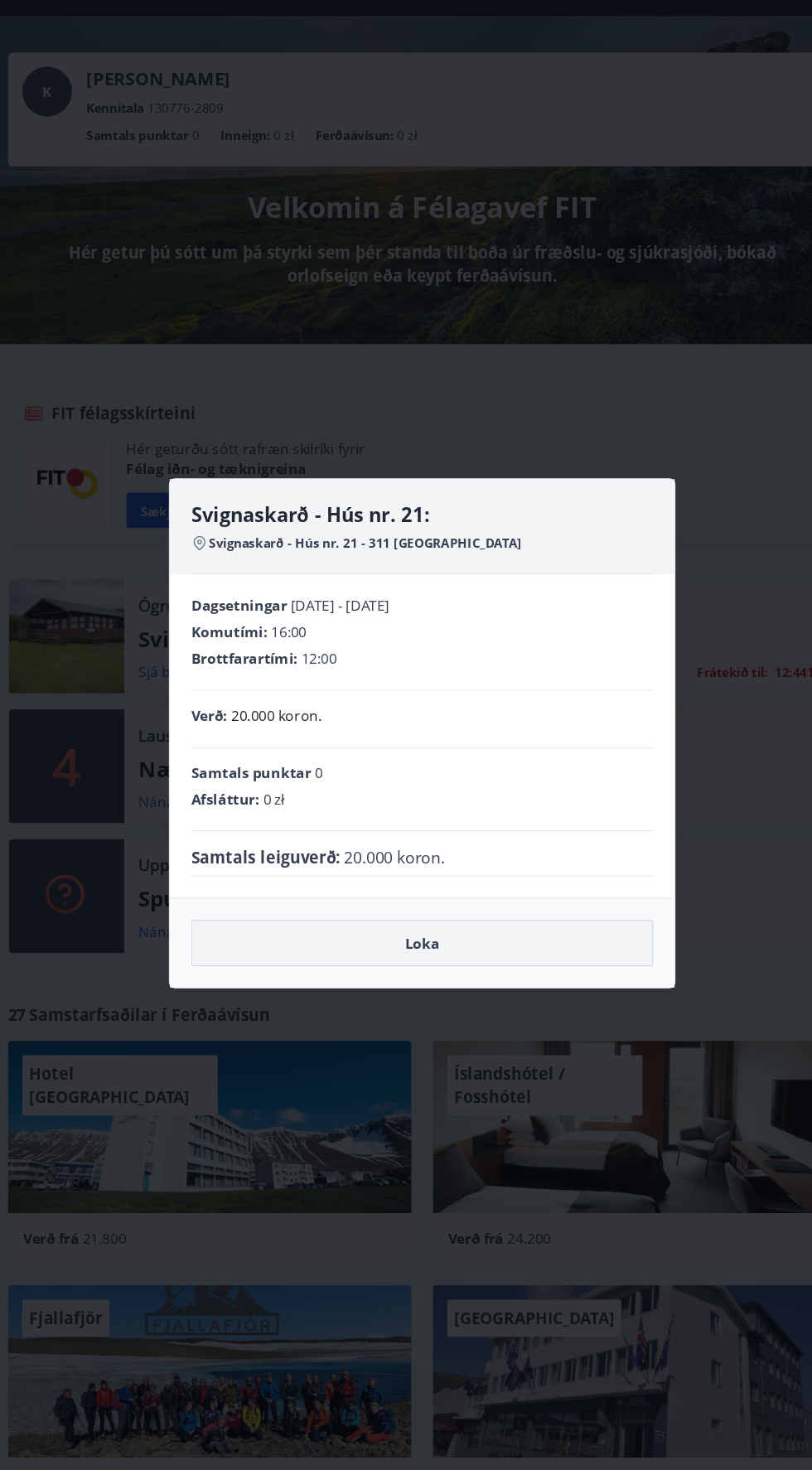
click at [418, 944] on button "Loka" at bounding box center [406, 931] width 431 height 43
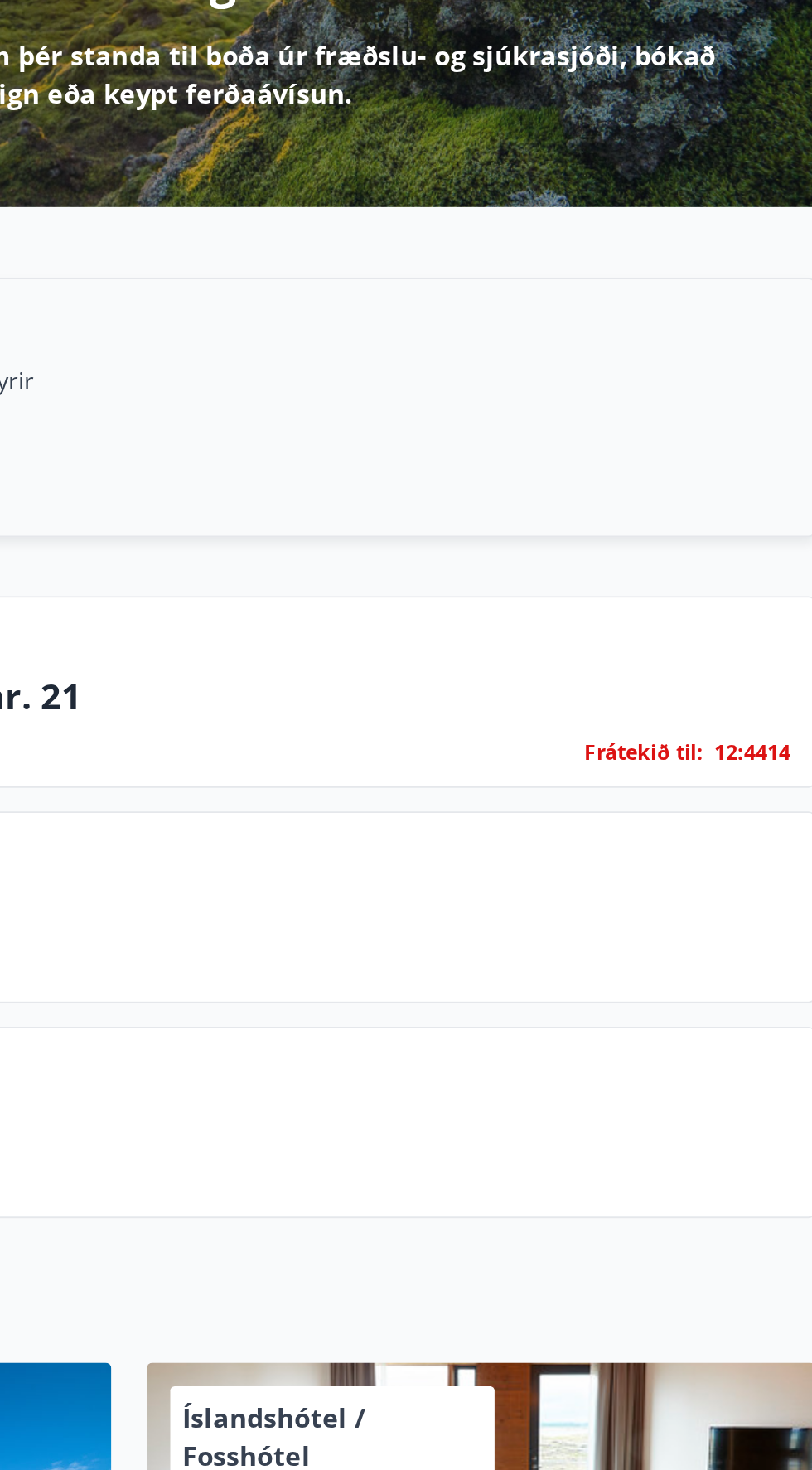
click at [765, 683] on font "14" at bounding box center [771, 678] width 13 height 16
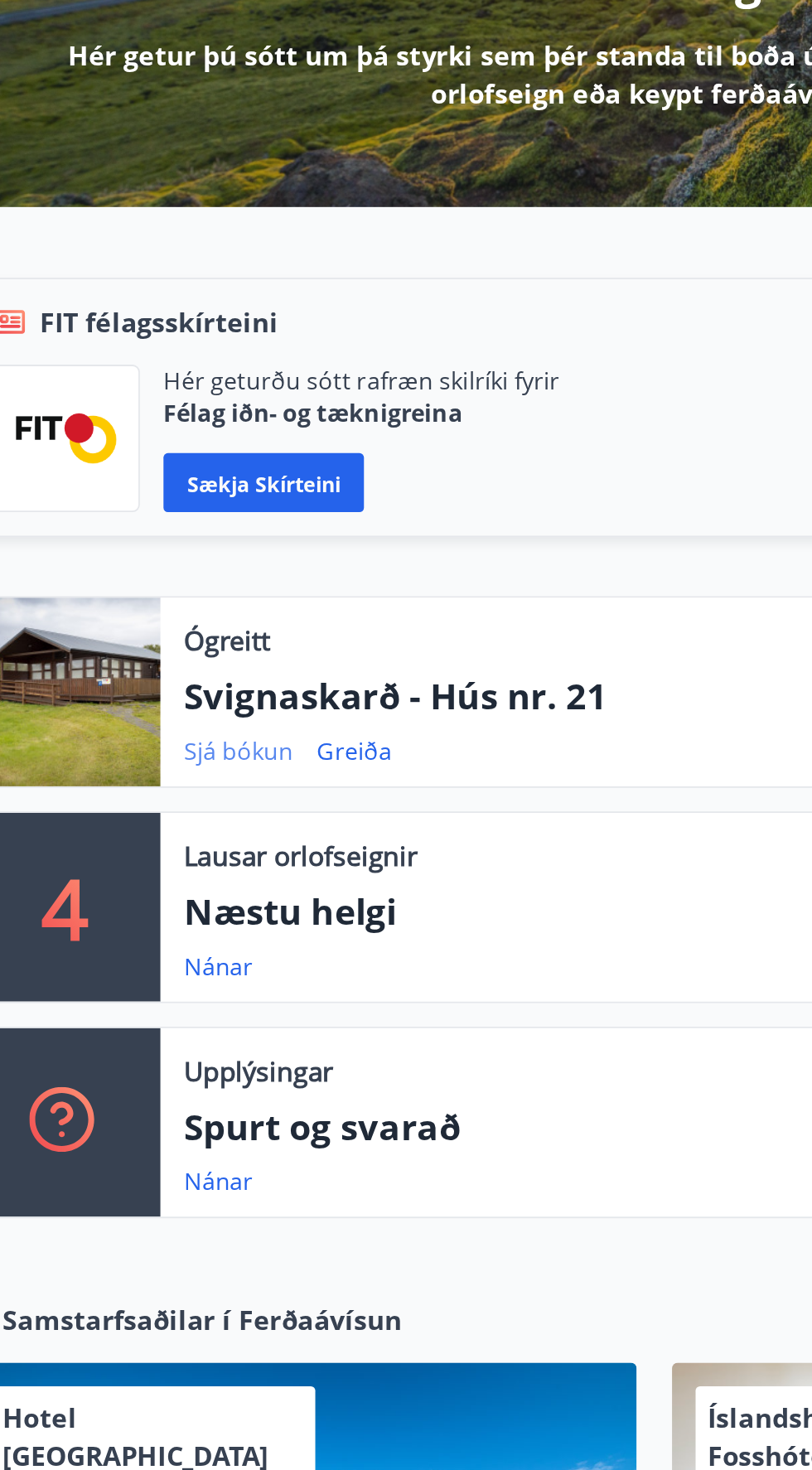
click at [177, 677] on font "Sjá bókun" at bounding box center [172, 677] width 61 height 18
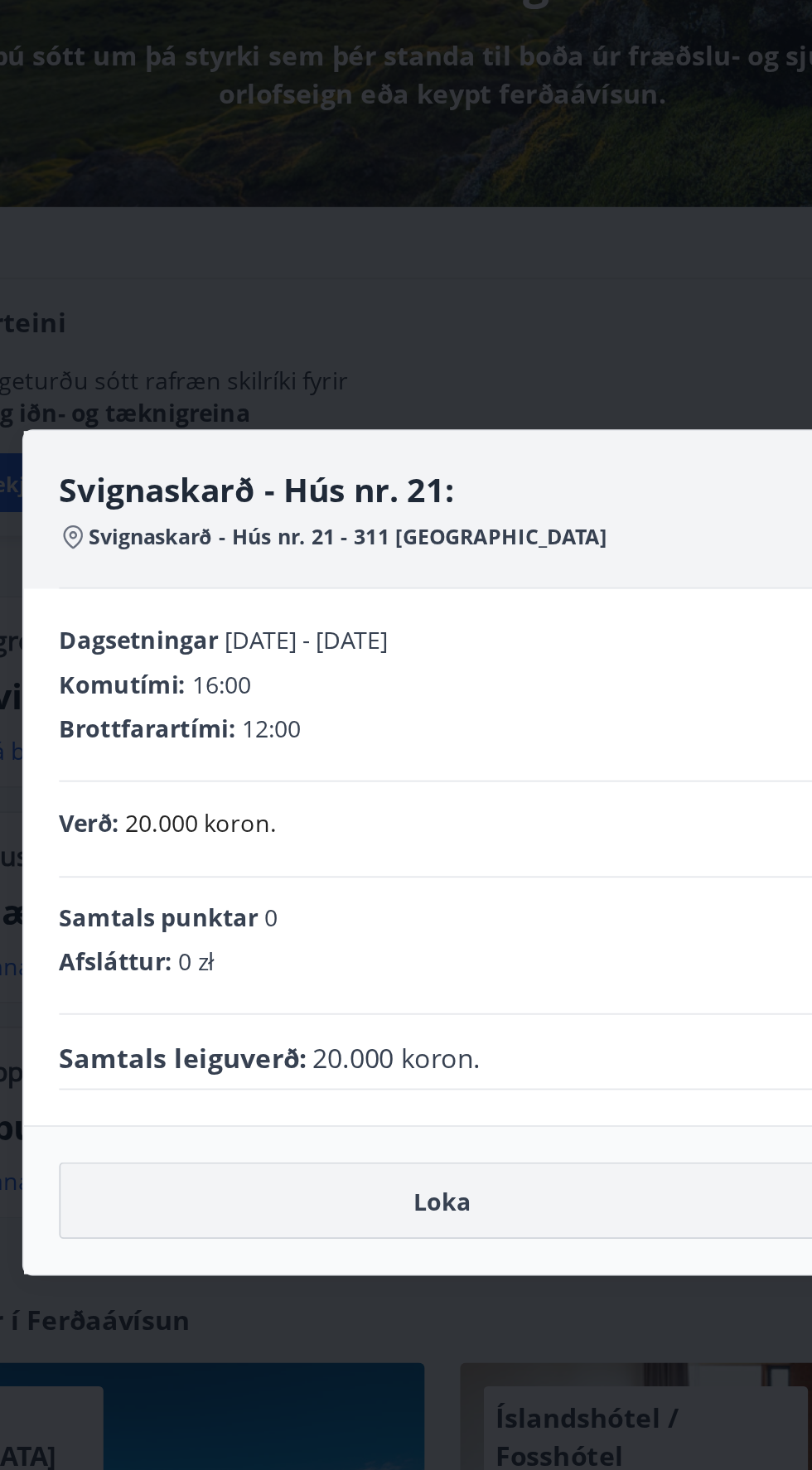
click at [428, 927] on button "Loka" at bounding box center [406, 931] width 431 height 43
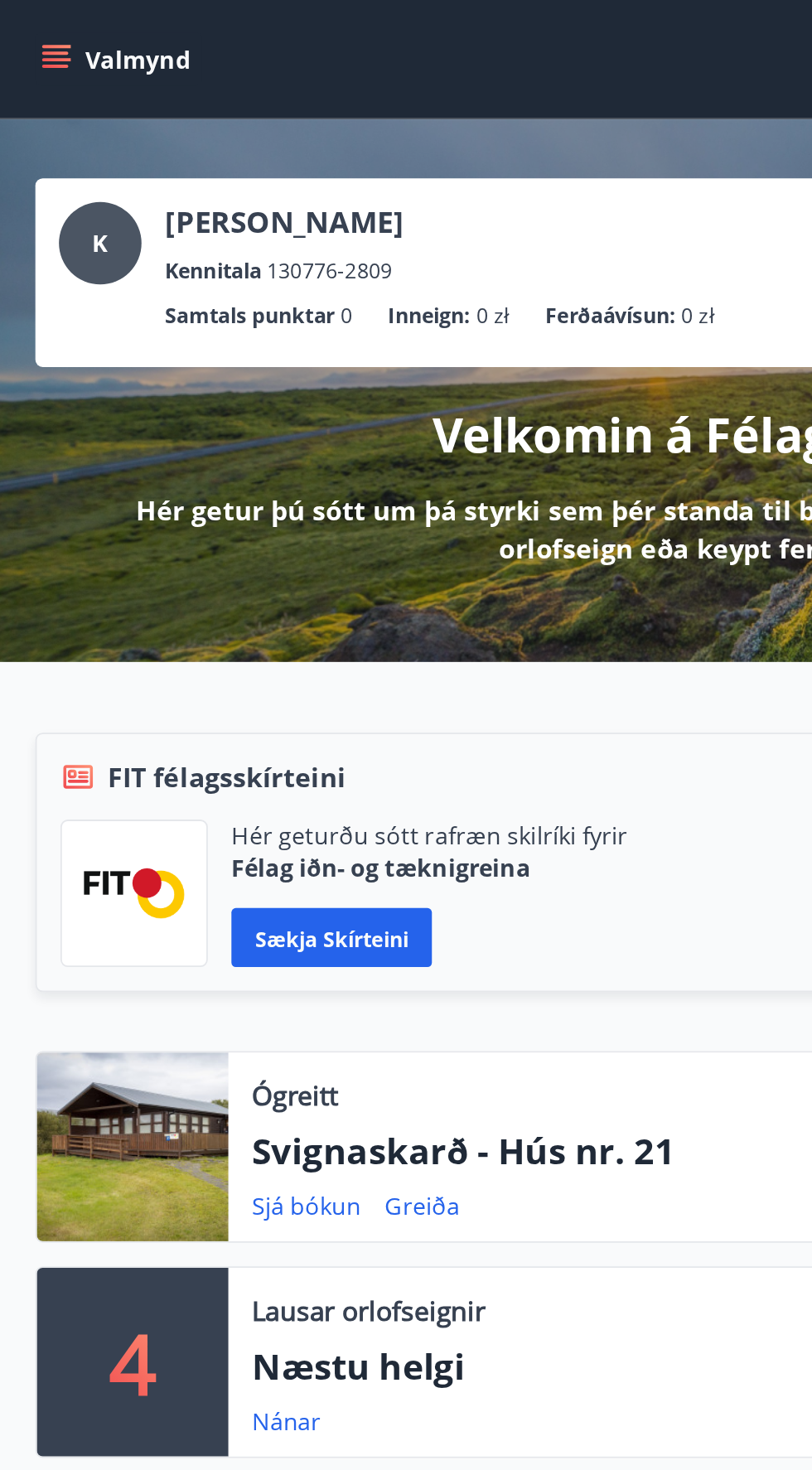
click at [31, 30] on icon "menu" at bounding box center [31, 30] width 15 height 2
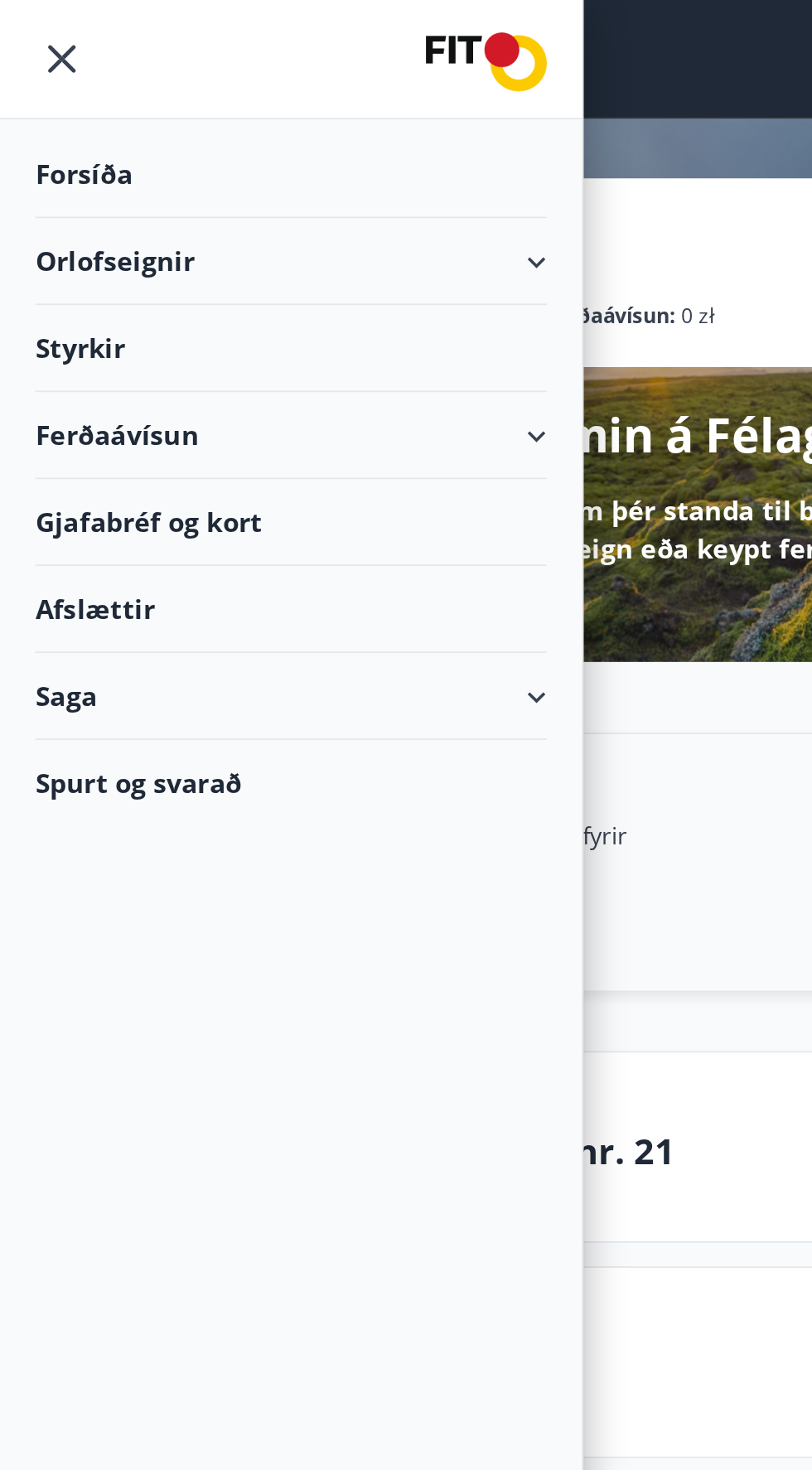
click at [308, 155] on icon at bounding box center [302, 147] width 20 height 20
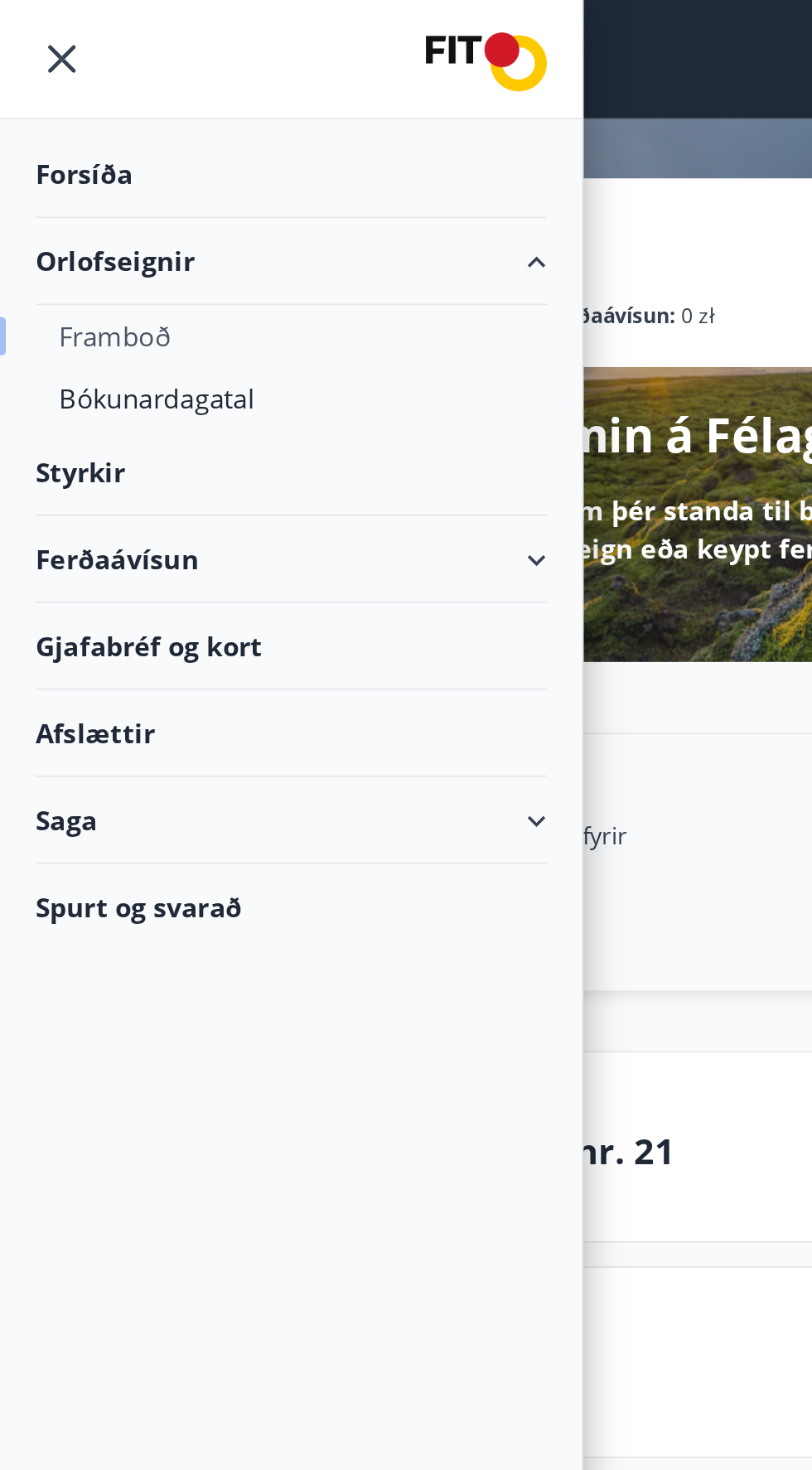
click at [80, 188] on font "Framboð" at bounding box center [65, 189] width 63 height 20
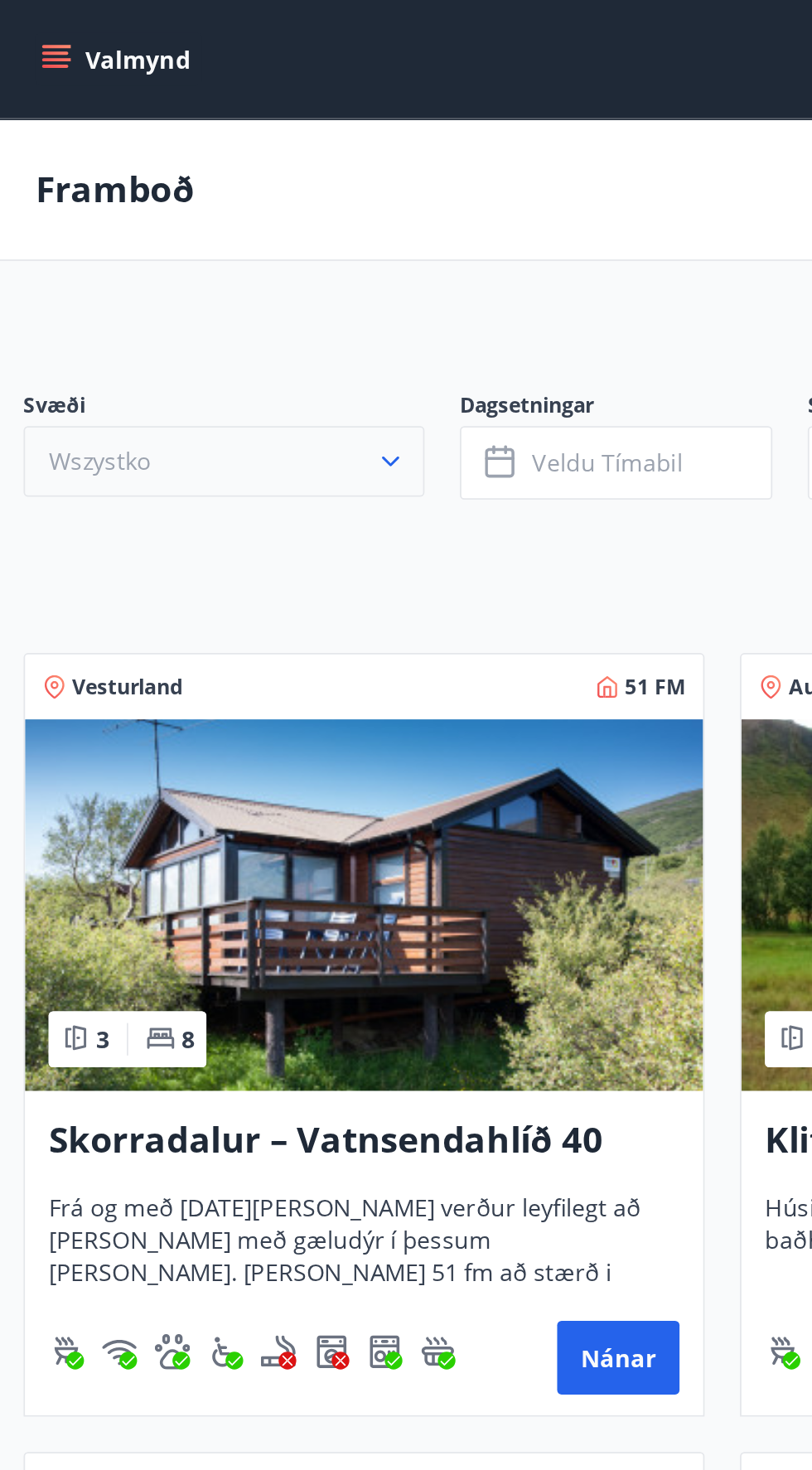
click at [216, 262] on icon "button" at bounding box center [219, 259] width 16 height 16
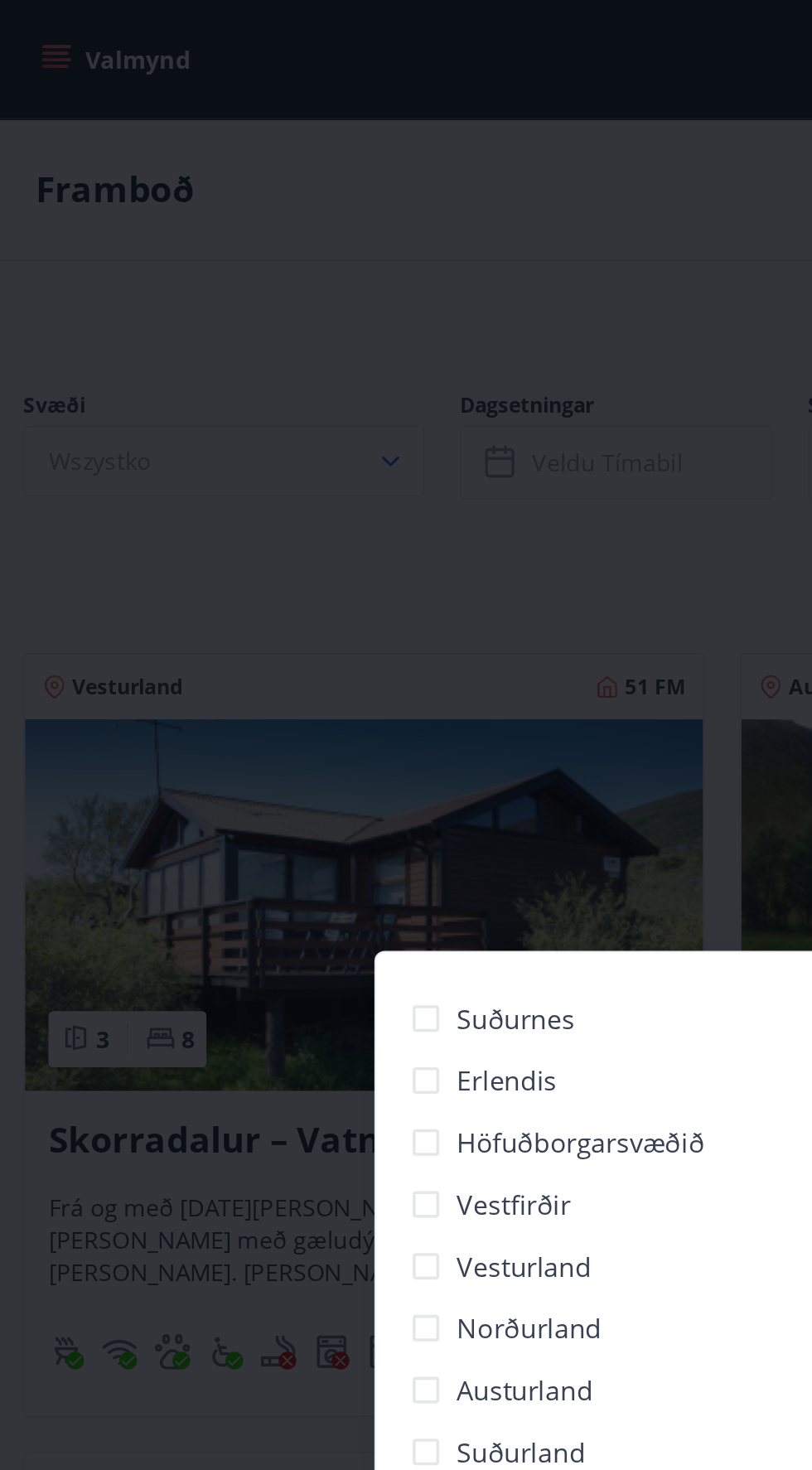
click at [335, 297] on div "Suðurnes Erlendis Höfuðborgarsvæðið [GEOGRAPHIC_DATA] [GEOGRAPHIC_DATA] [GEOGRA…" at bounding box center [406, 735] width 812 height 1470
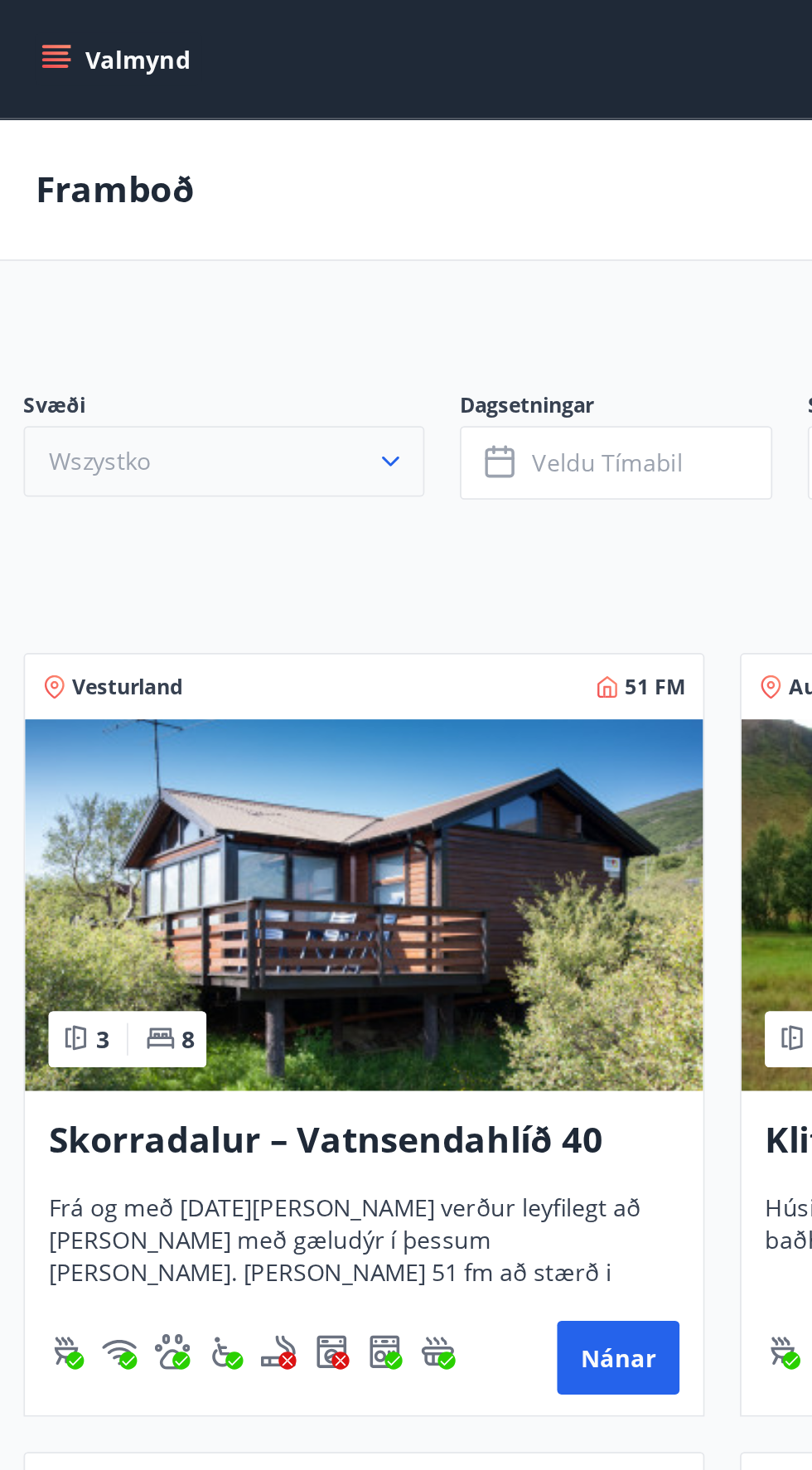
click at [219, 265] on icon "button" at bounding box center [219, 259] width 16 height 16
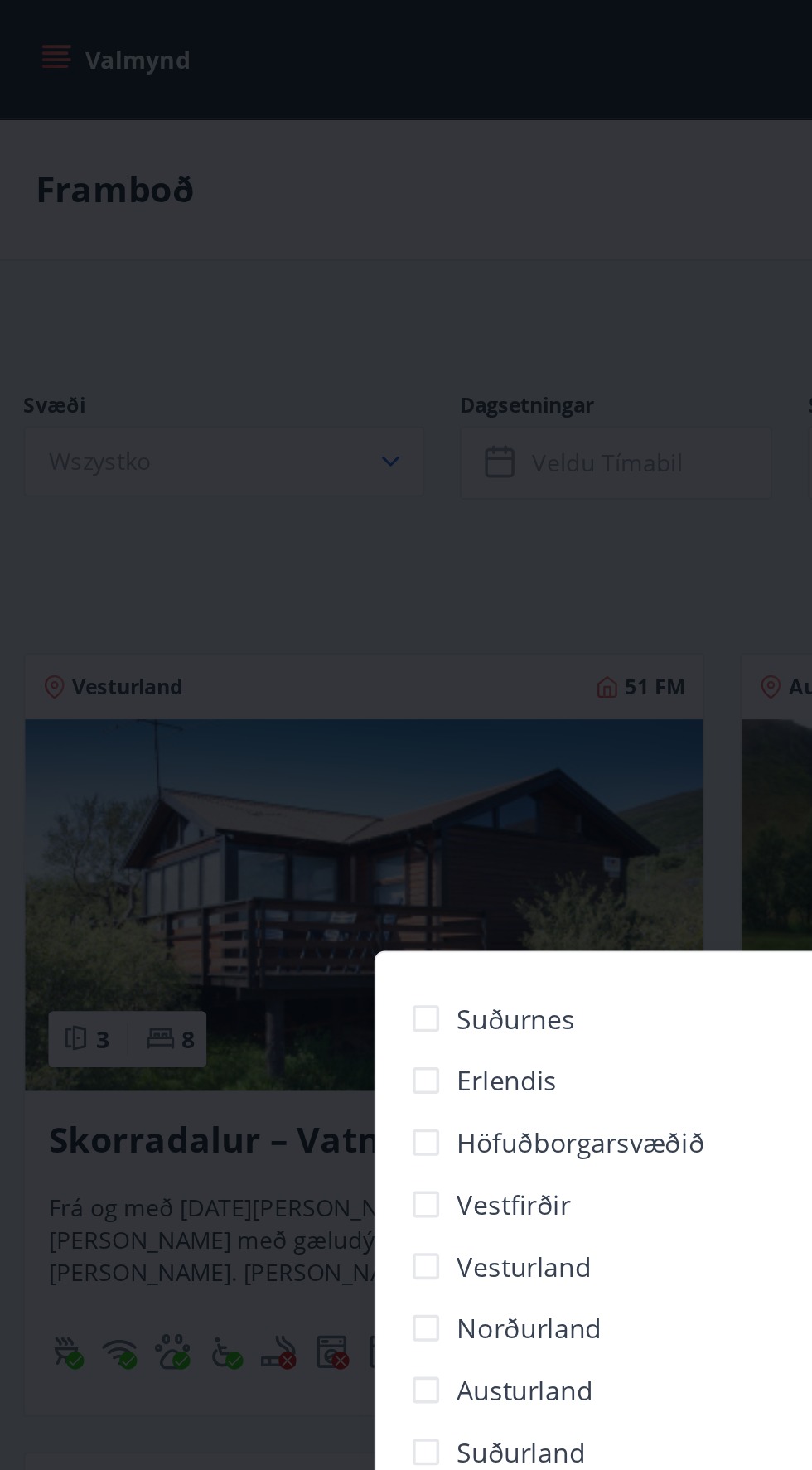
click at [198, 274] on div "Suðurnes Erlendis Höfuðborgarsvæðið [GEOGRAPHIC_DATA] [GEOGRAPHIC_DATA] [GEOGRA…" at bounding box center [406, 735] width 812 height 1470
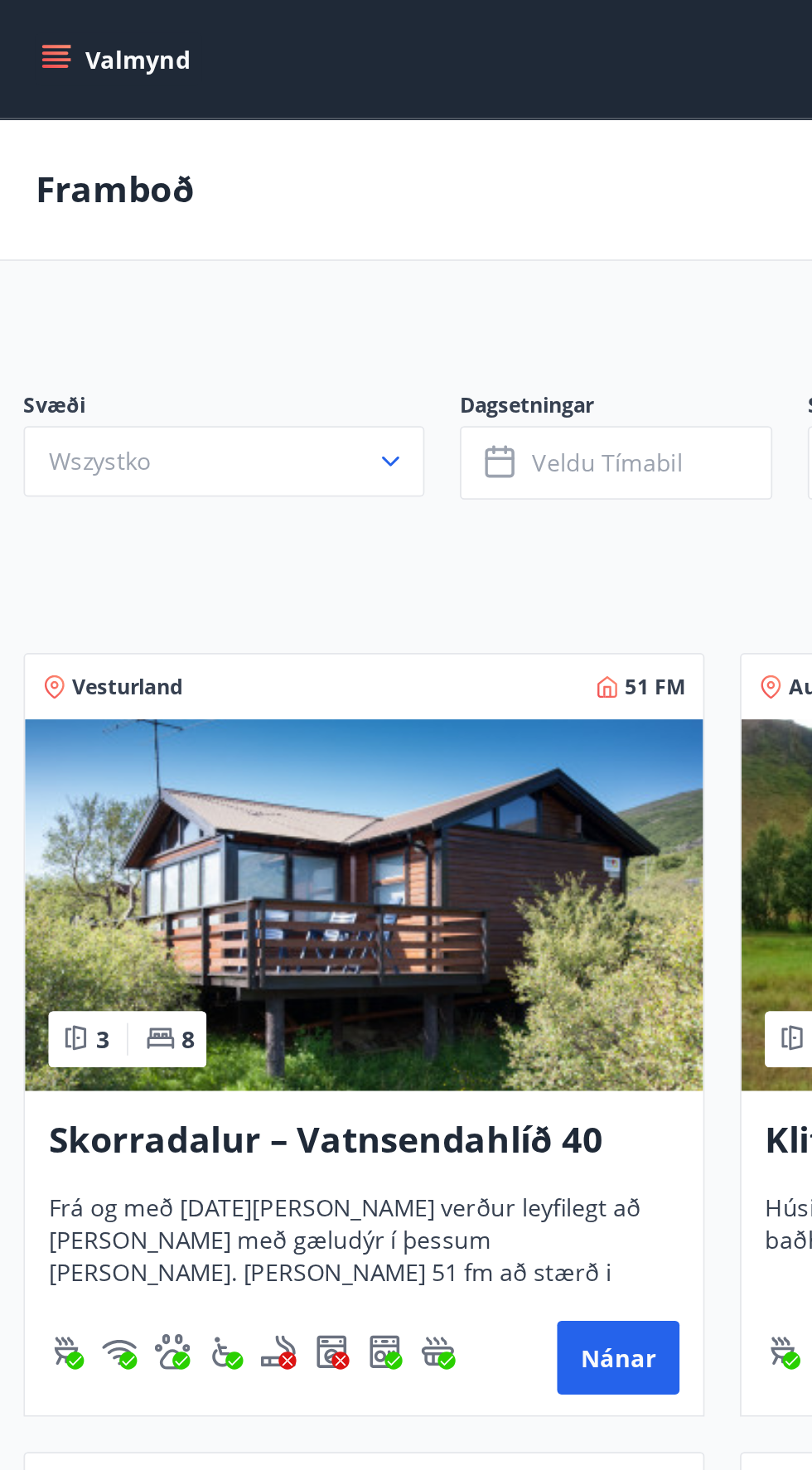
click at [49, 34] on font "Valmynd" at bounding box center [76, 34] width 58 height 18
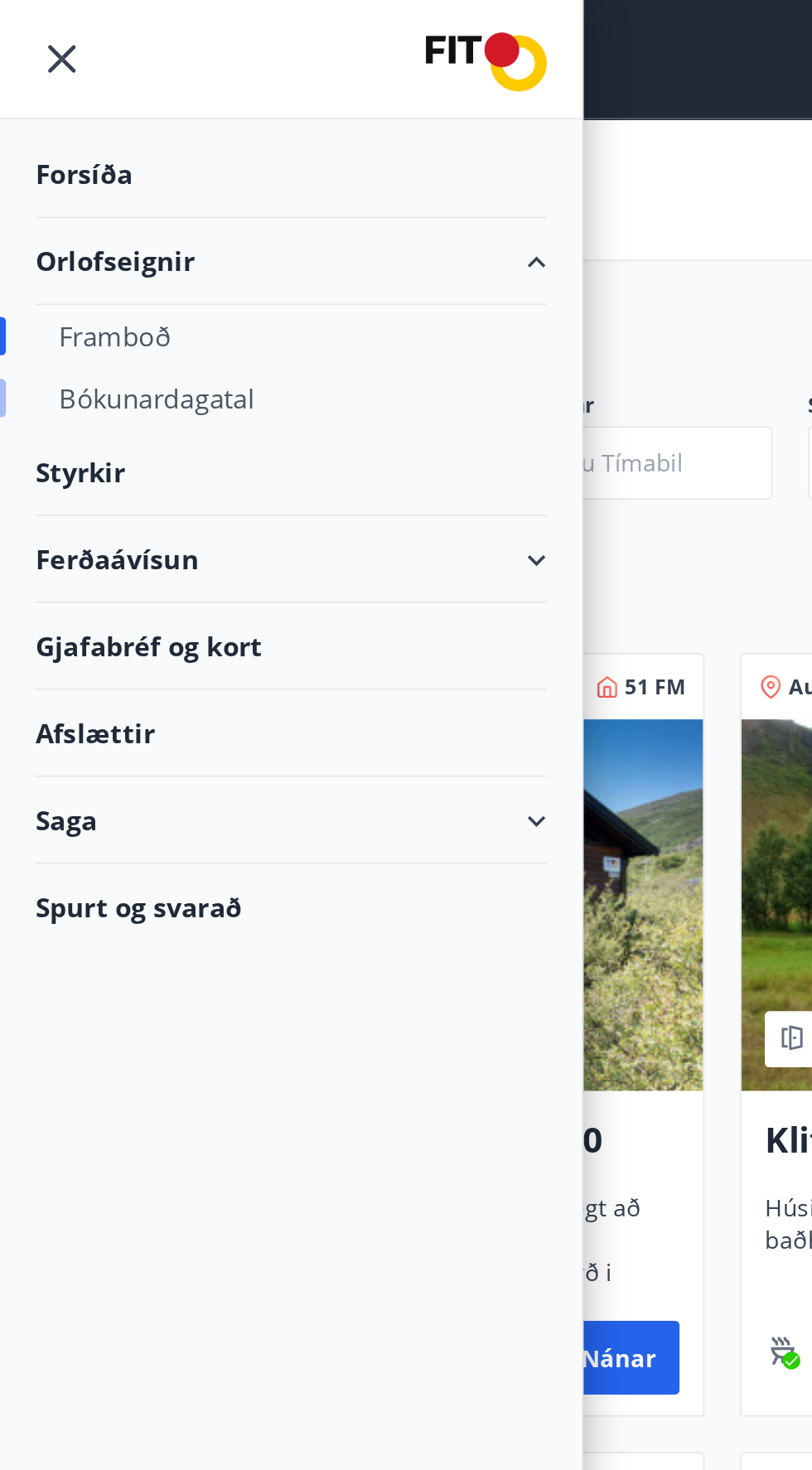
click at [78, 218] on font "Bókunardagatal" at bounding box center [88, 224] width 110 height 20
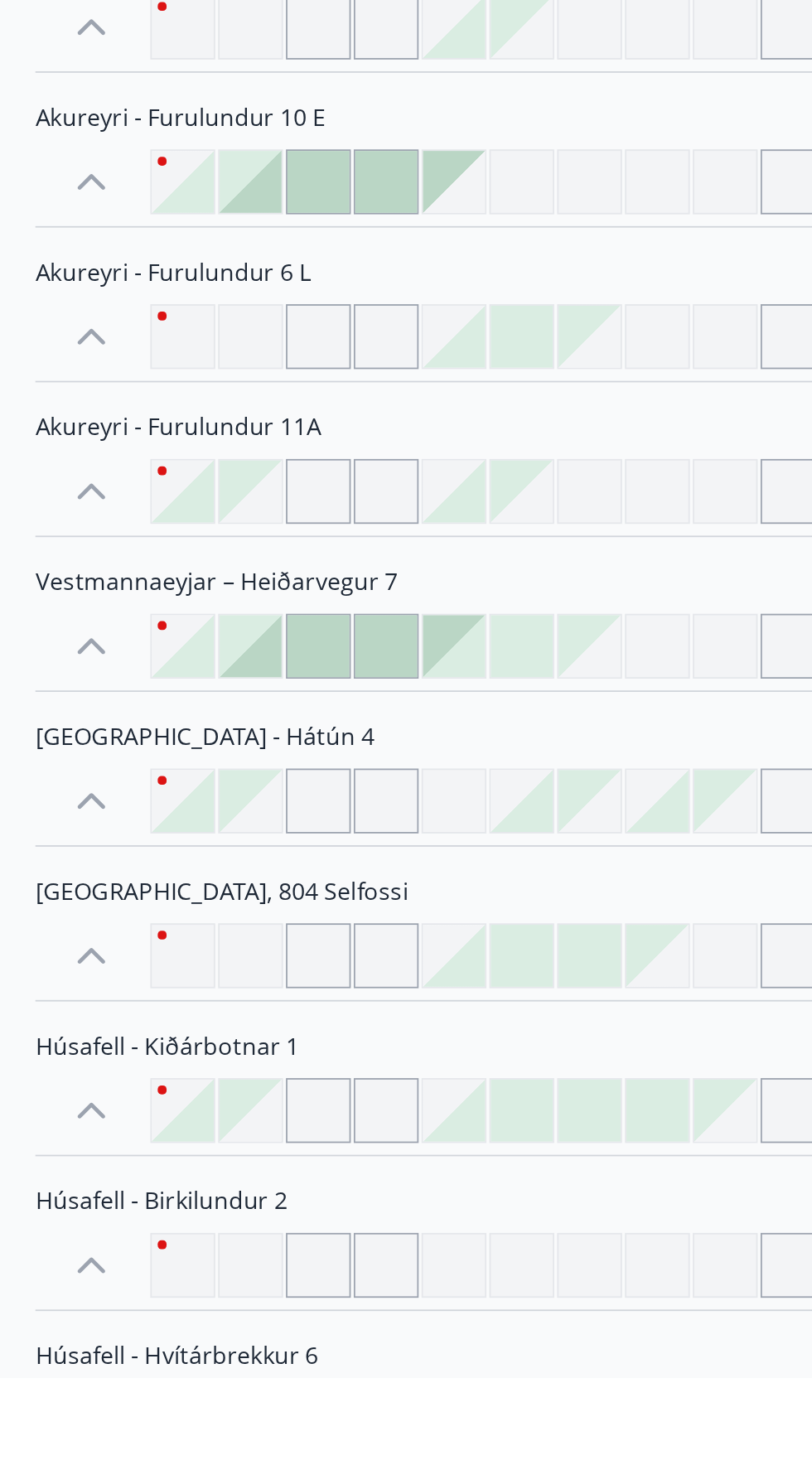
scroll to position [1819, 0]
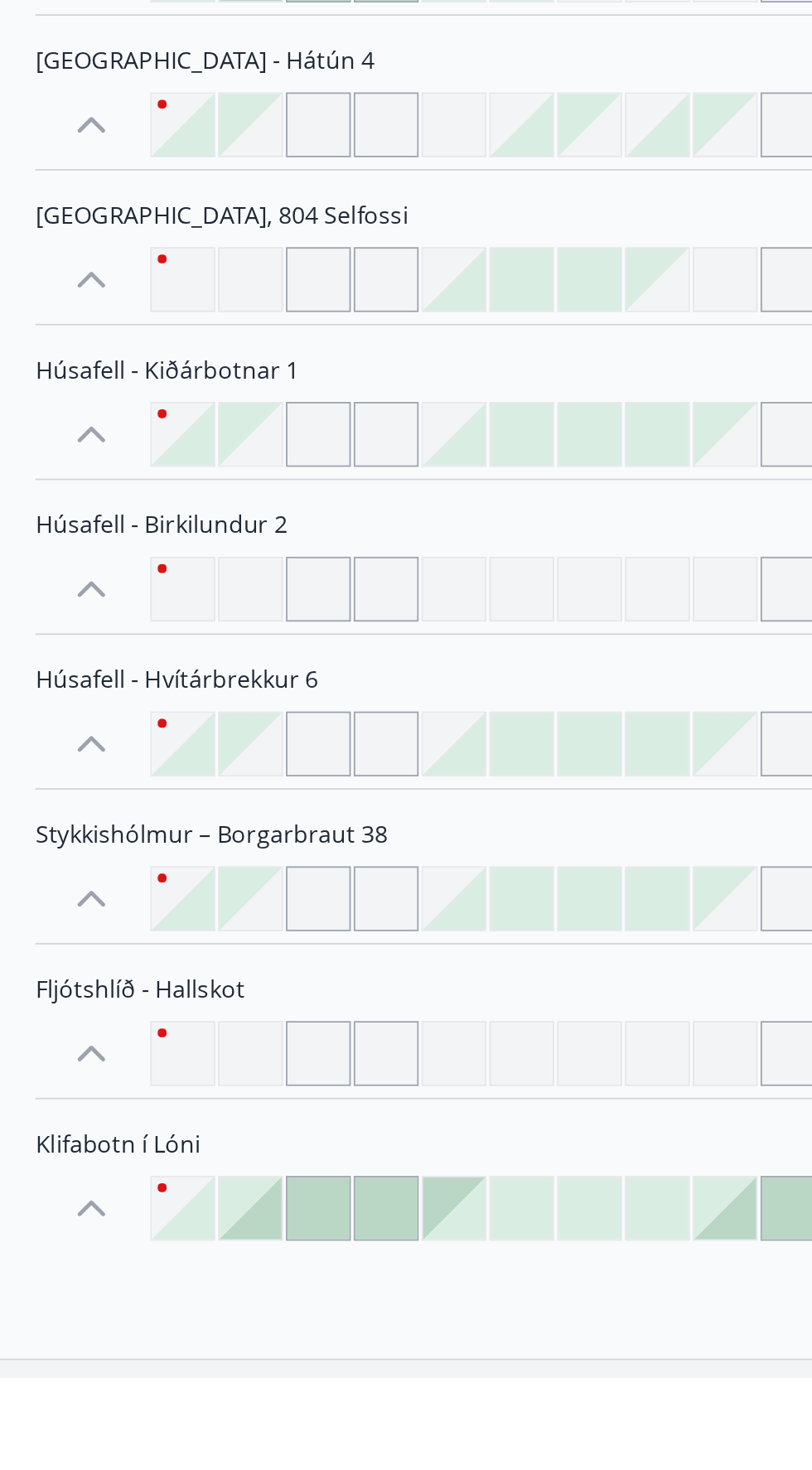
click at [49, 1370] on icon at bounding box center [52, 1375] width 16 height 9
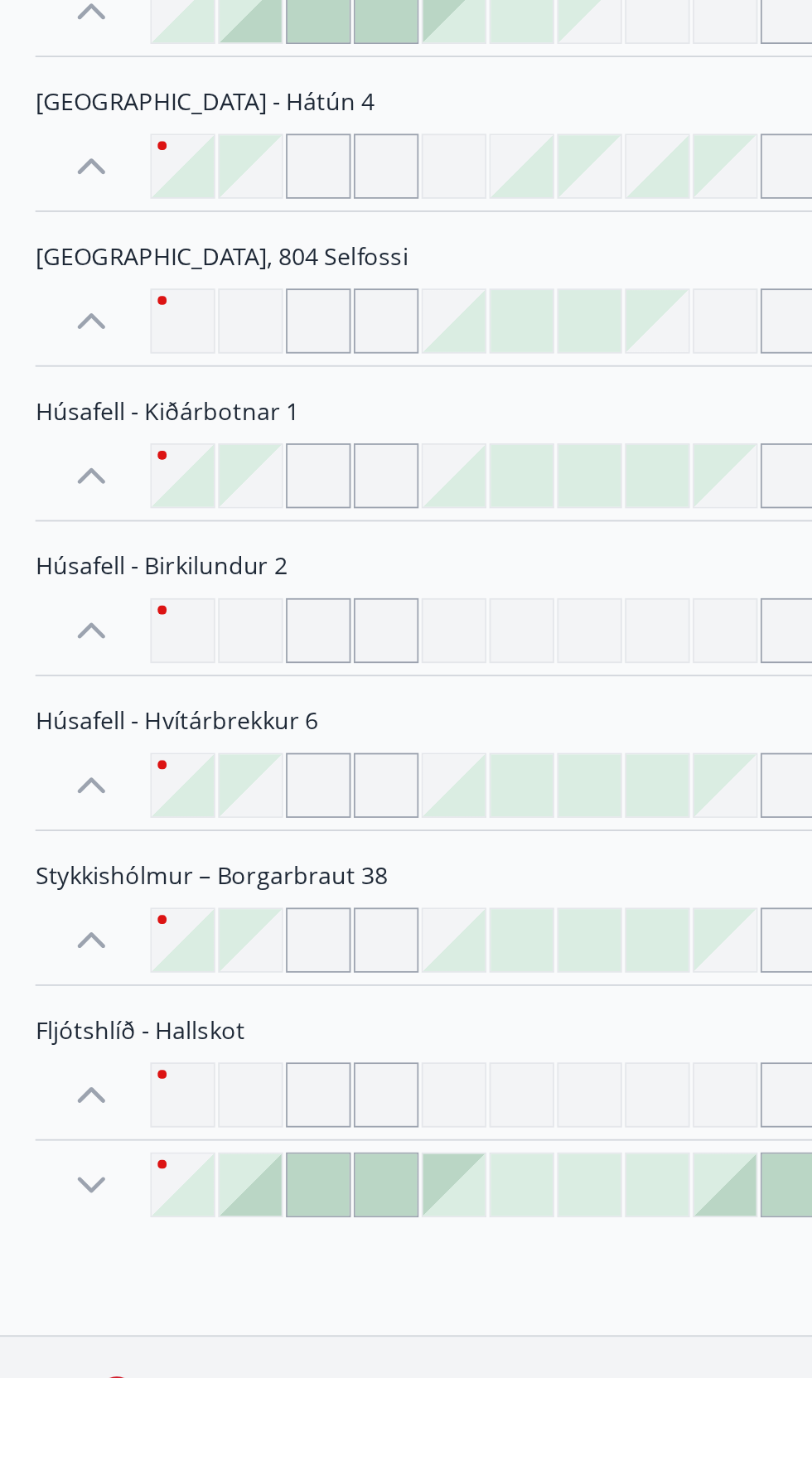
scroll to position [1783, 0]
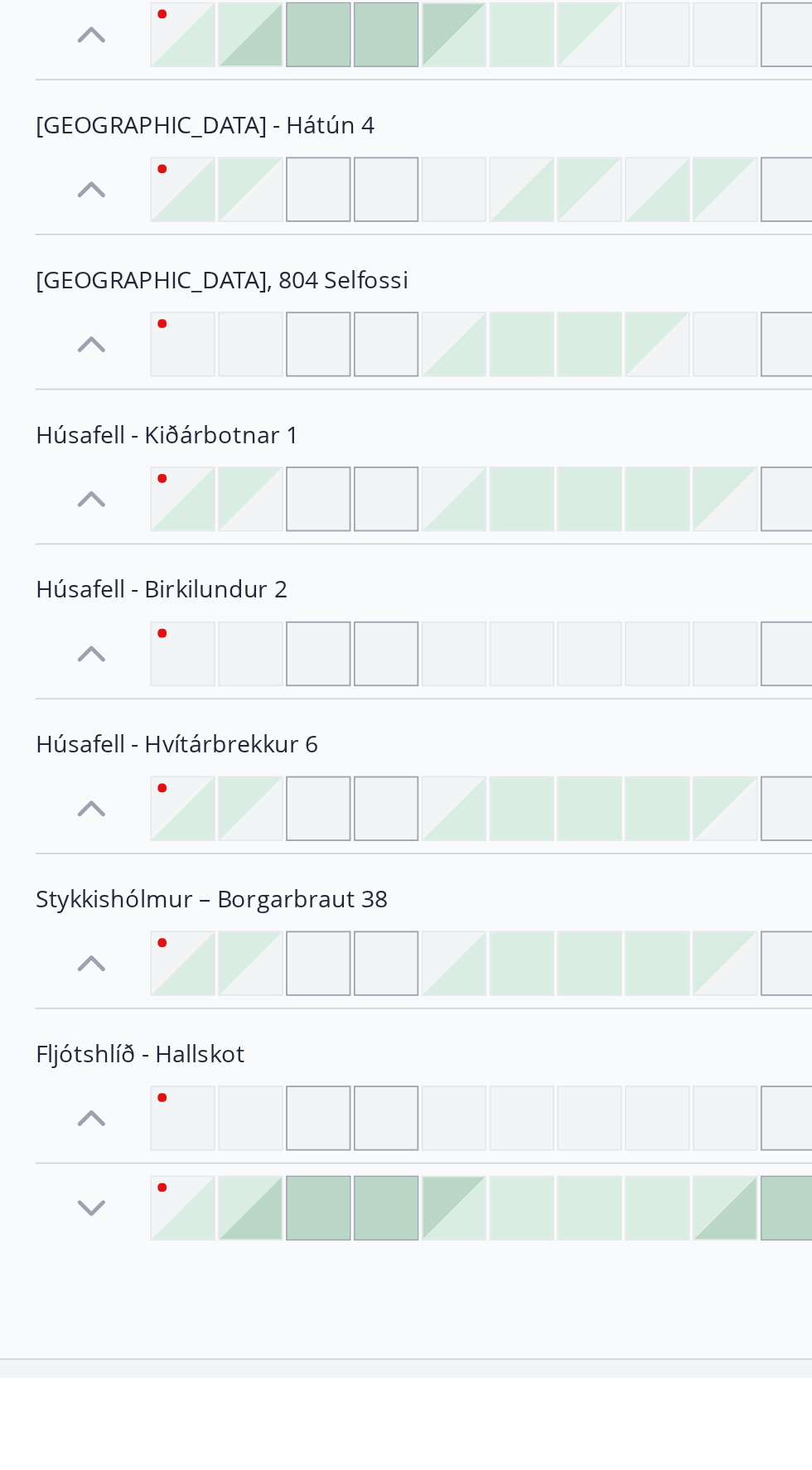
click at [46, 1370] on icon at bounding box center [52, 1375] width 16 height 9
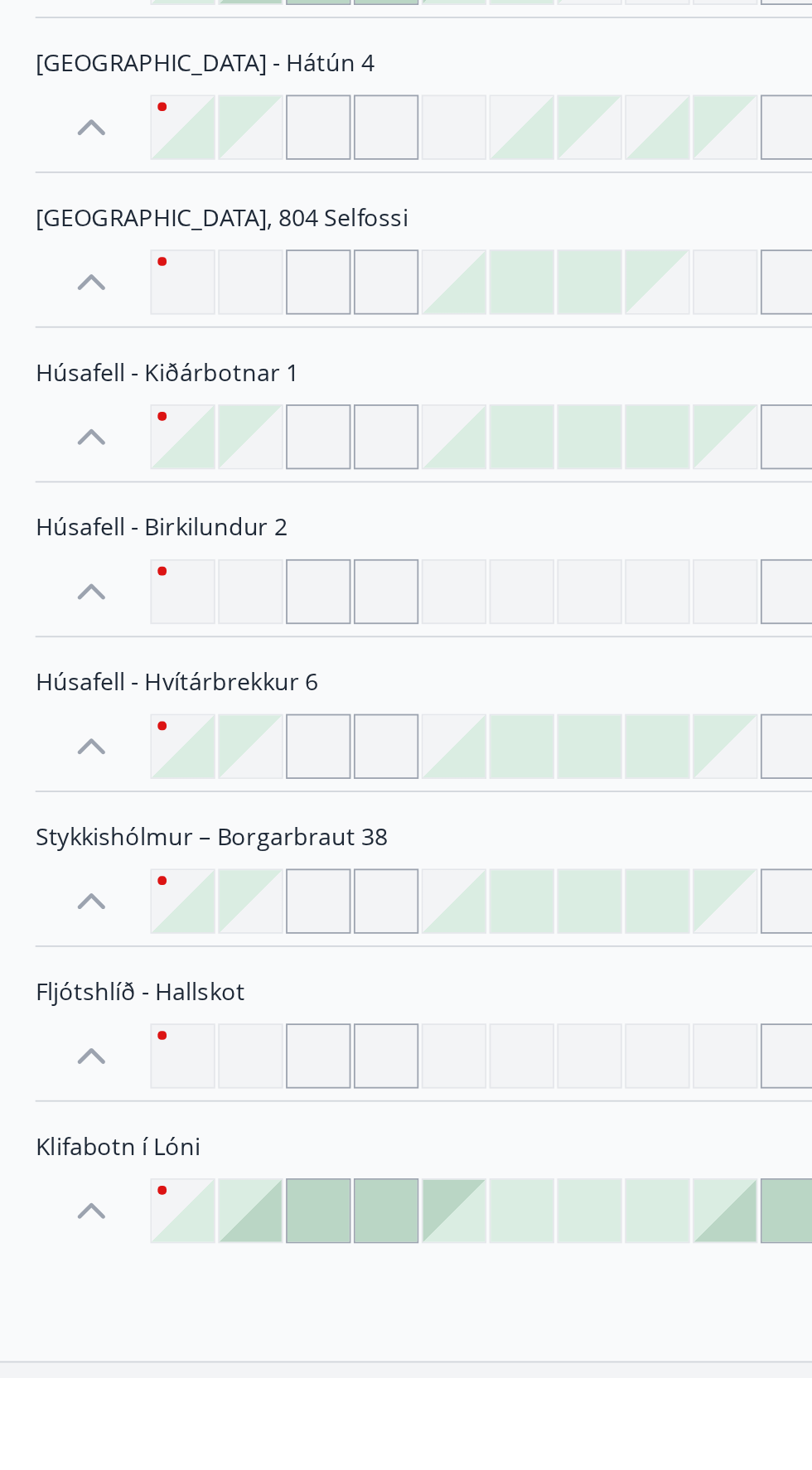
scroll to position [1819, 0]
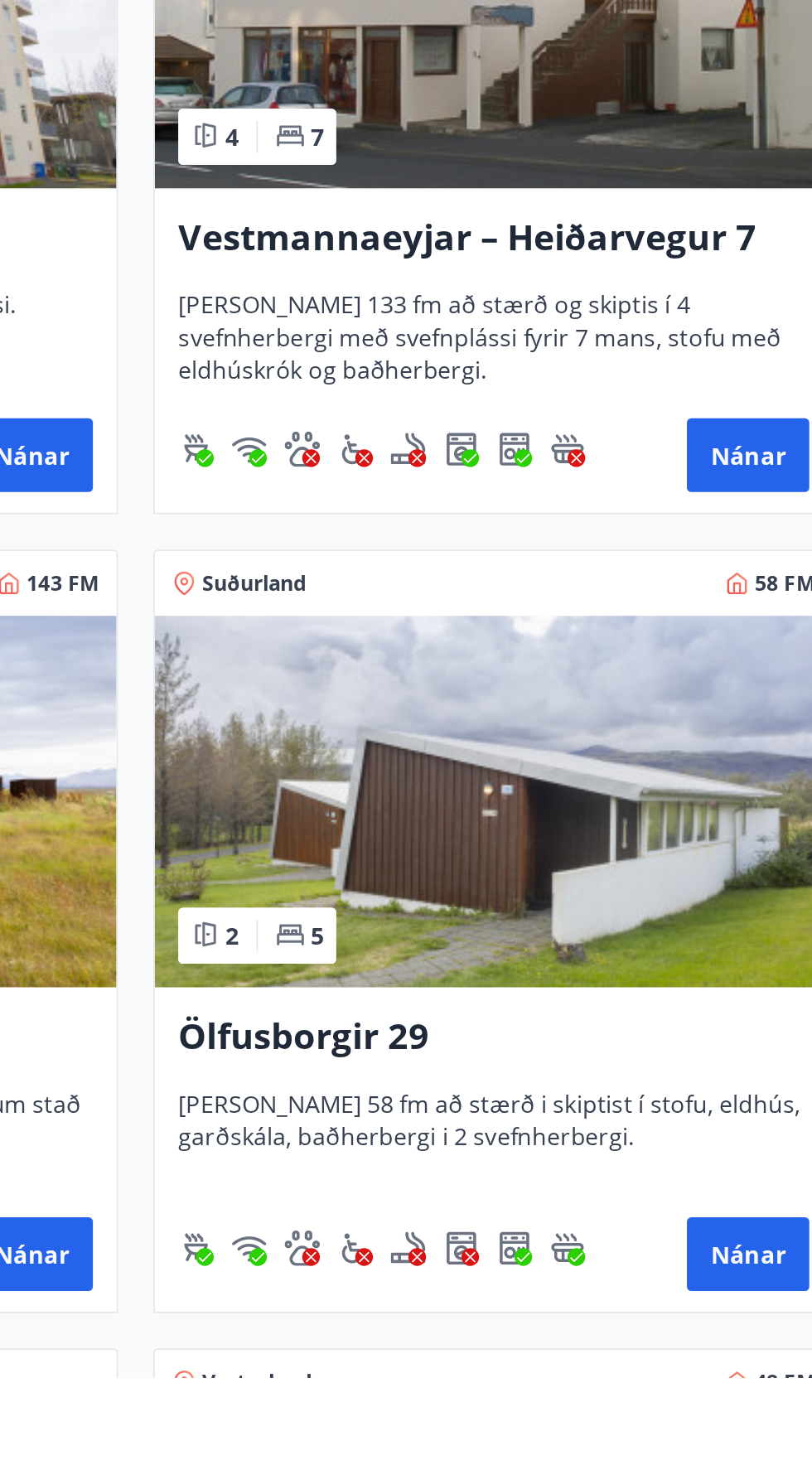
scroll to position [1610, 0]
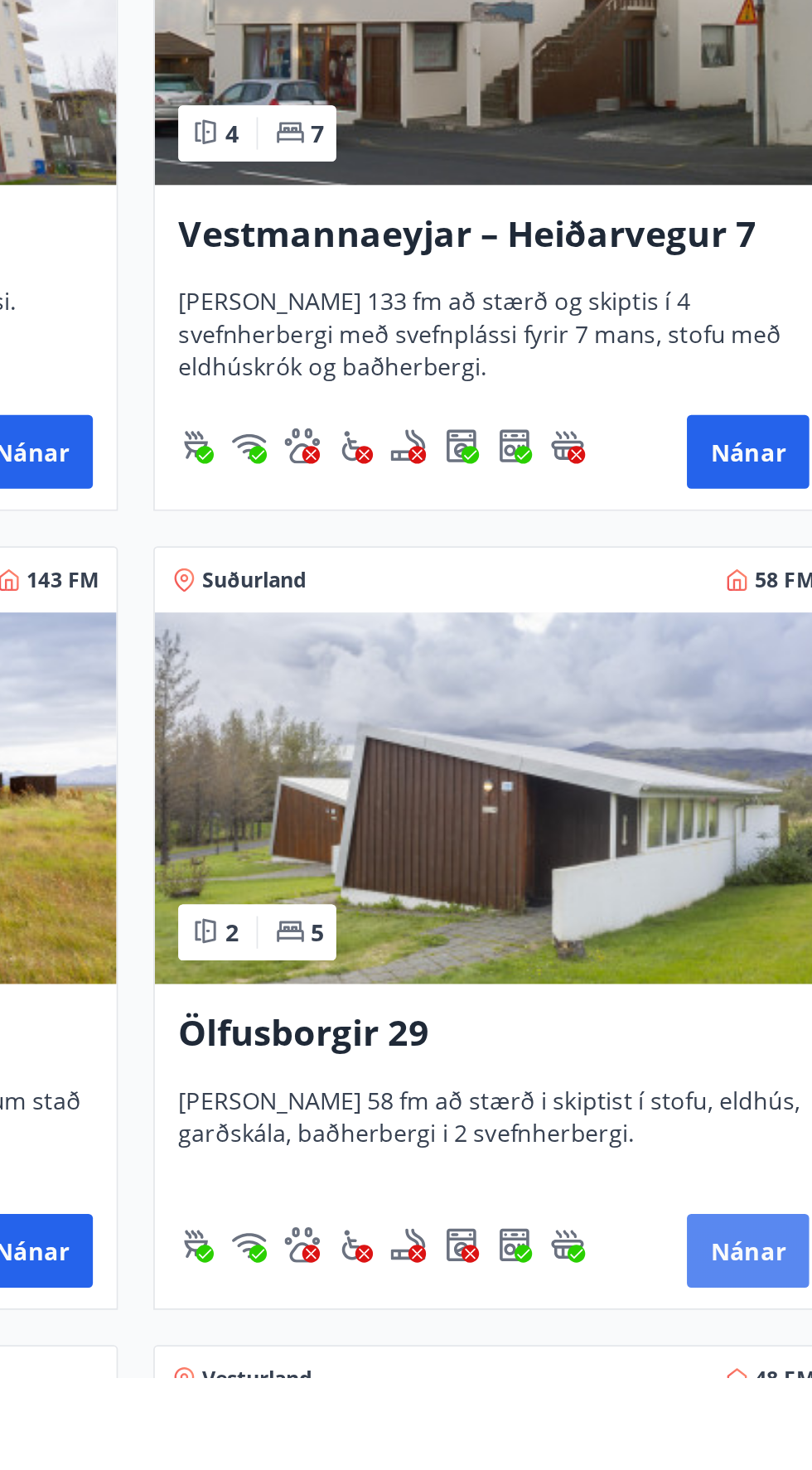
click at [764, 1392] on font "Nánar" at bounding box center [750, 1400] width 42 height 18
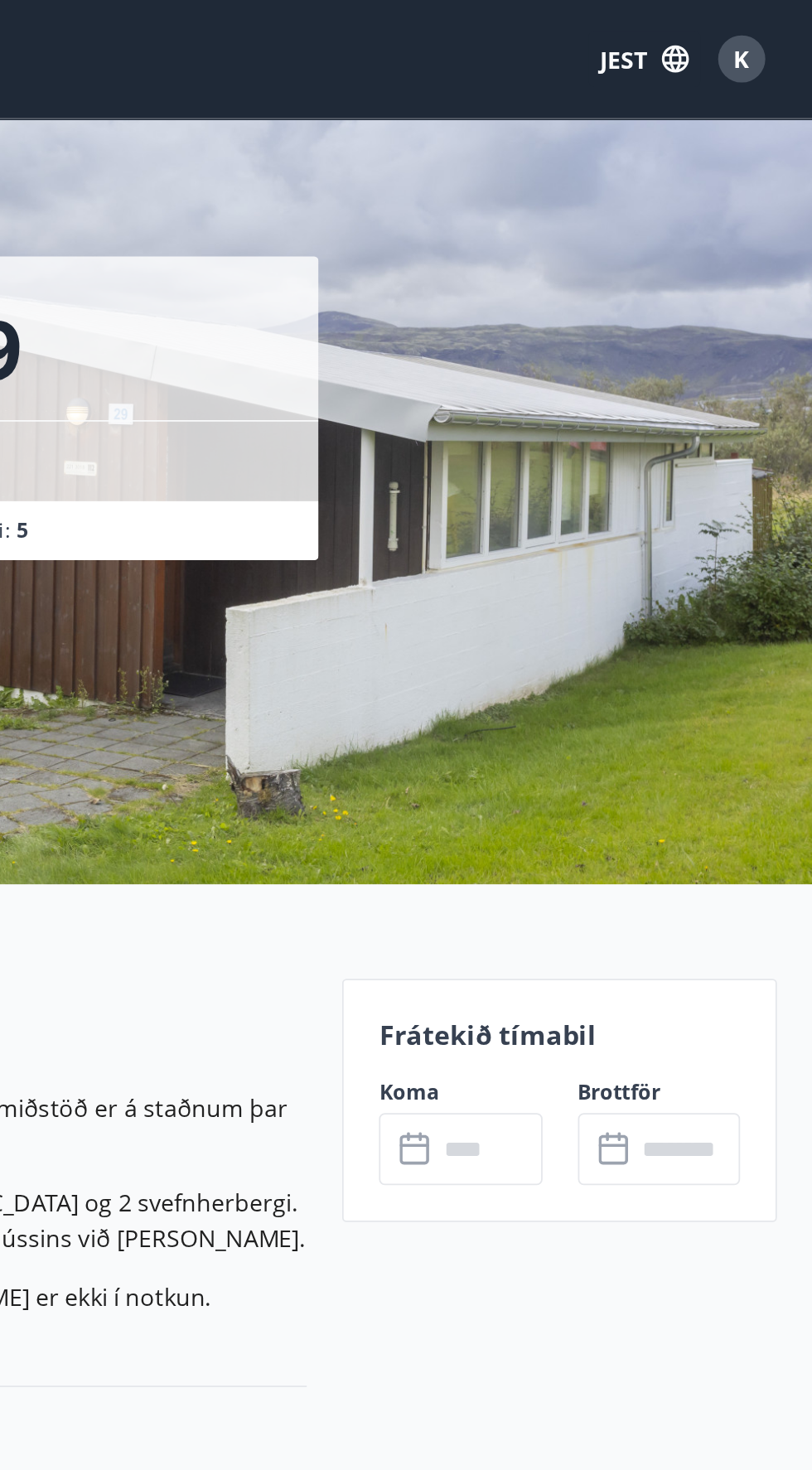
click at [586, 641] on icon at bounding box center [590, 646] width 20 height 20
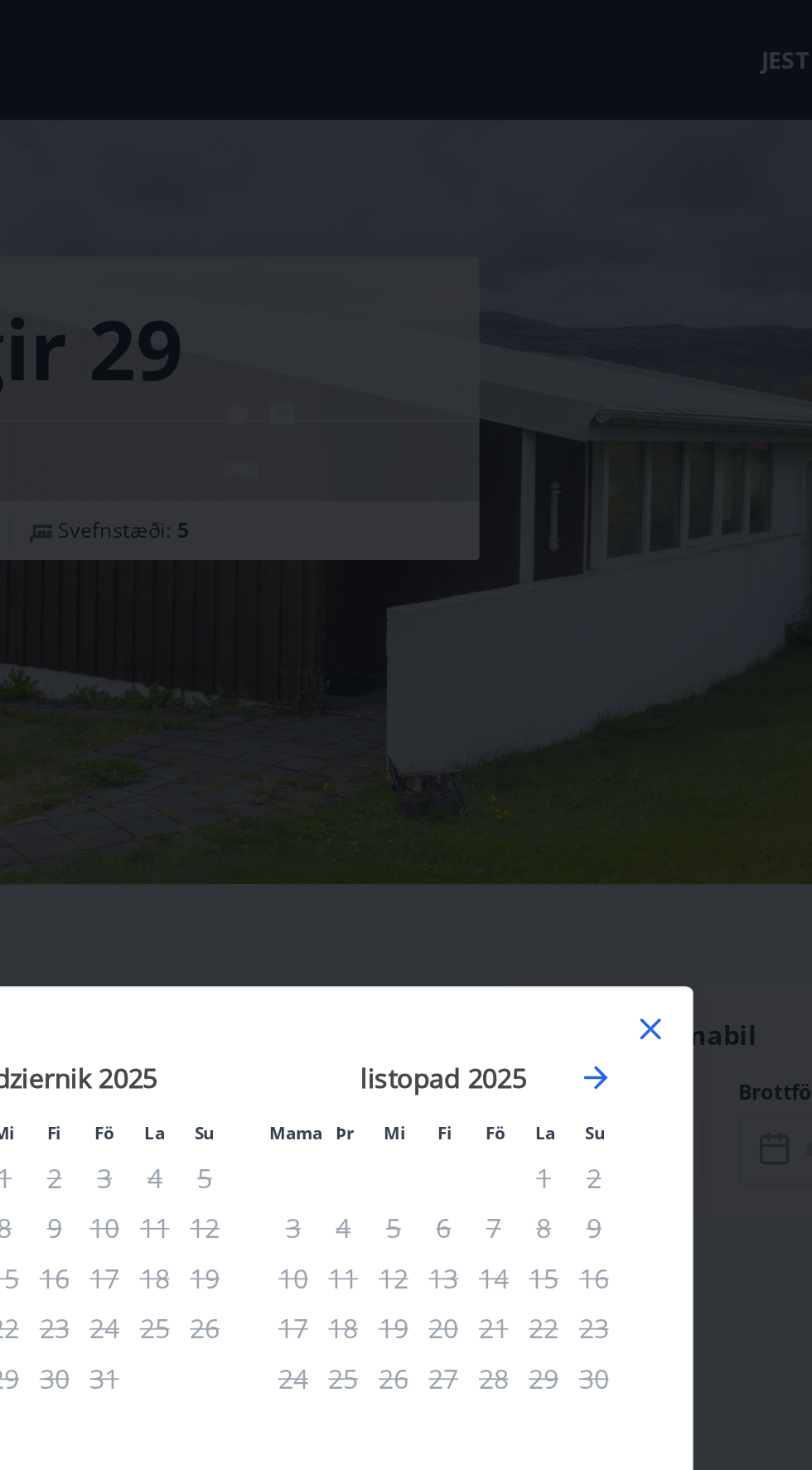
click at [630, 579] on icon at bounding box center [630, 578] width 3 height 3
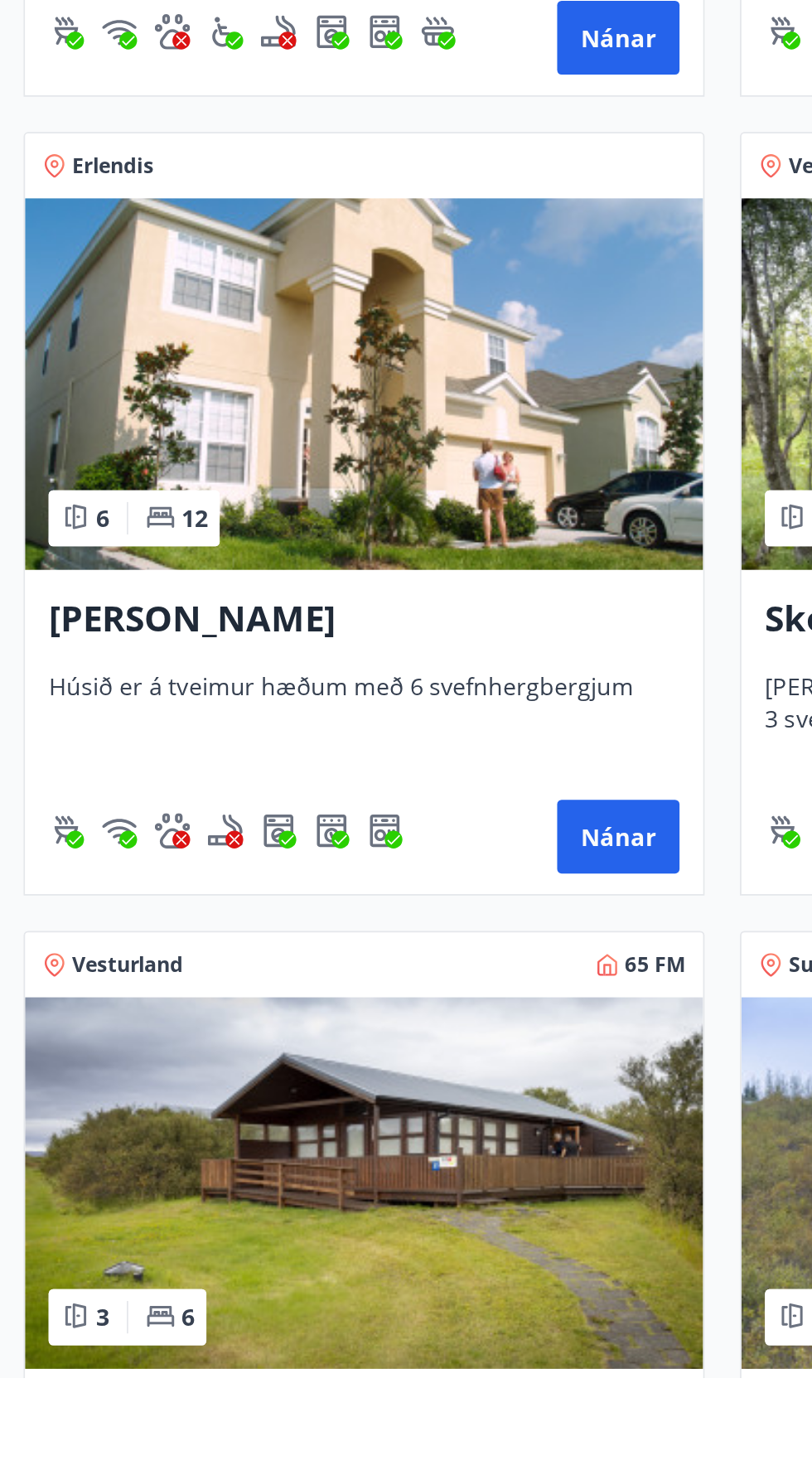
scroll to position [2304, 0]
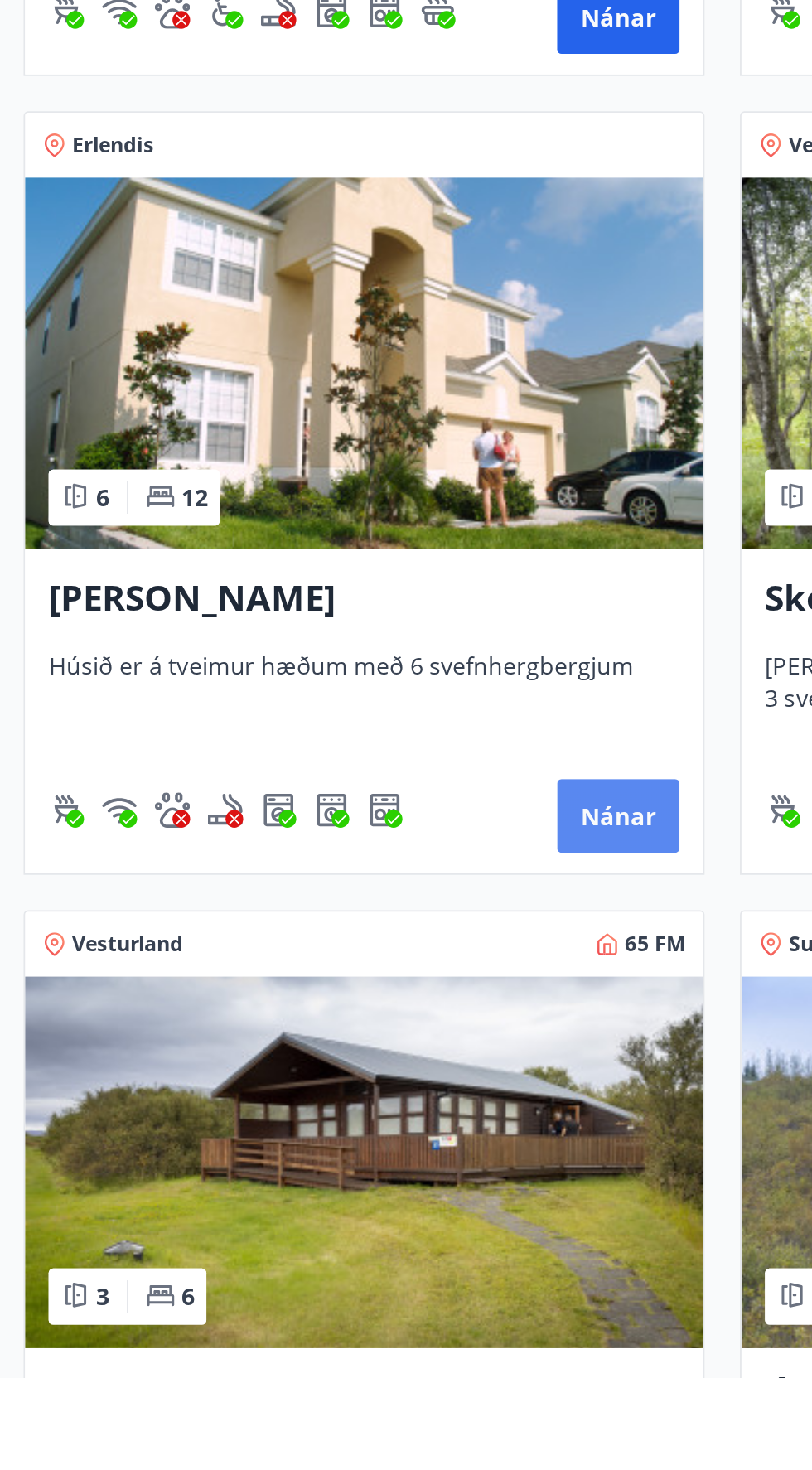
click at [350, 1163] on button "Nánar" at bounding box center [348, 1155] width 69 height 41
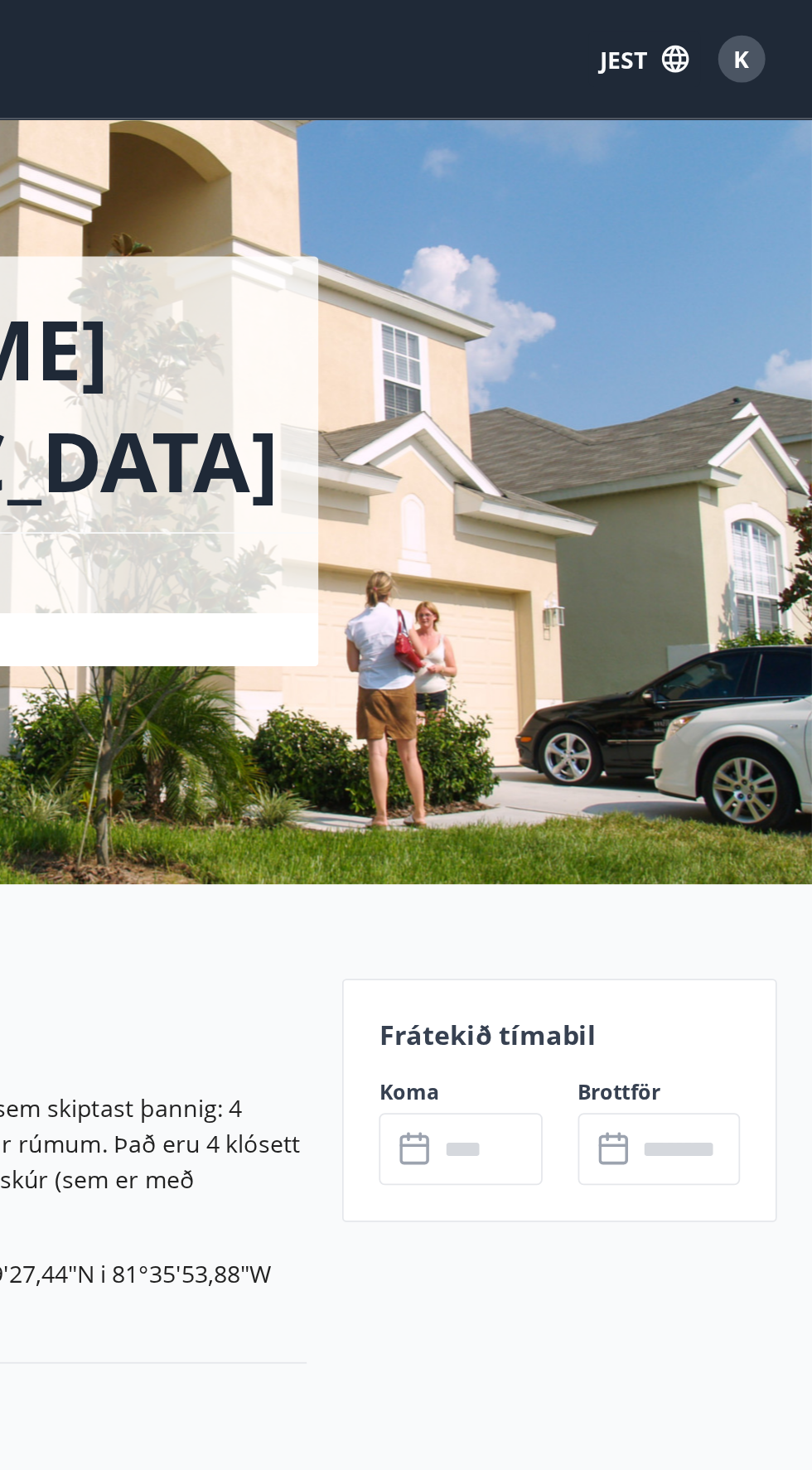
click at [603, 649] on input "text" at bounding box center [630, 645] width 59 height 40
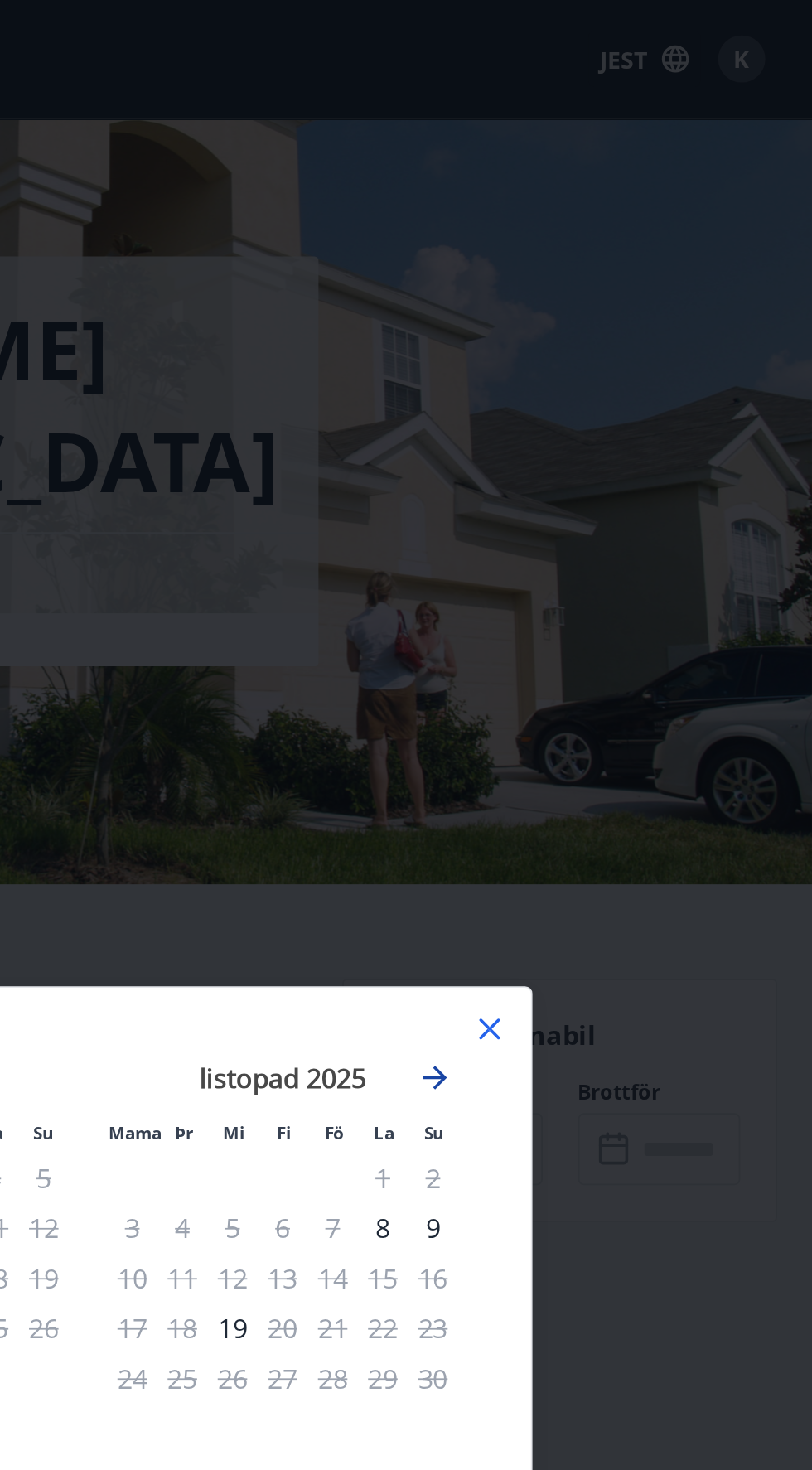
click at [603, 606] on icon "Przejdź dalej, aby przejść do następnego miesiąca." at bounding box center [599, 606] width 13 height 13
click at [605, 607] on icon "Przejdź dalej, aby przejść do następnego miesiąca." at bounding box center [600, 606] width 20 height 20
click at [599, 608] on icon "Przejdź dalej, aby przejść do następnego miesiąca." at bounding box center [600, 606] width 20 height 20
click at [605, 610] on icon "Przejdź dalej, aby przejść do następnego miesiąca." at bounding box center [600, 606] width 20 height 20
click at [636, 576] on icon at bounding box center [631, 579] width 20 height 20
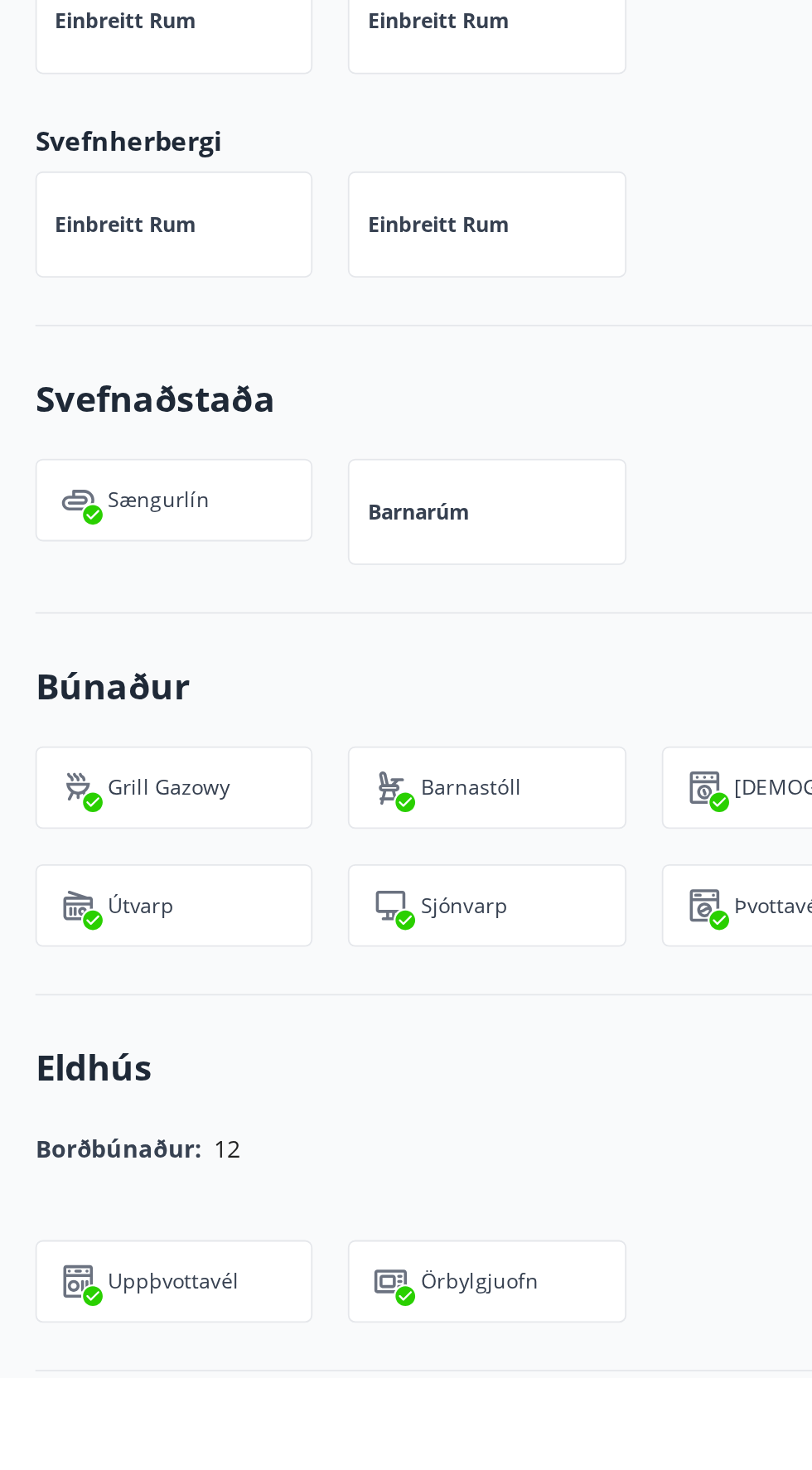
scroll to position [713, 0]
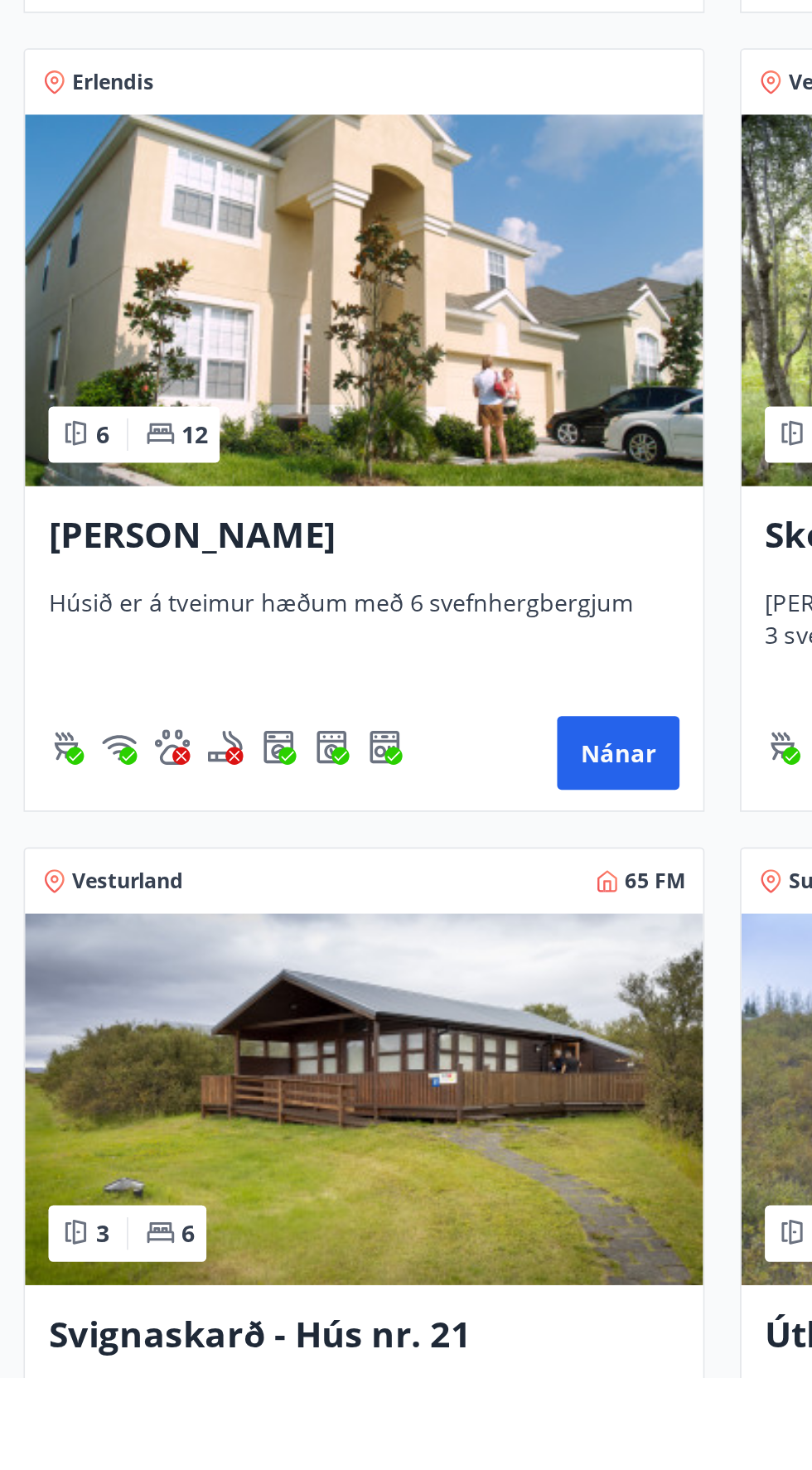
scroll to position [2344, 0]
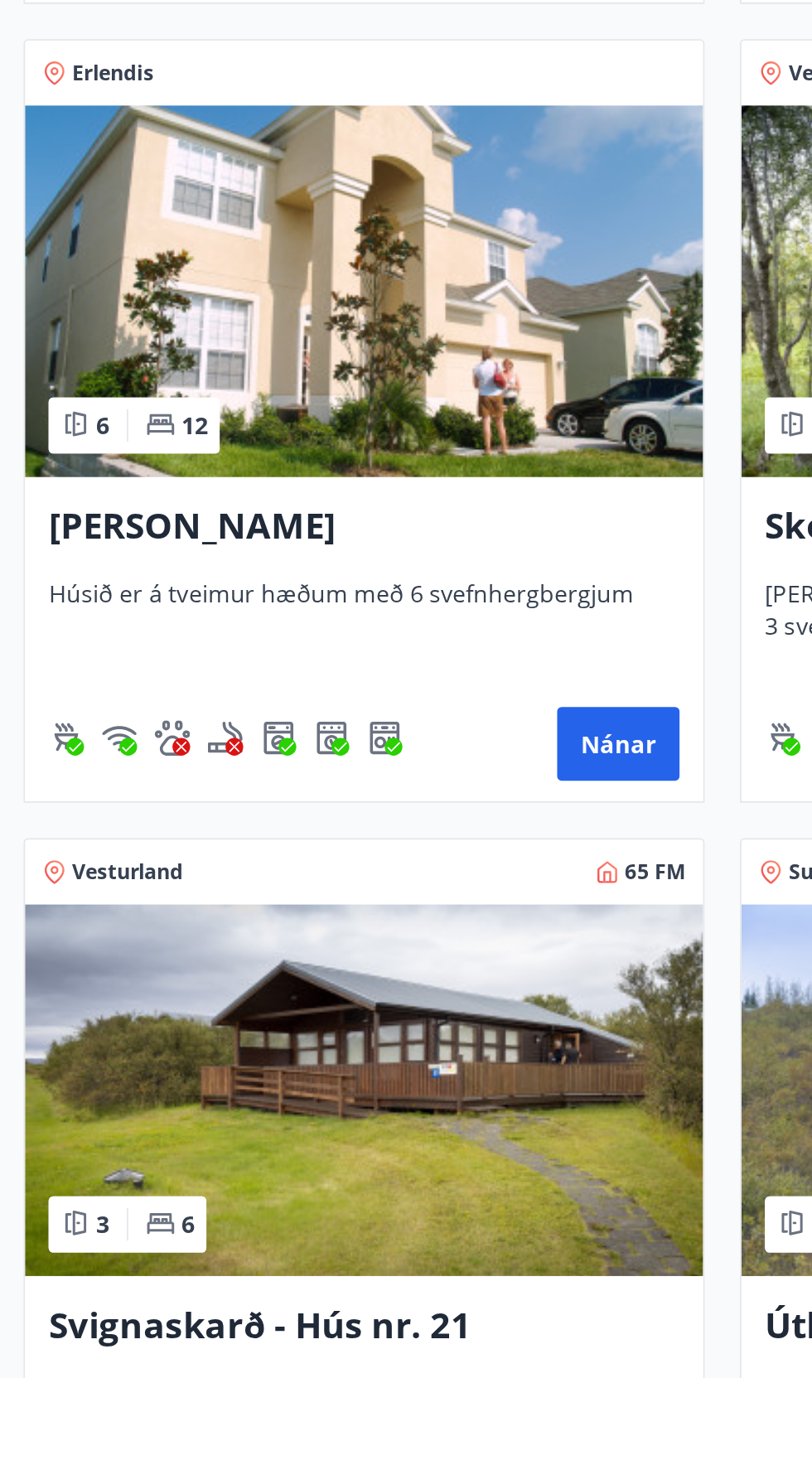
click at [283, 1333] on img at bounding box center [205, 1308] width 381 height 208
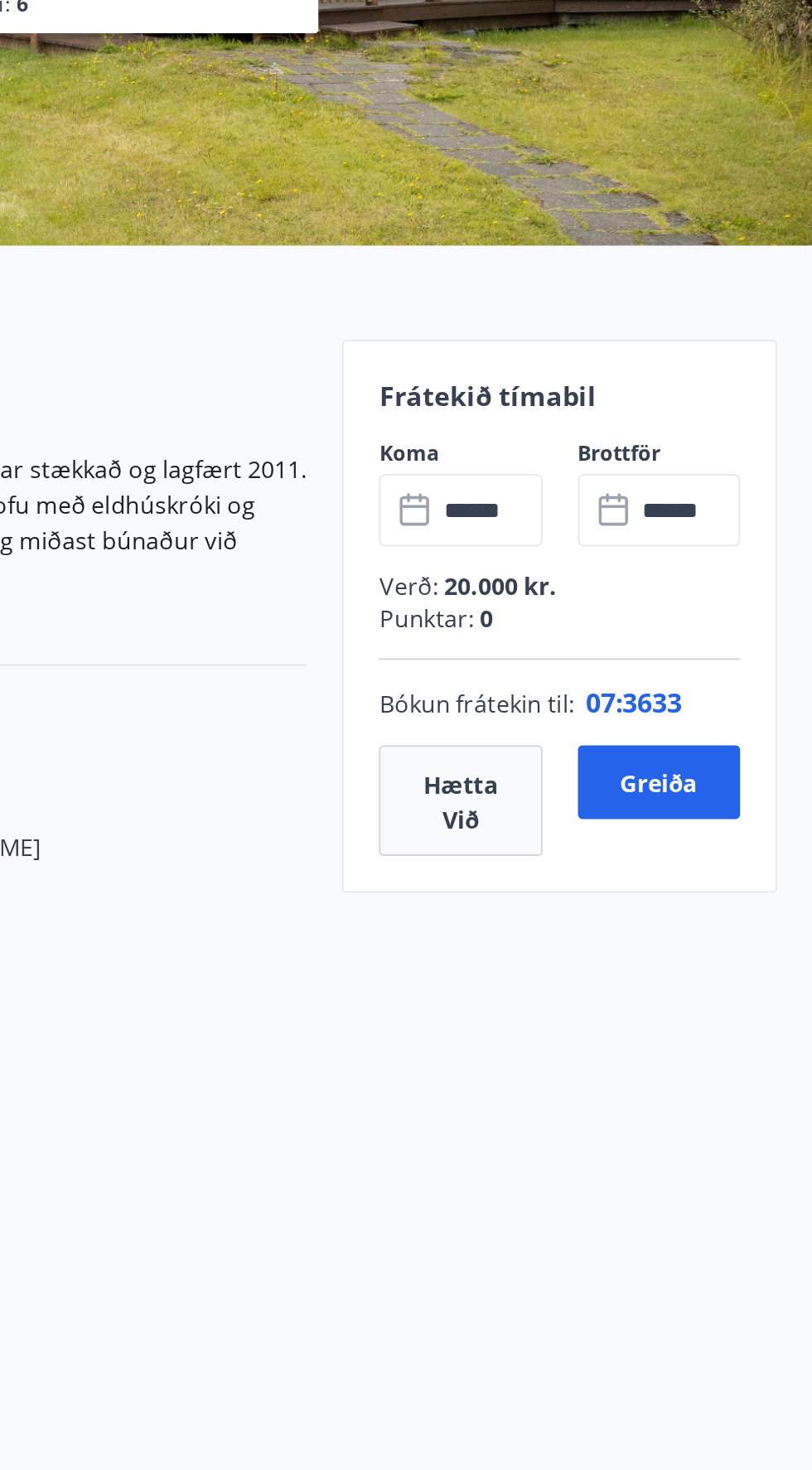
scroll to position [102, 0]
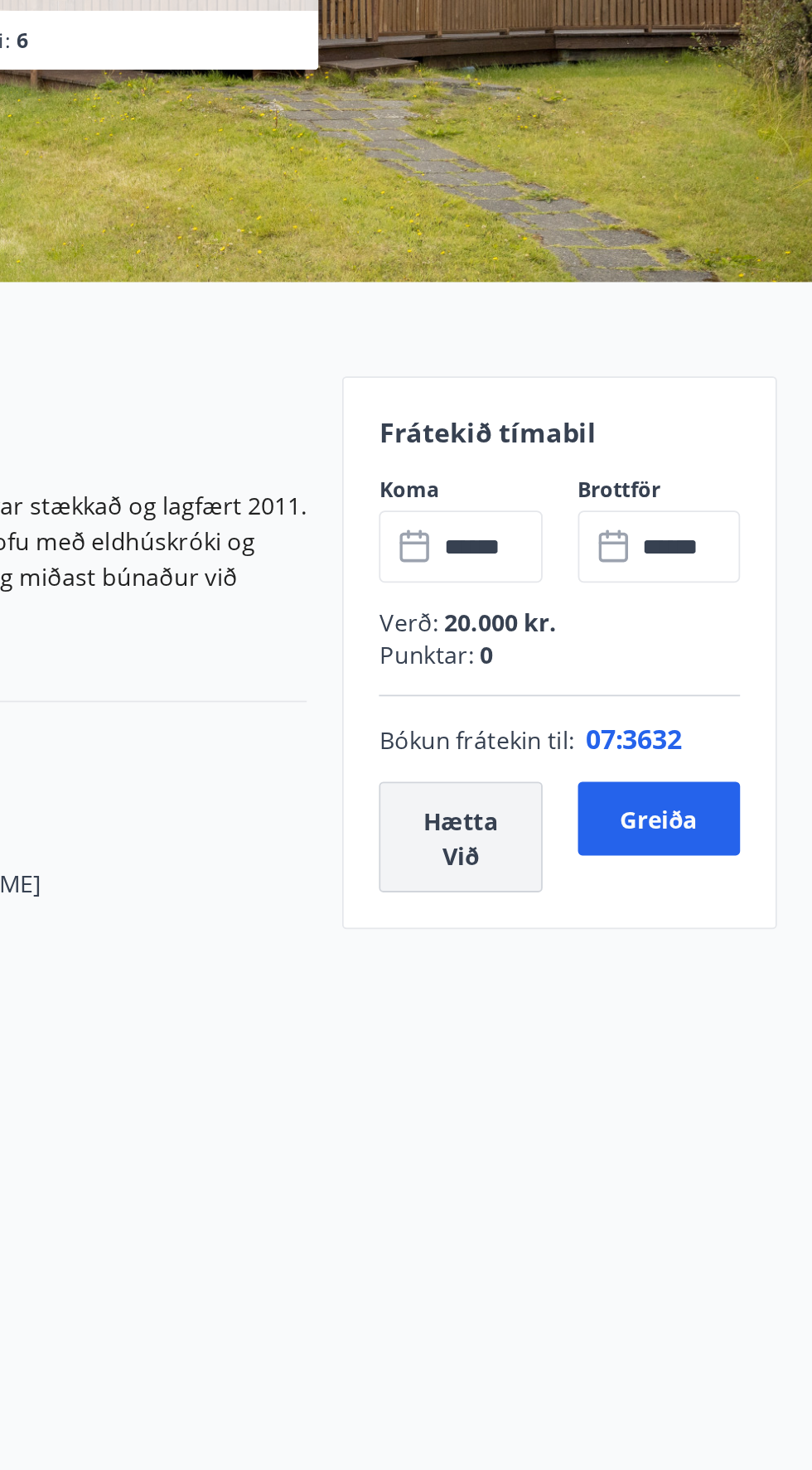
click at [625, 704] on font "Hætta við" at bounding box center [613, 707] width 42 height 38
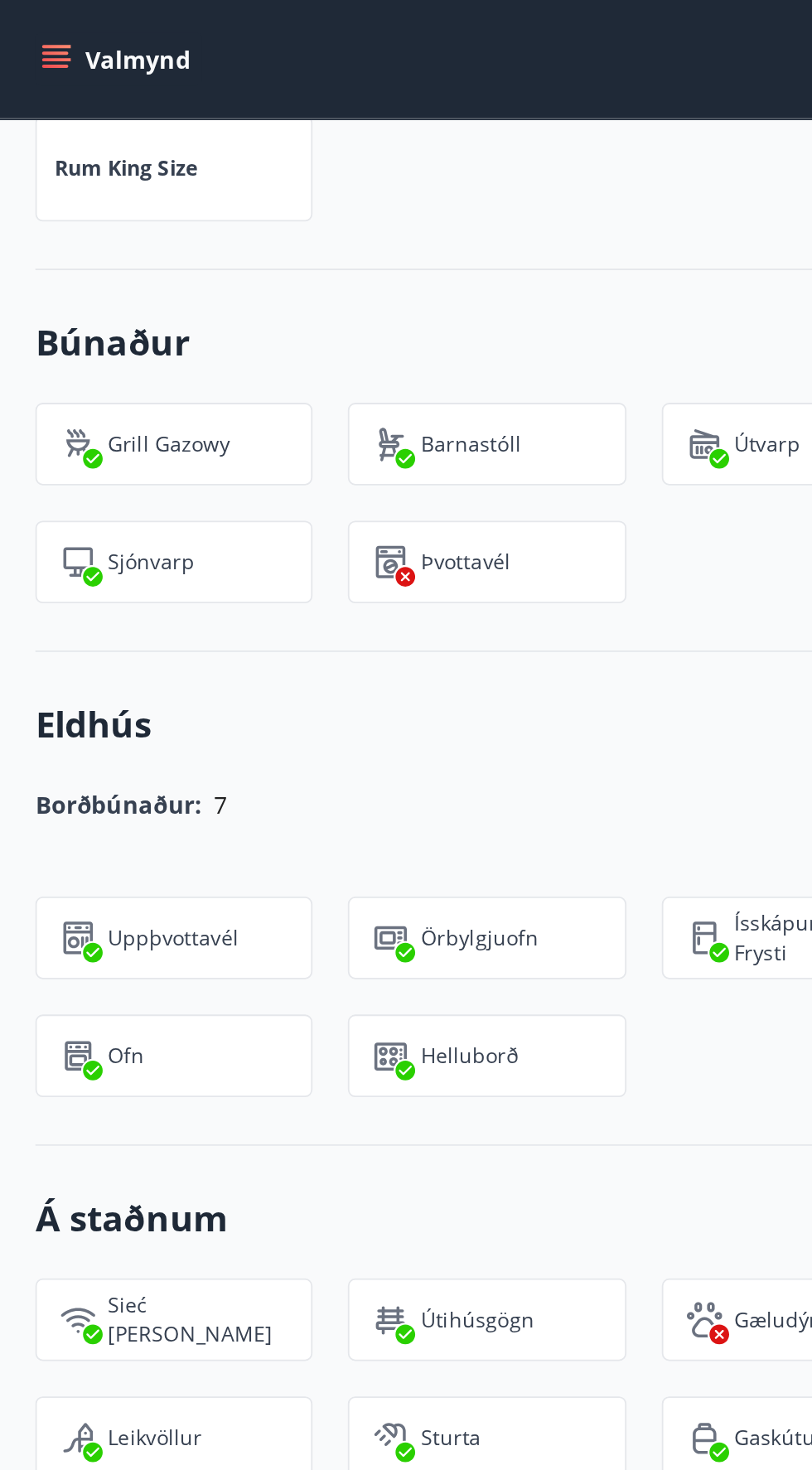
scroll to position [0, 0]
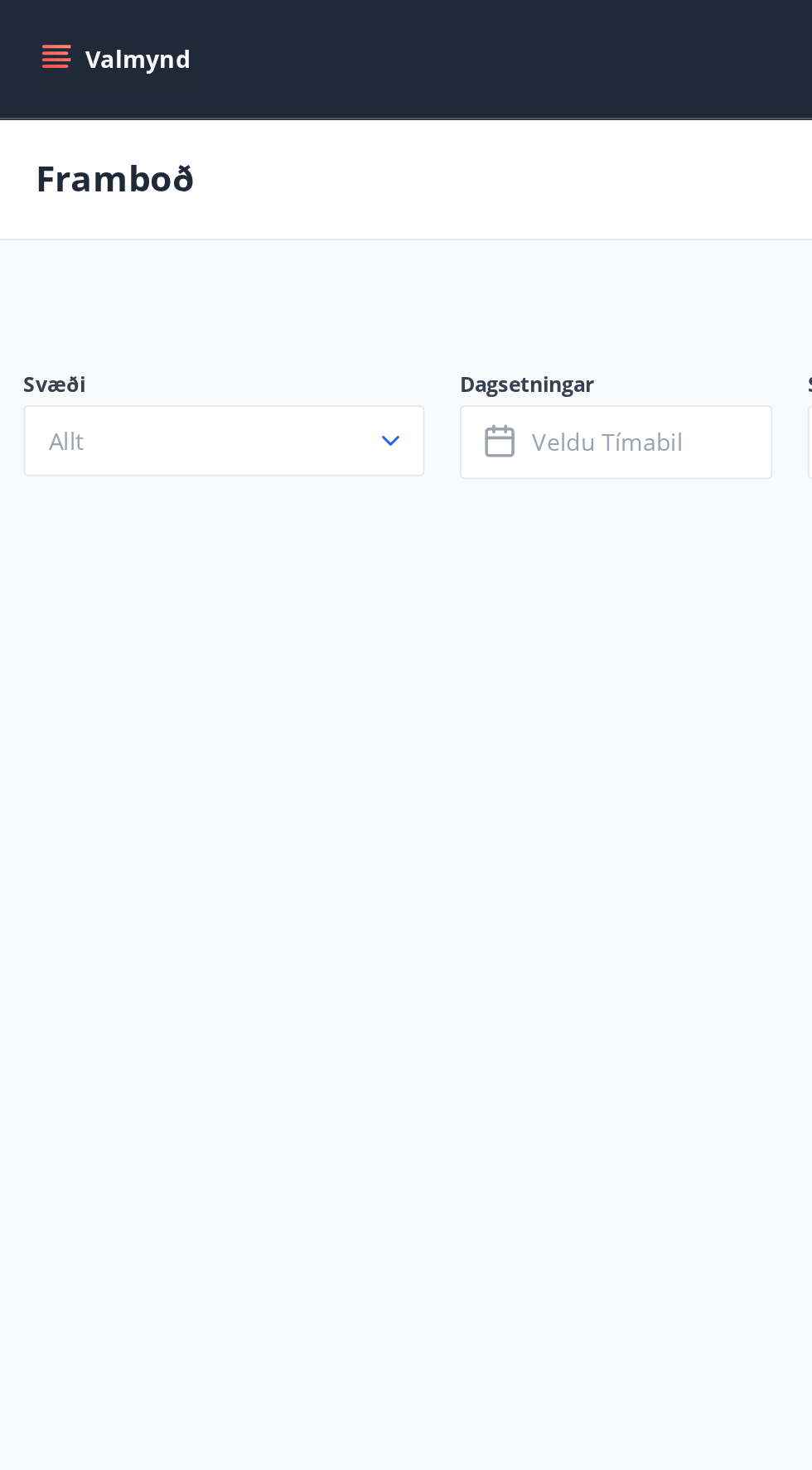
scroll to position [119, 0]
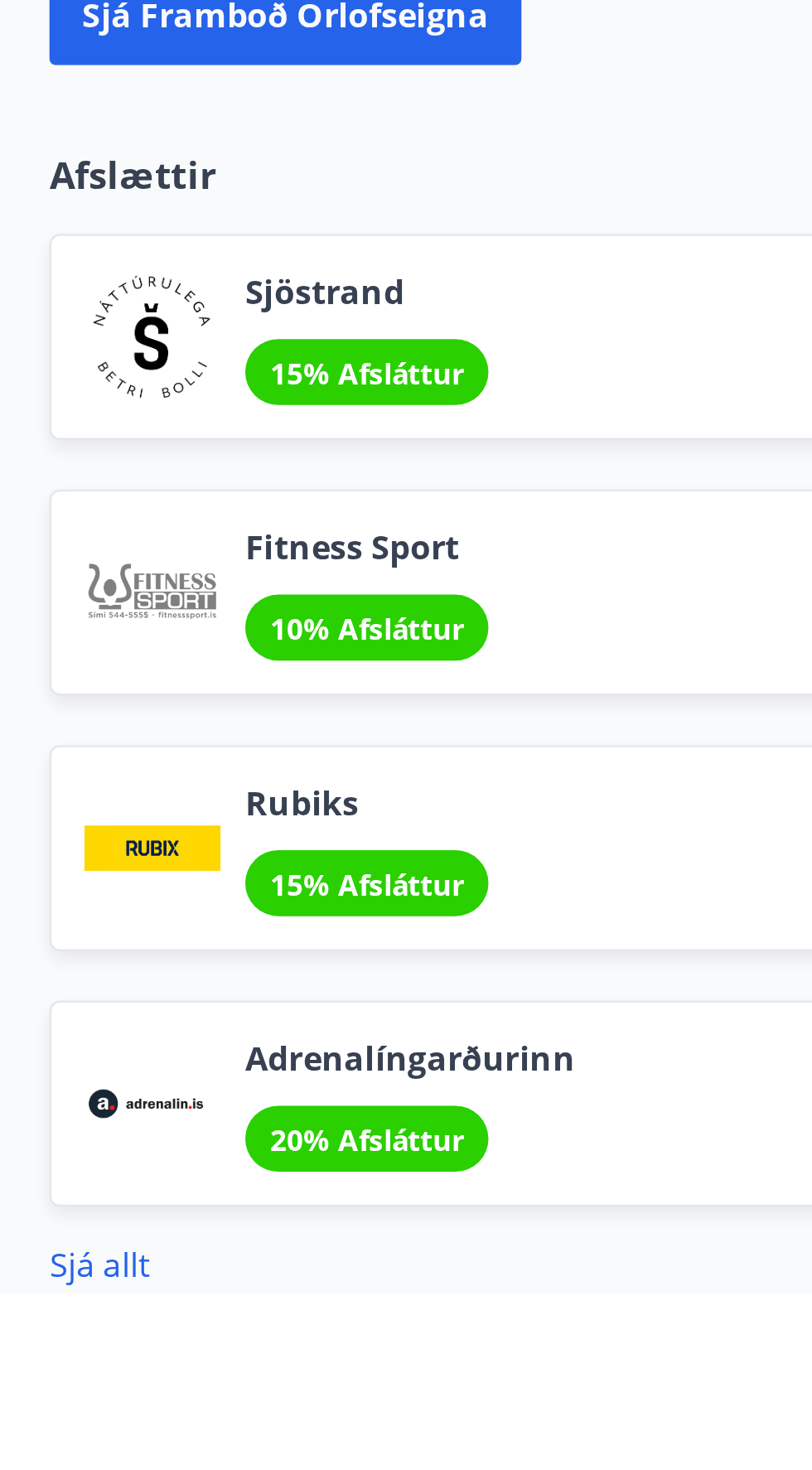
scroll to position [1196, 0]
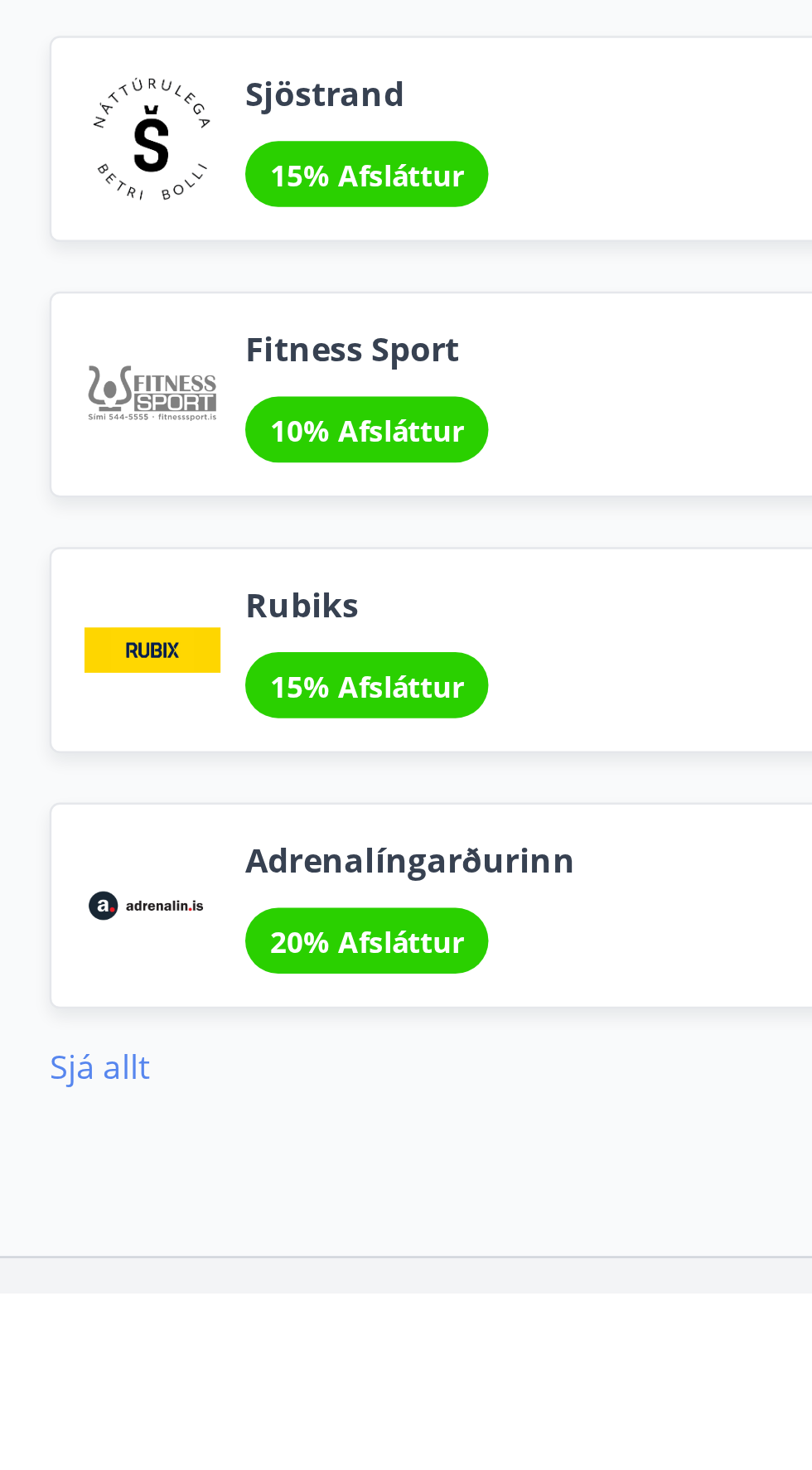
click at [34, 1375] on font "Sjá allt" at bounding box center [40, 1379] width 40 height 18
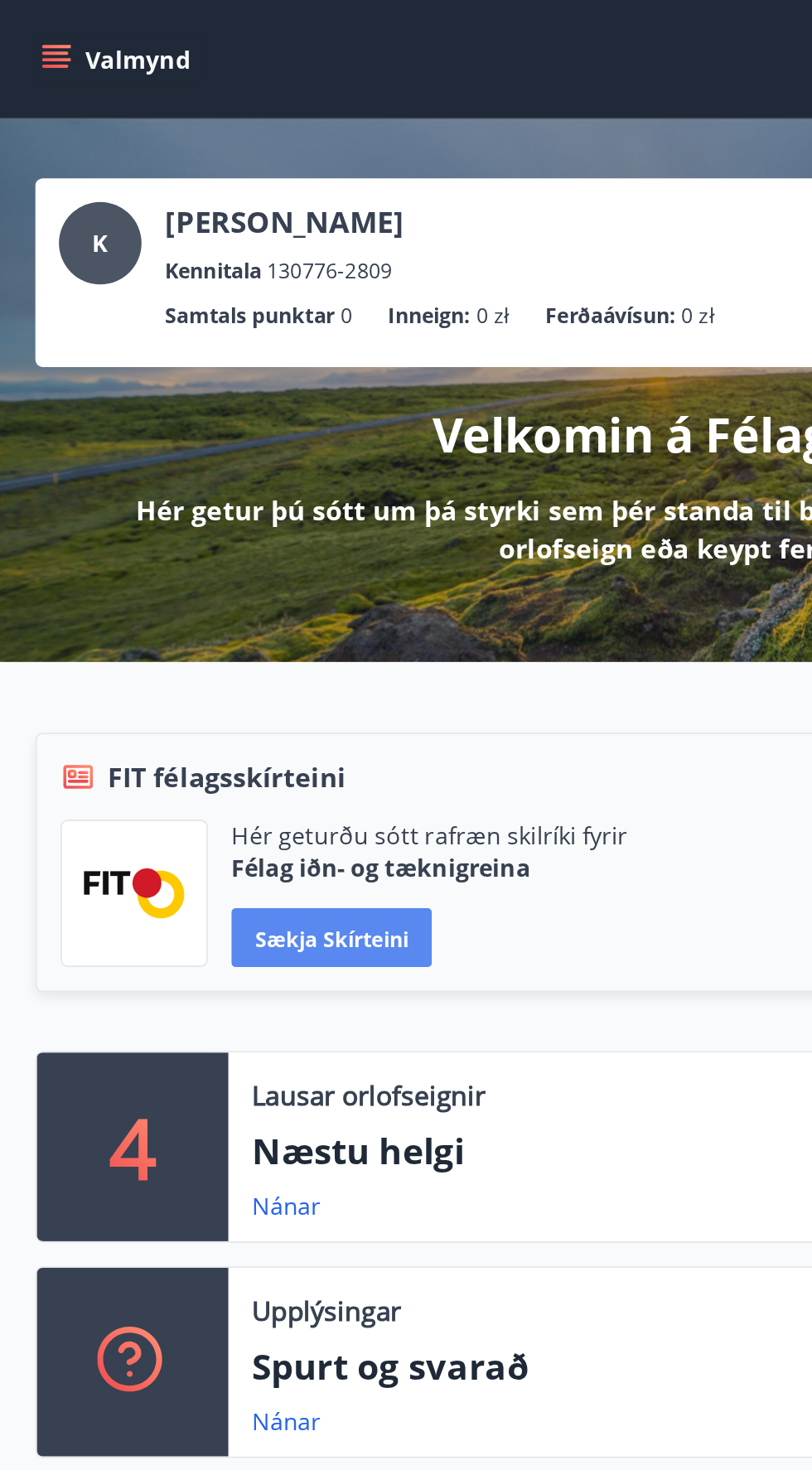
click at [198, 529] on font "Sækja skírteini" at bounding box center [187, 527] width 86 height 16
